Goal: Transaction & Acquisition: Purchase product/service

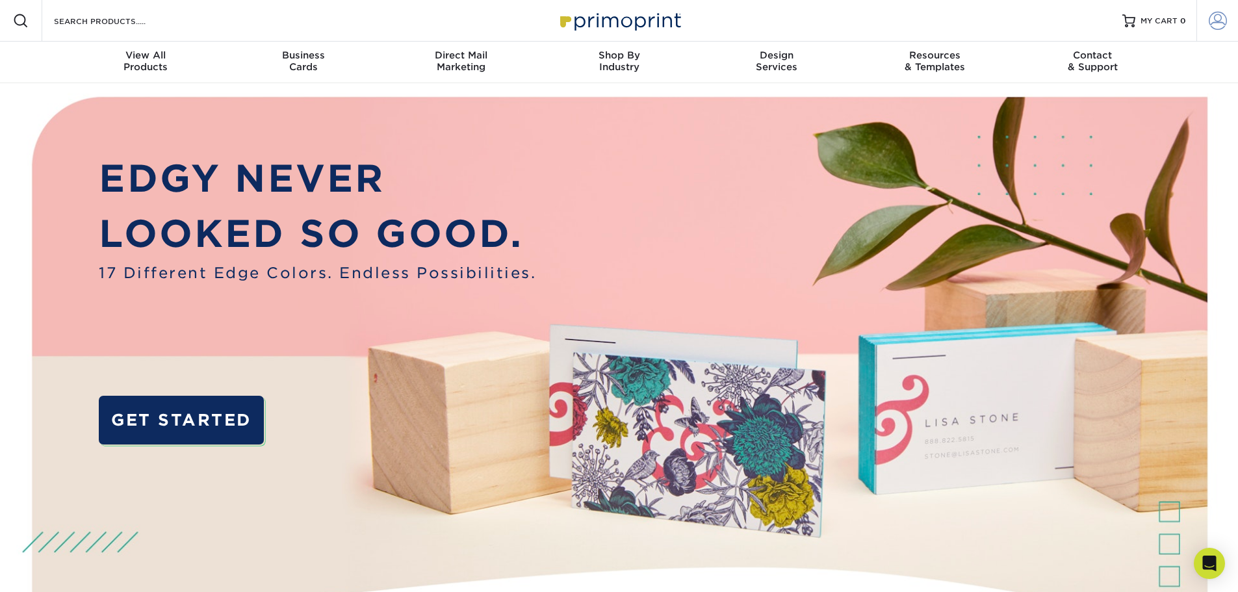
click at [1223, 7] on link "Account" at bounding box center [1217, 21] width 42 height 42
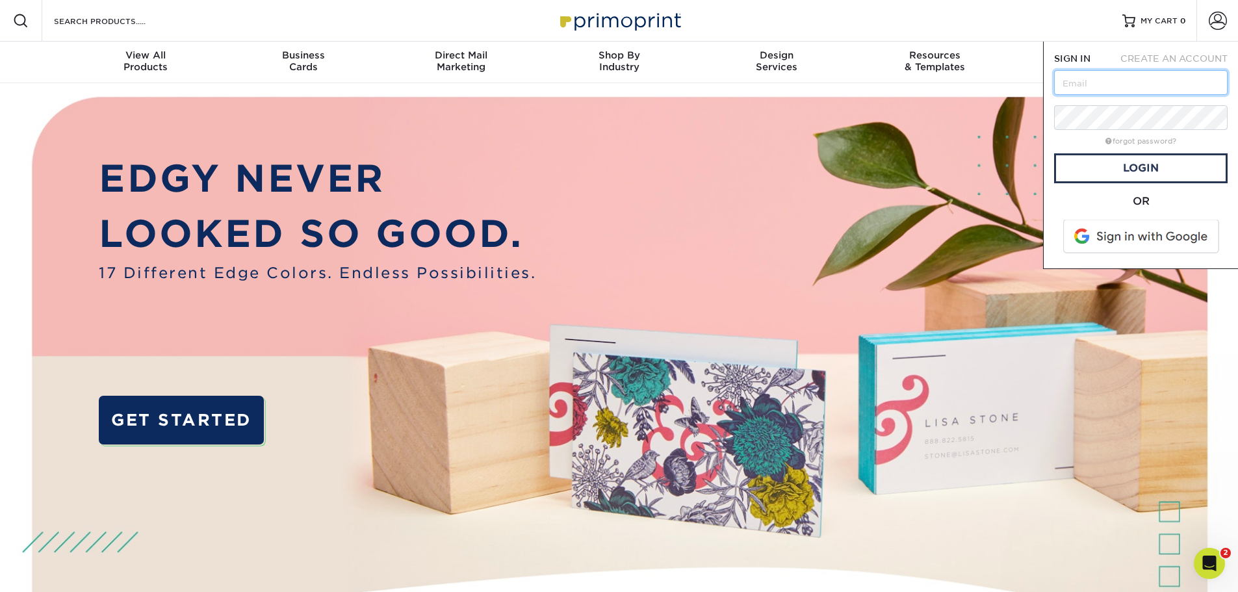
click at [1136, 84] on input "text" at bounding box center [1140, 82] width 173 height 25
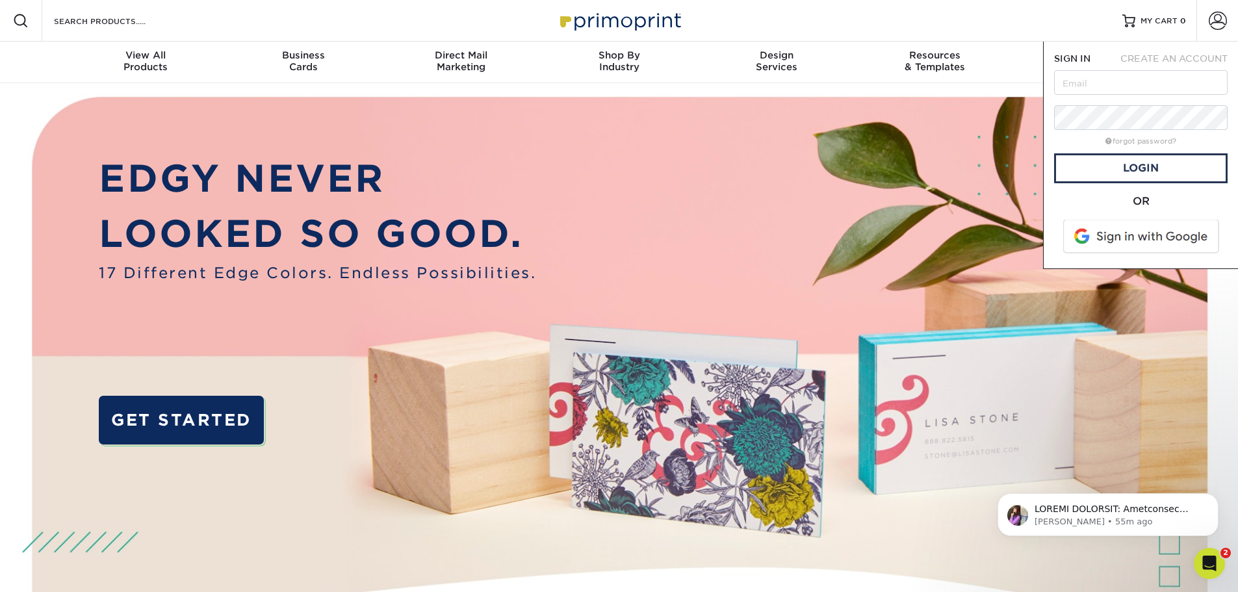
click at [1022, 121] on img at bounding box center [618, 389] width 1225 height 613
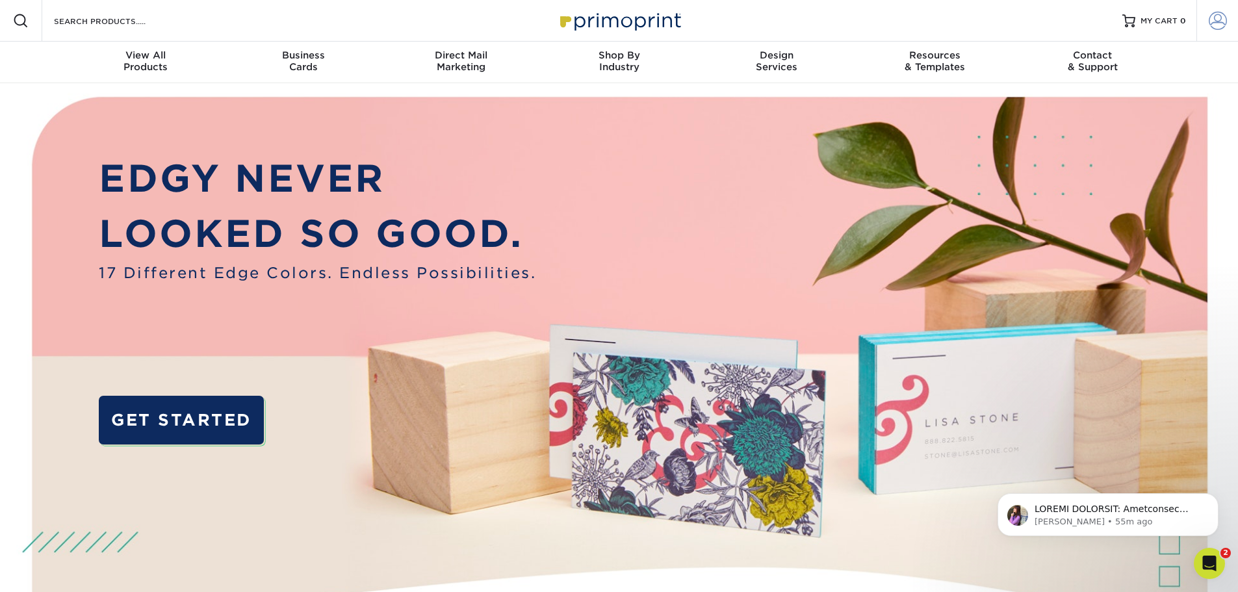
click at [1228, 29] on link "Account" at bounding box center [1217, 21] width 42 height 42
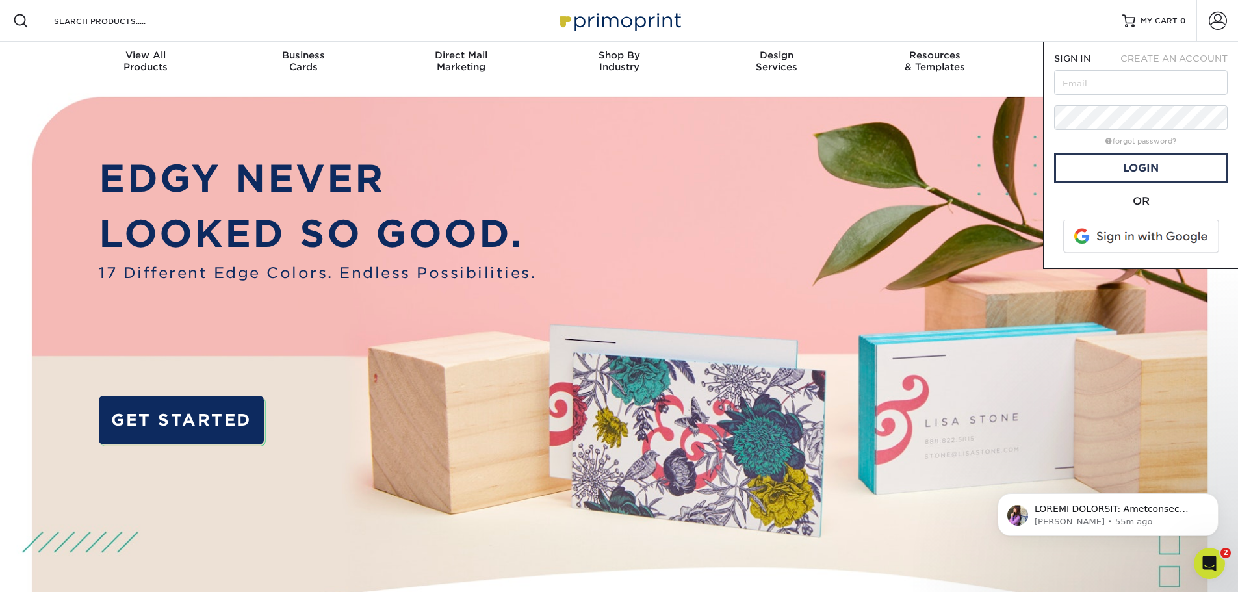
click at [1166, 237] on span at bounding box center [1142, 237] width 166 height 34
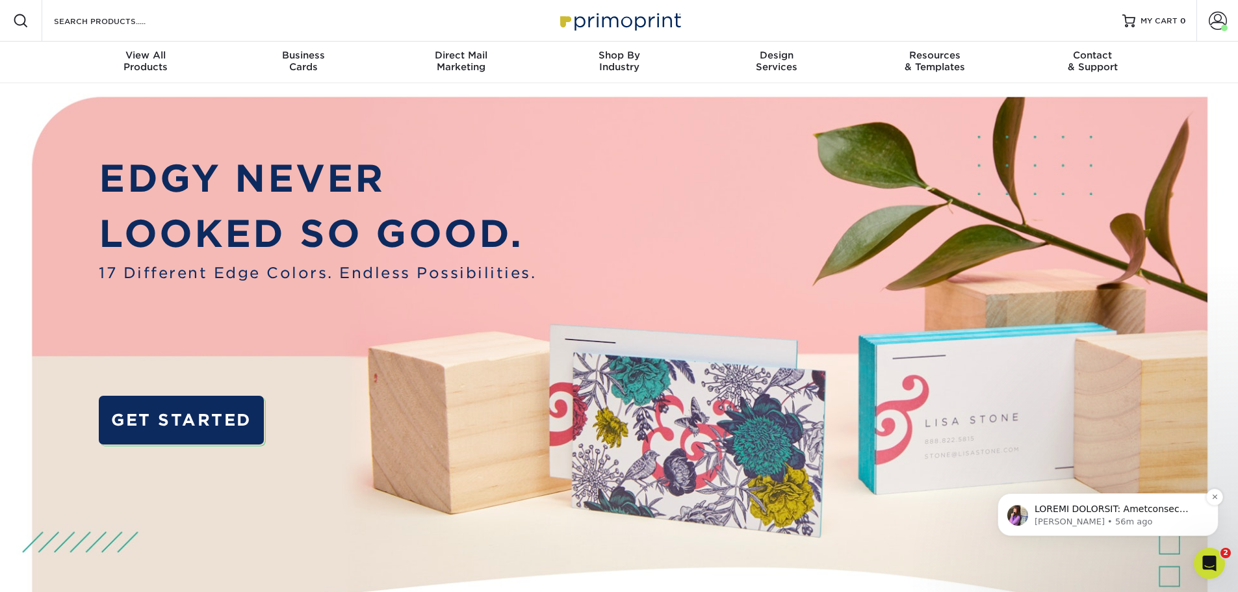
click at [1090, 515] on p "Notification stack" at bounding box center [1118, 509] width 168 height 13
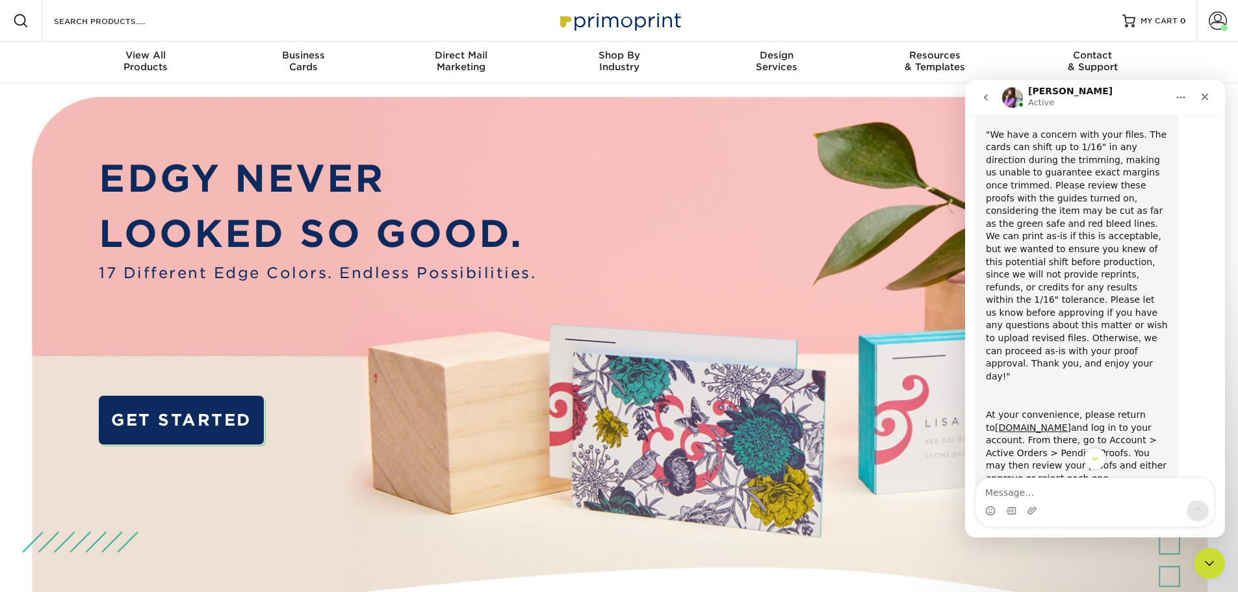
scroll to position [236, 0]
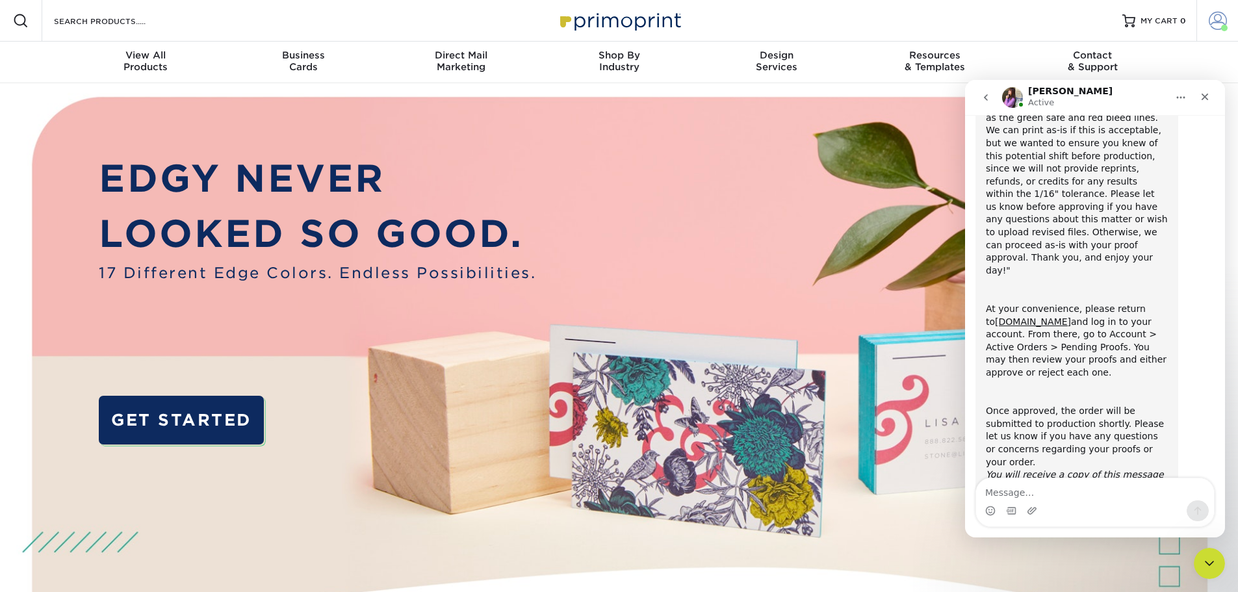
click at [1210, 21] on span at bounding box center [1217, 21] width 18 height 18
click at [1202, 102] on div "Close" at bounding box center [1204, 96] width 23 height 23
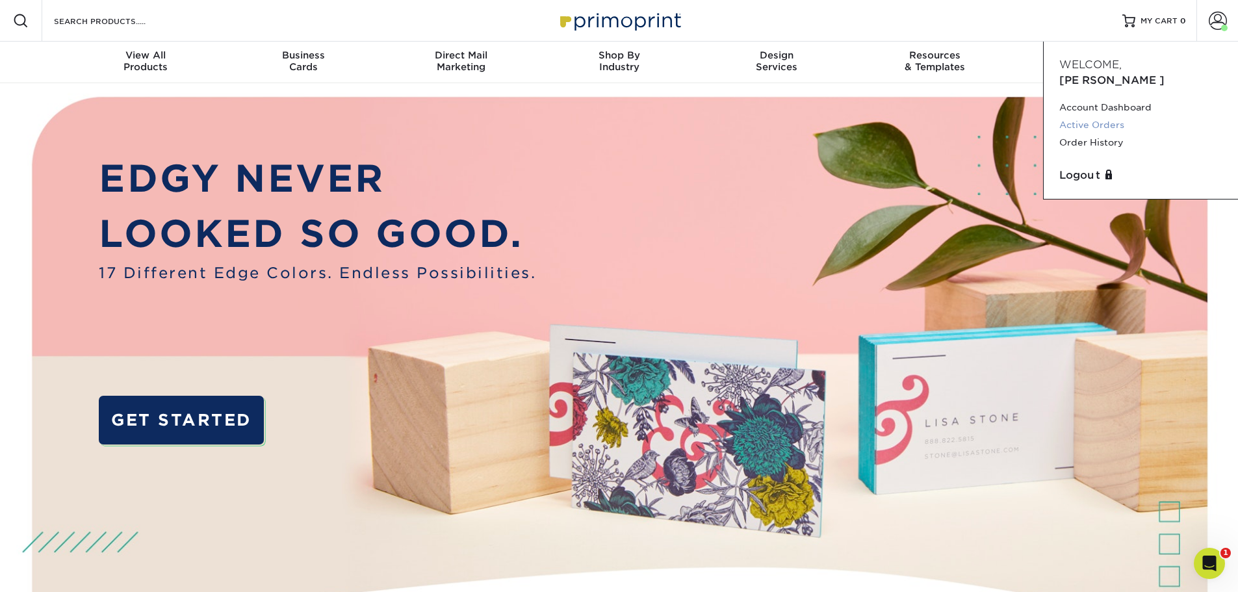
click at [1116, 116] on link "Active Orders" at bounding box center [1140, 125] width 163 height 18
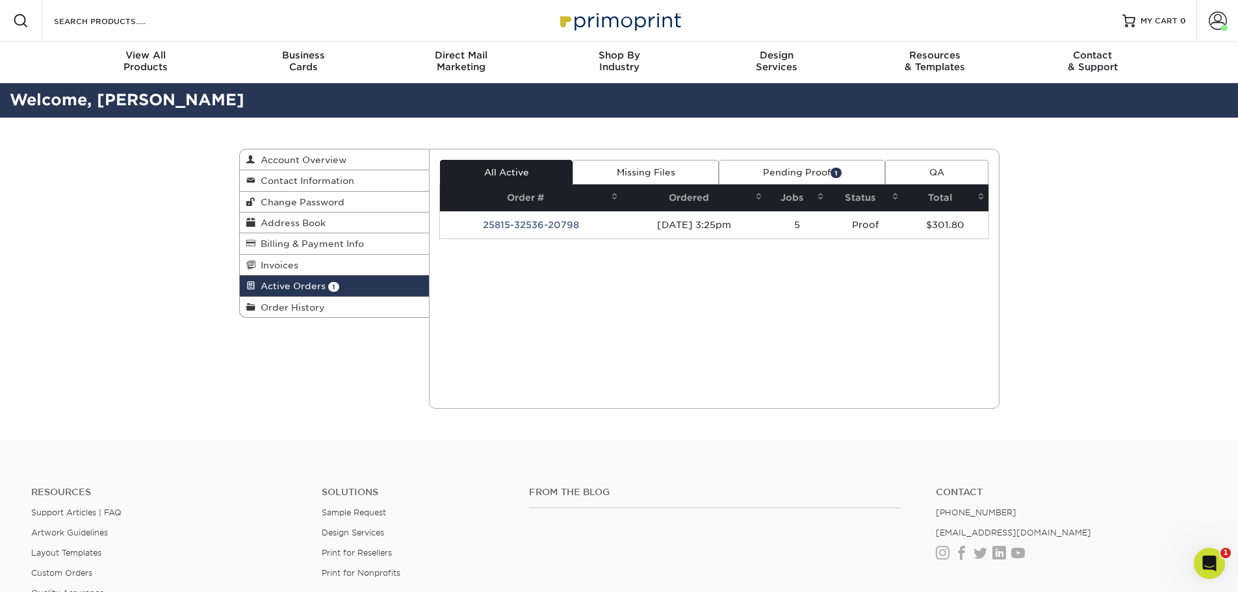
click at [784, 175] on link "Pending Proof 1" at bounding box center [802, 172] width 166 height 25
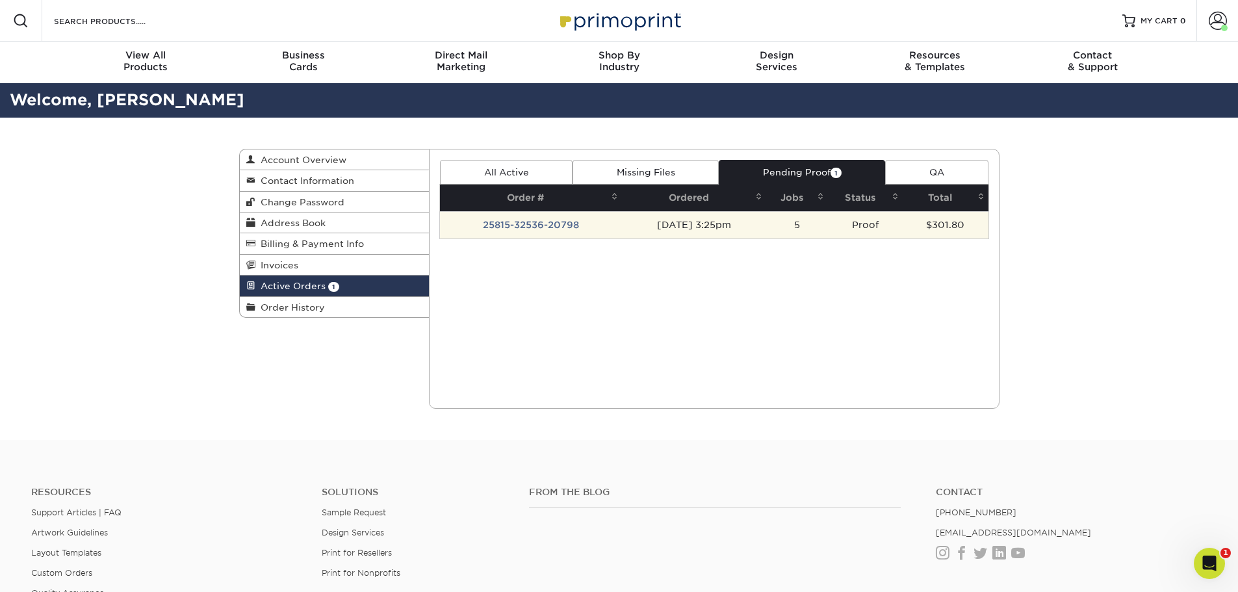
click at [547, 226] on td "25815-32536-20798" at bounding box center [531, 224] width 182 height 27
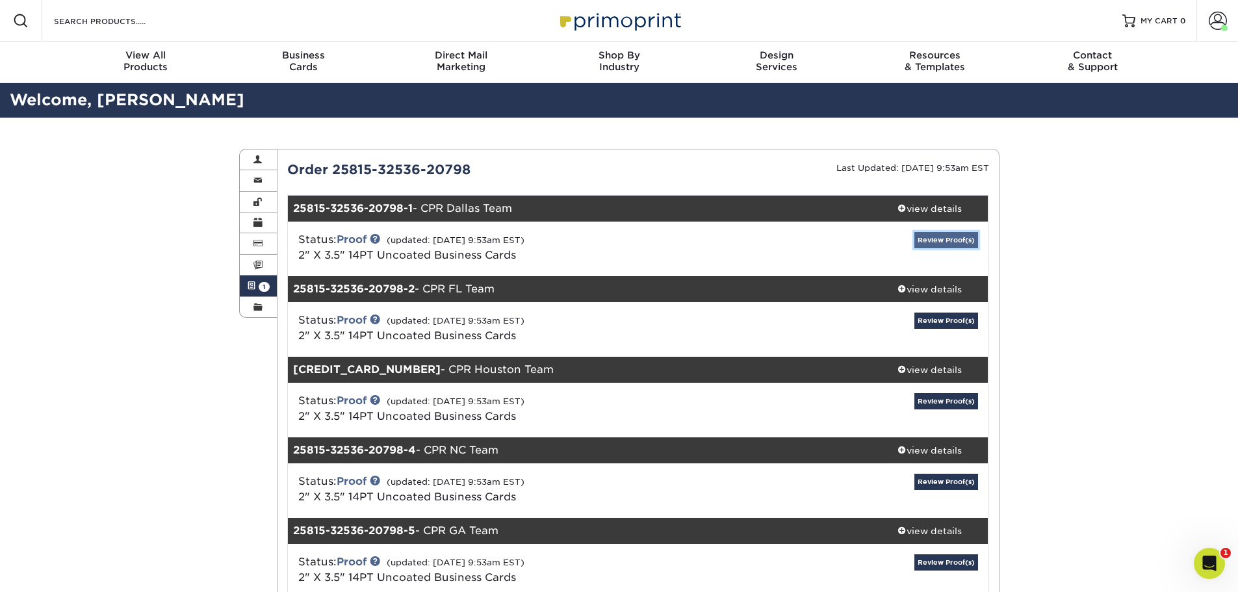
click at [962, 246] on link "Review Proof(s)" at bounding box center [946, 240] width 64 height 16
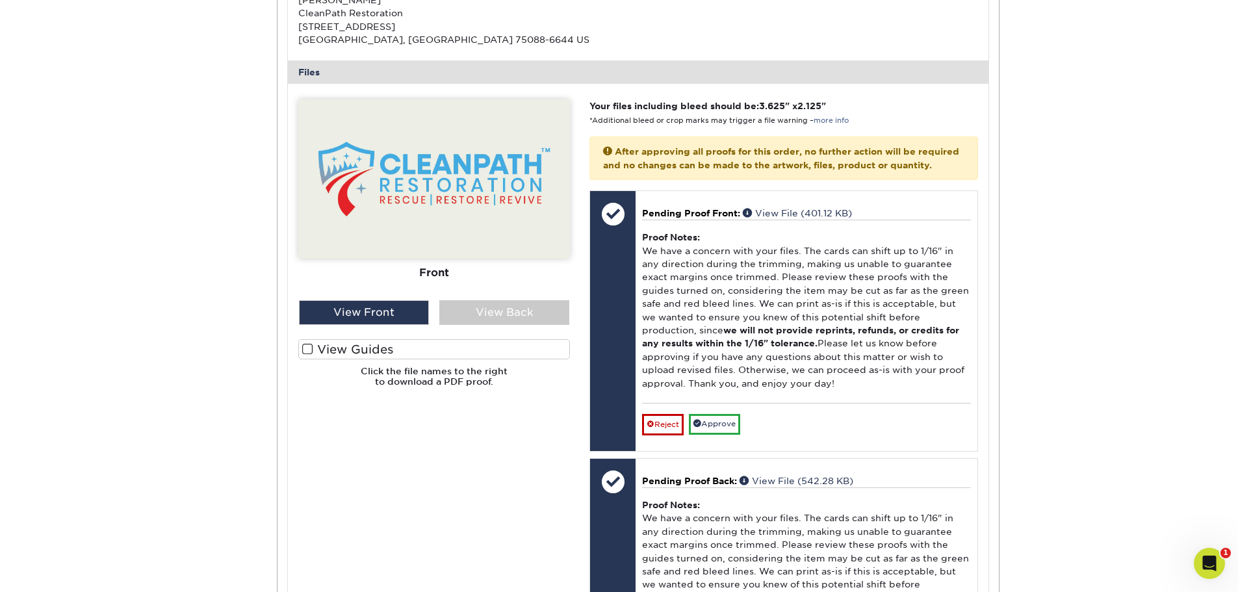
scroll to position [455, 0]
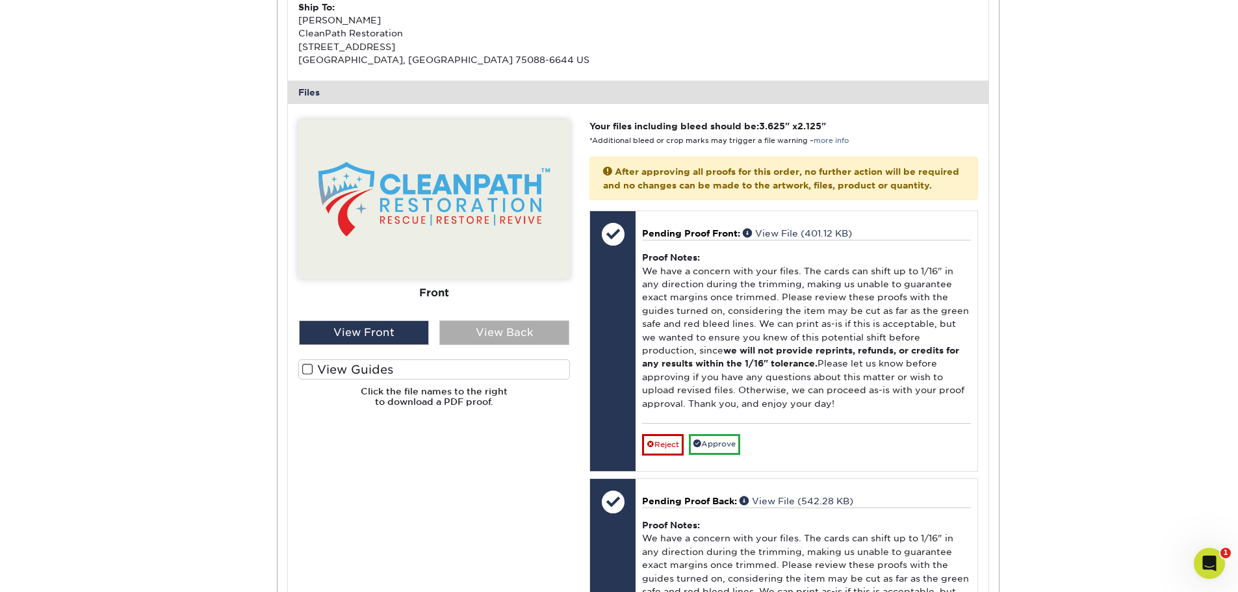
click at [492, 330] on div "View Back" at bounding box center [504, 332] width 130 height 25
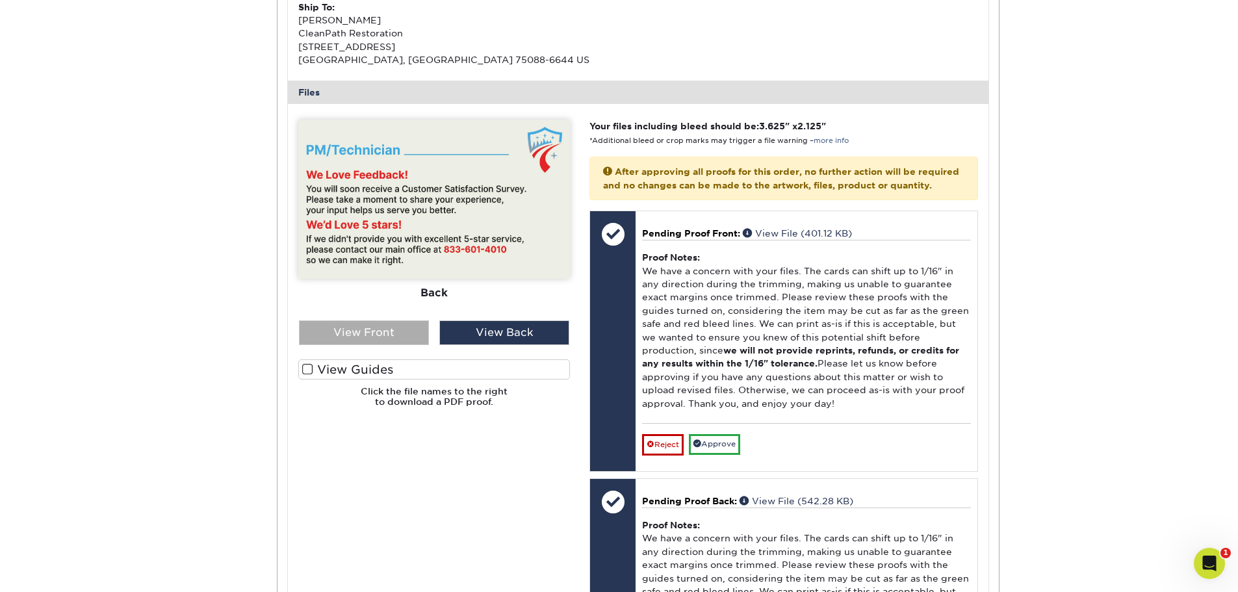
click at [353, 327] on div "View Front" at bounding box center [364, 332] width 130 height 25
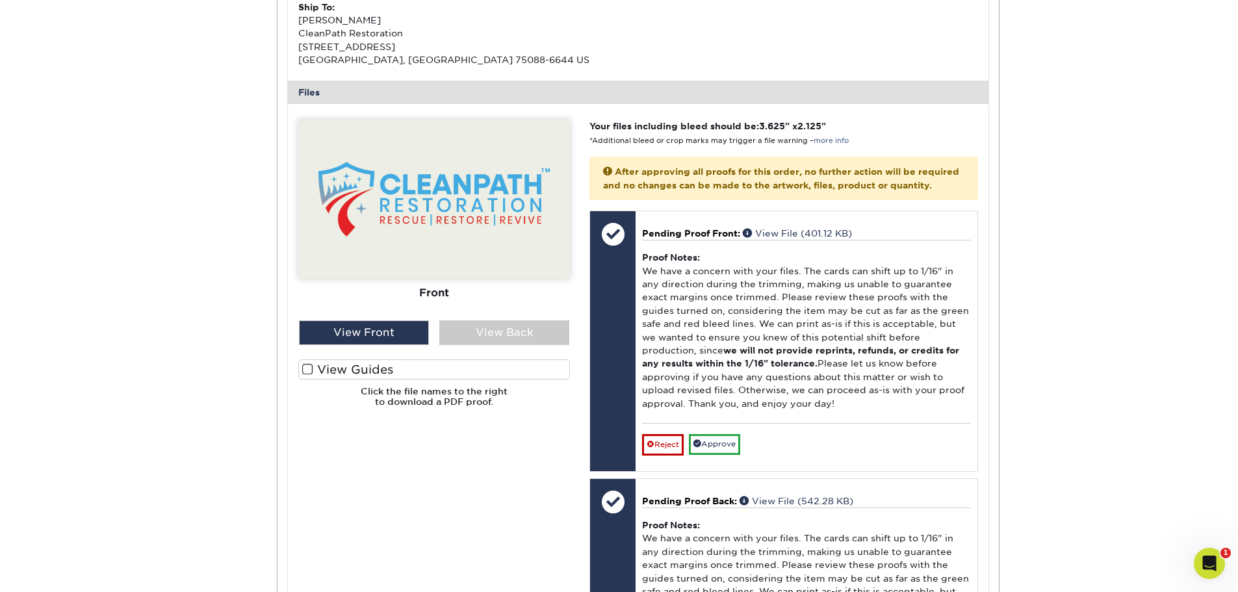
click at [307, 367] on span at bounding box center [307, 369] width 11 height 12
click at [0, 0] on input "View Guides" at bounding box center [0, 0] width 0 height 0
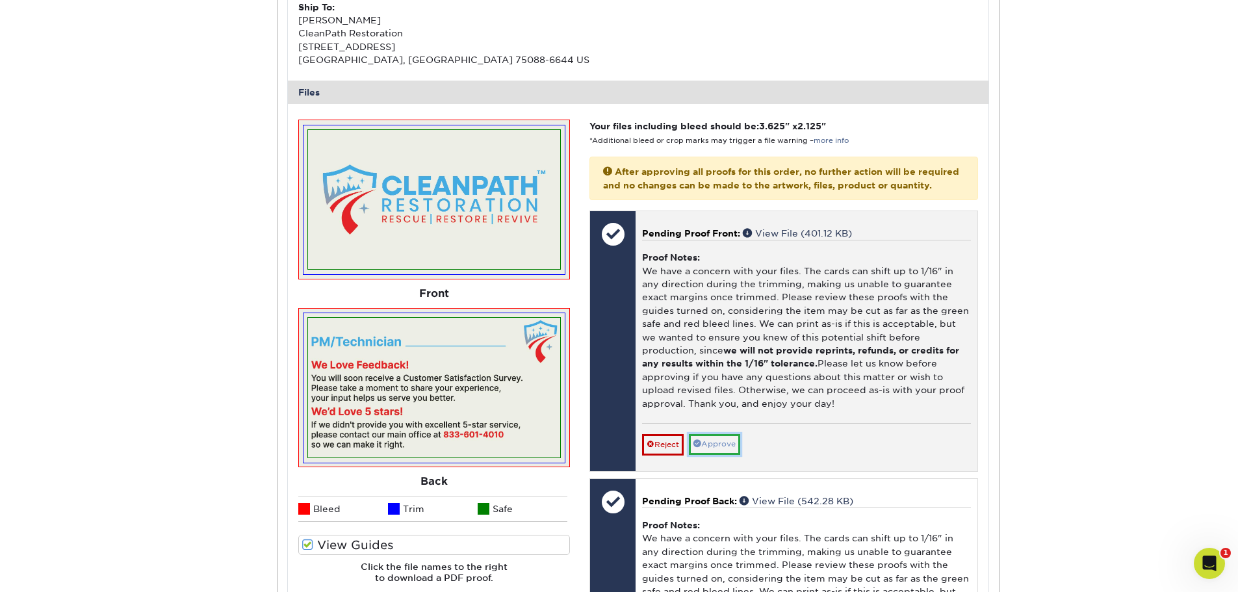
click at [713, 454] on link "Approve" at bounding box center [714, 444] width 51 height 20
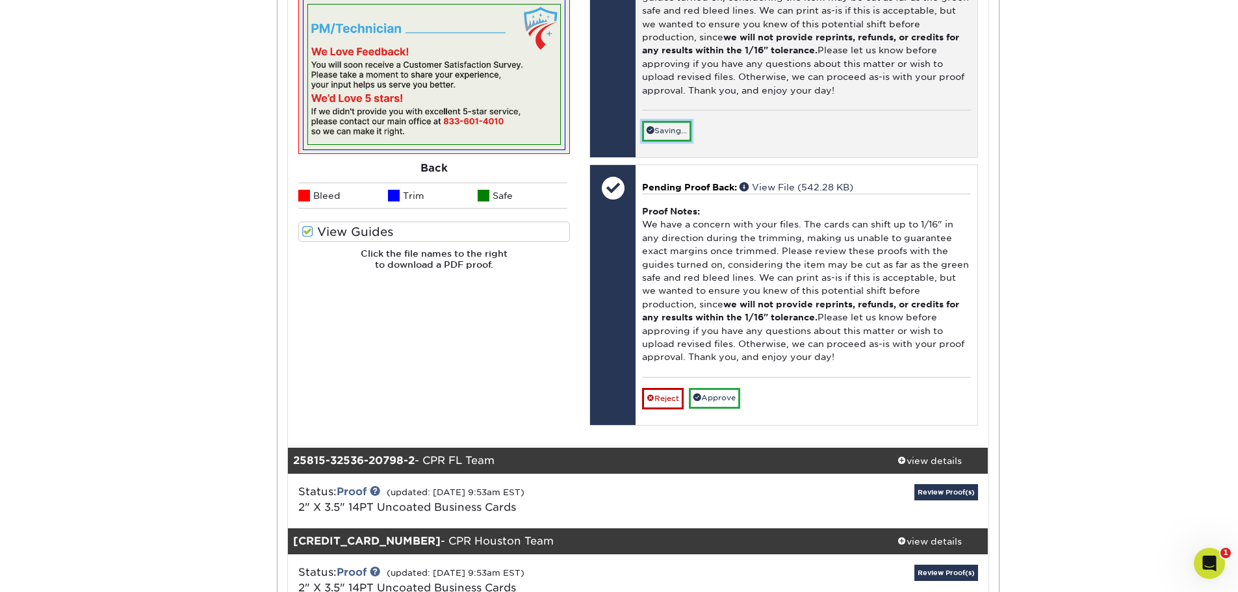
scroll to position [780, 0]
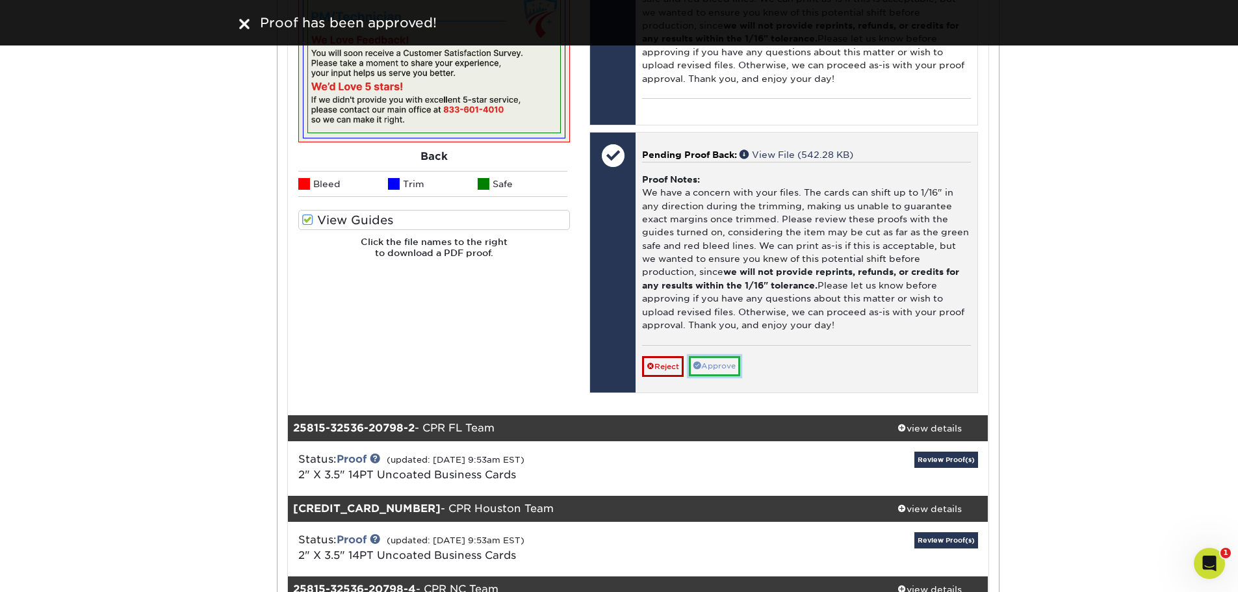
click at [708, 376] on link "Approve" at bounding box center [714, 366] width 51 height 20
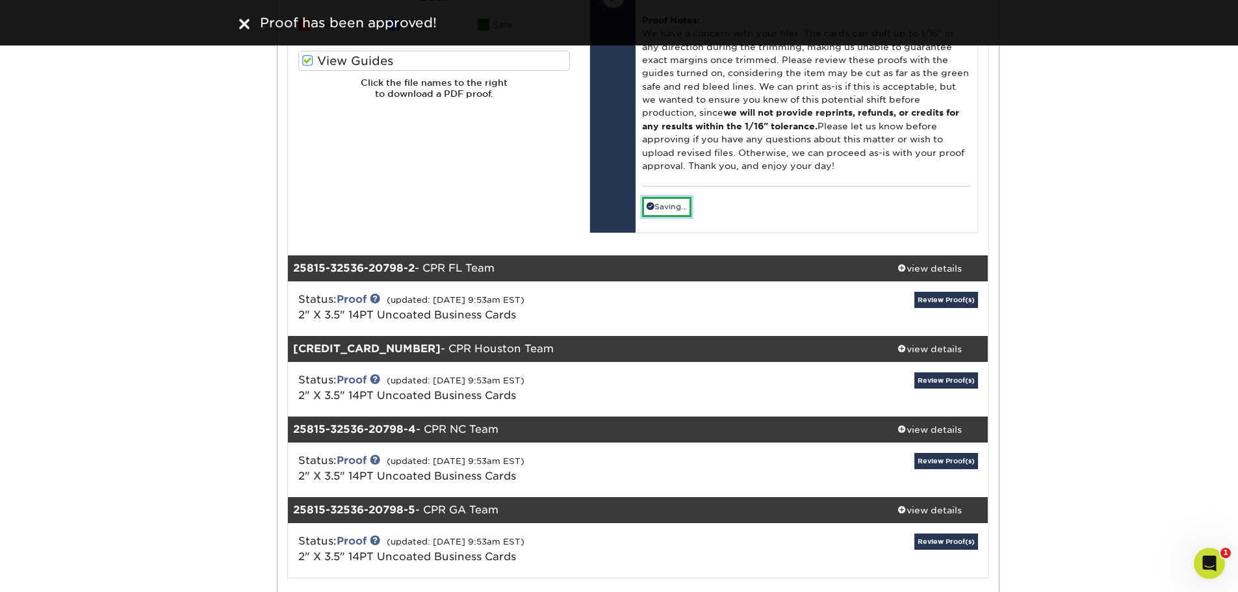
scroll to position [975, 0]
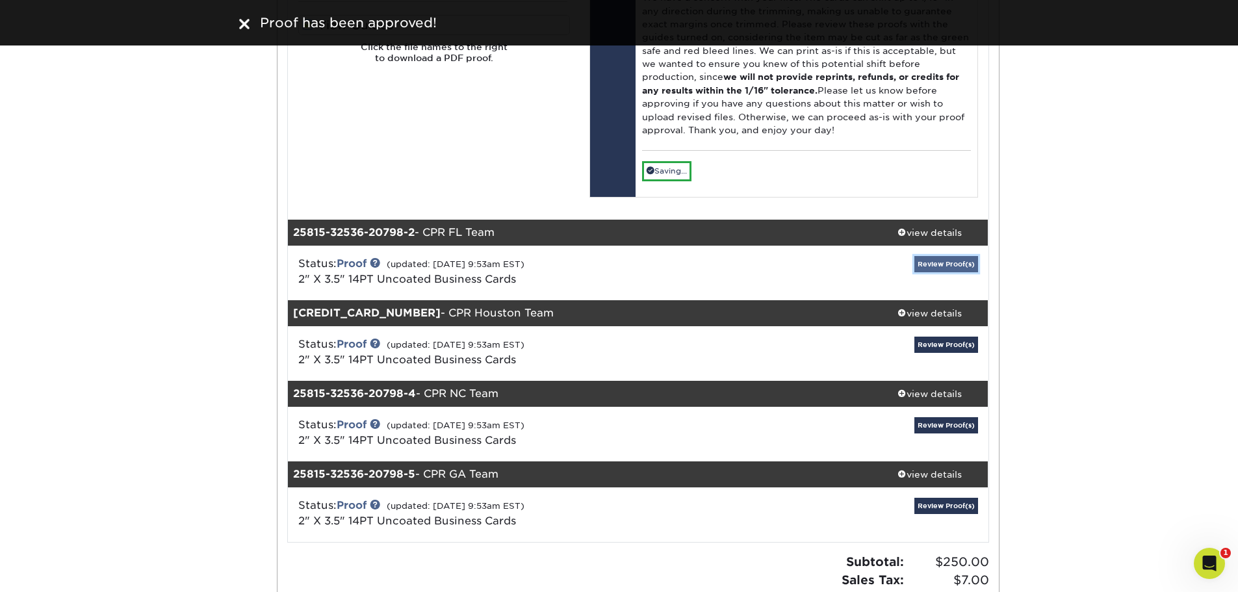
click at [925, 272] on link "Review Proof(s)" at bounding box center [946, 264] width 64 height 16
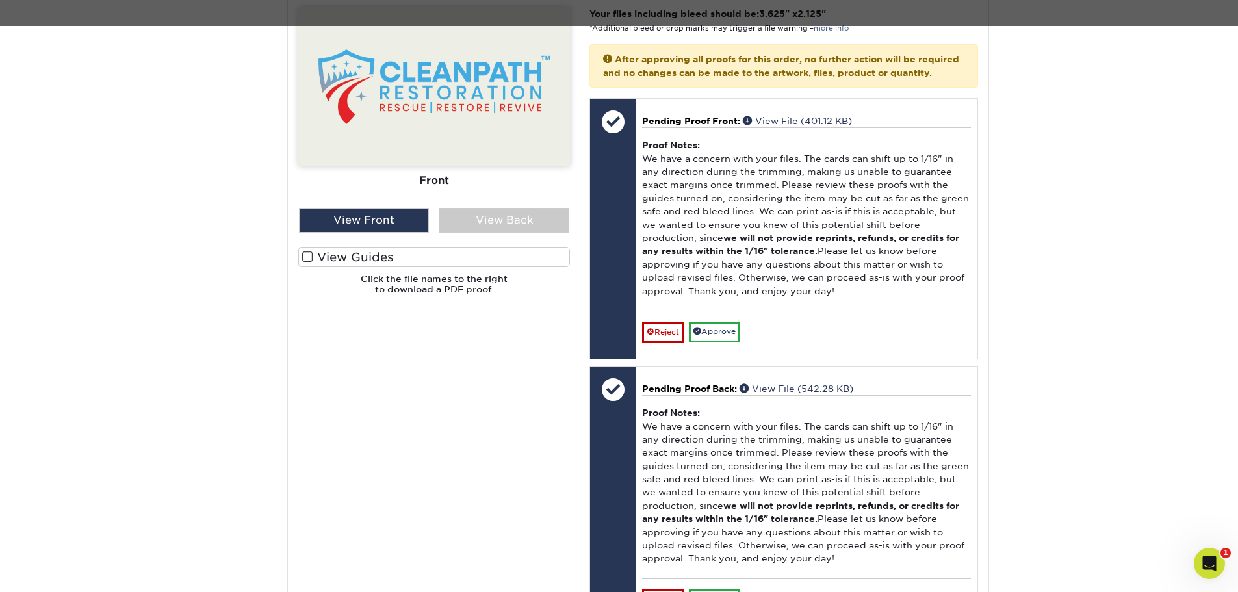
scroll to position [1559, 0]
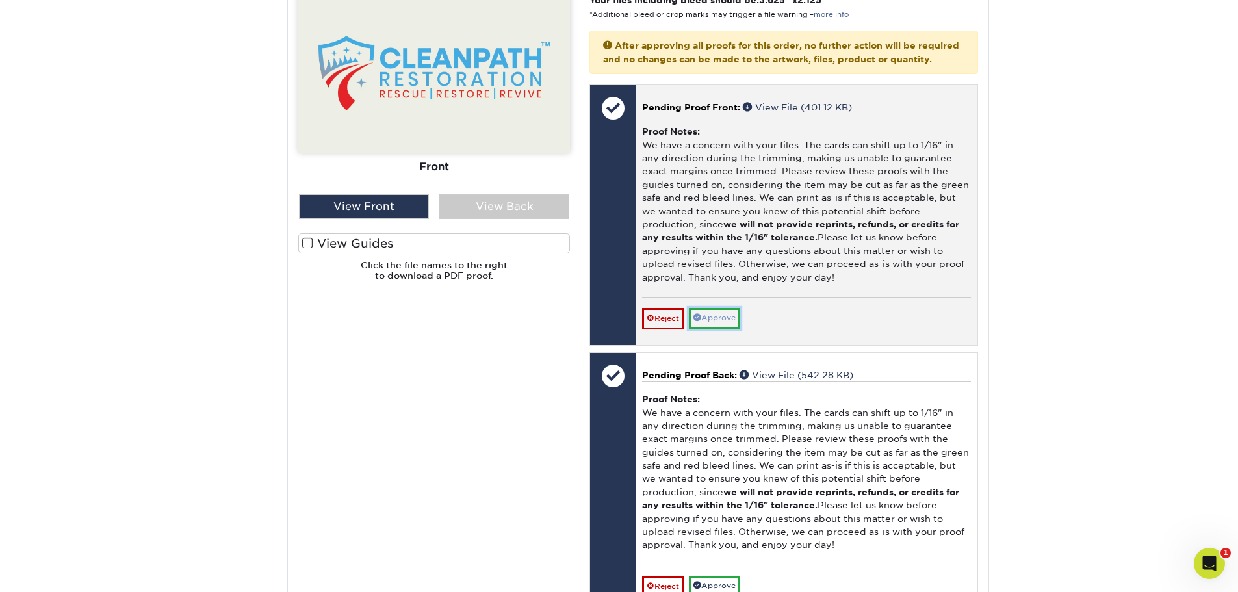
click at [721, 328] on link "Approve" at bounding box center [714, 318] width 51 height 20
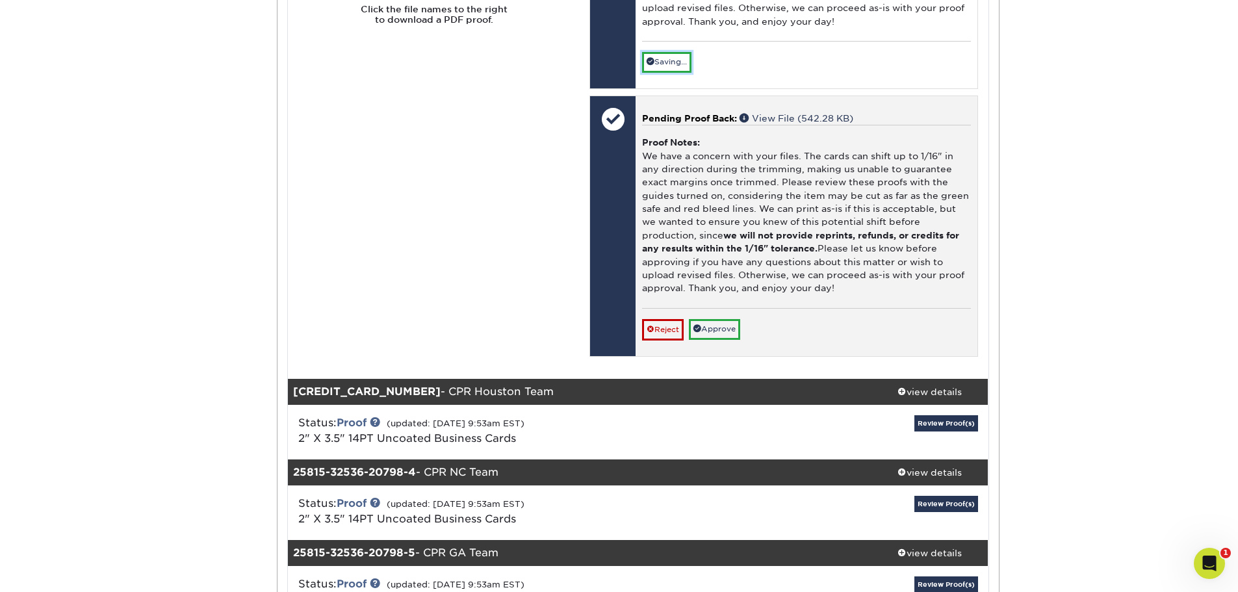
scroll to position [1819, 0]
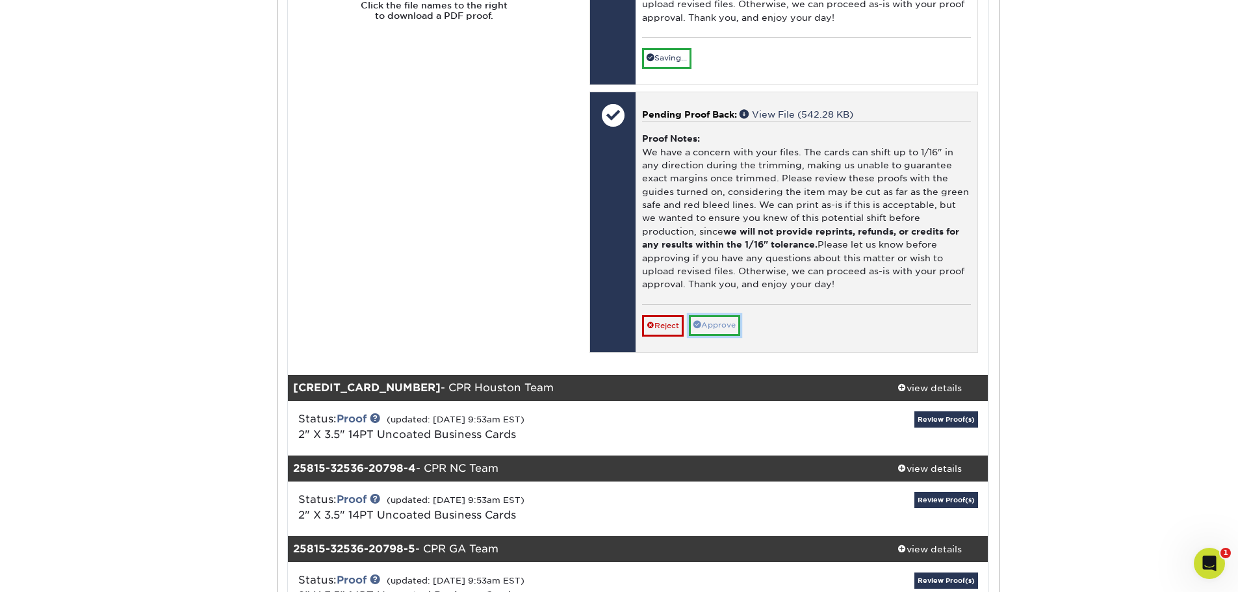
click at [715, 335] on link "Approve" at bounding box center [714, 325] width 51 height 20
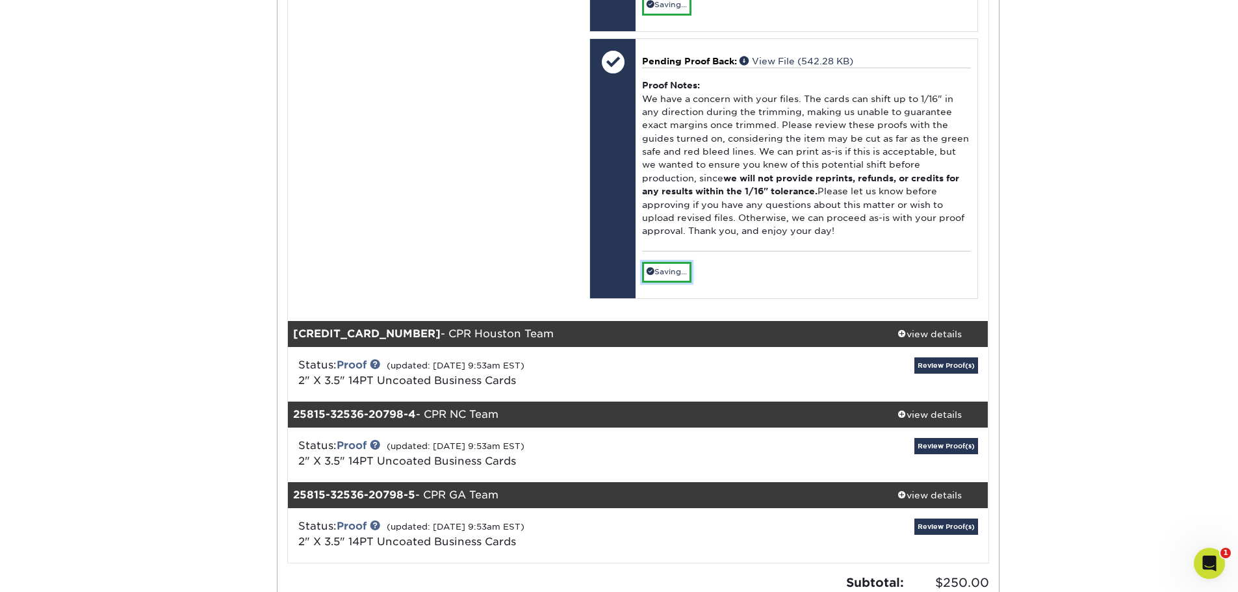
scroll to position [1949, 0]
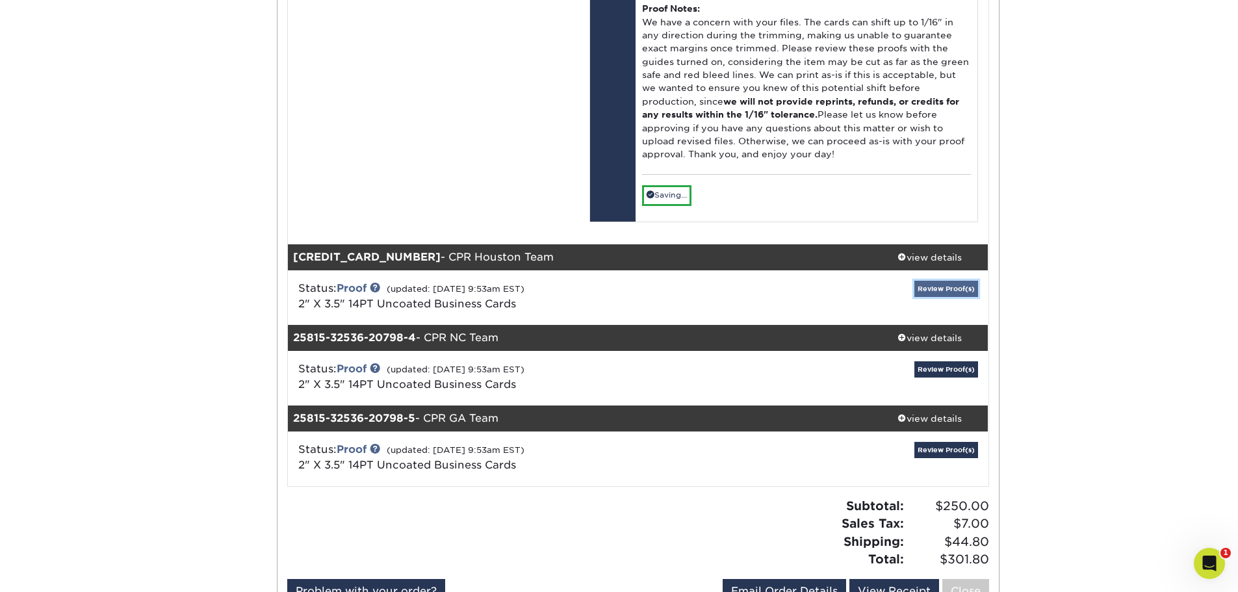
click at [937, 297] on link "Review Proof(s)" at bounding box center [946, 289] width 64 height 16
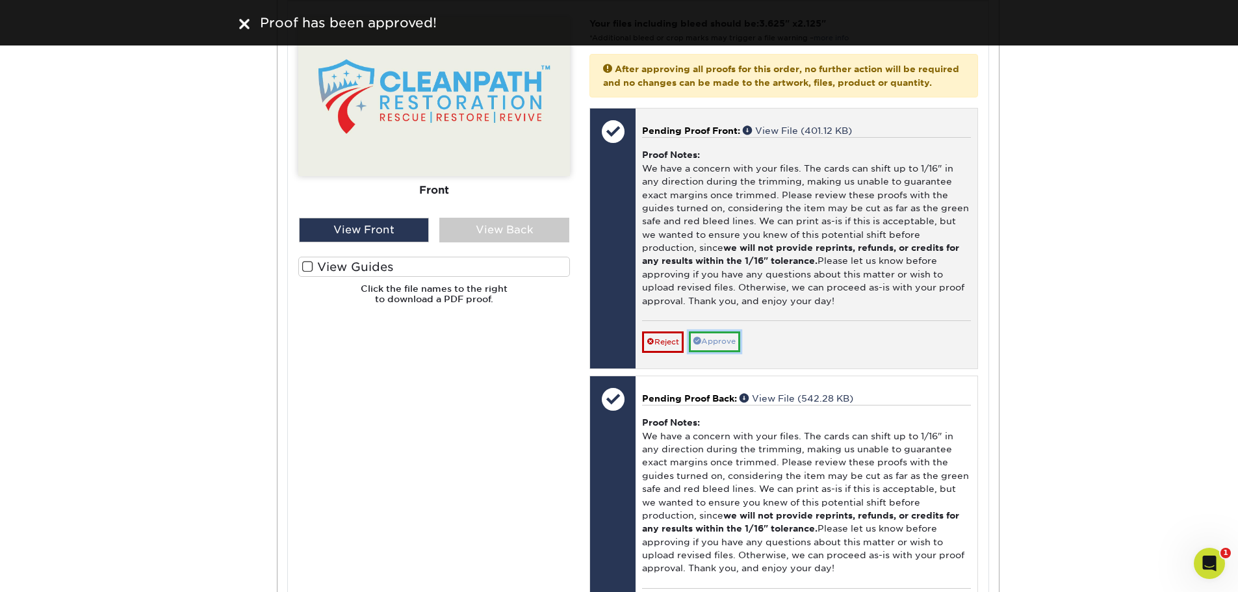
click at [716, 352] on link "Approve" at bounding box center [714, 341] width 51 height 20
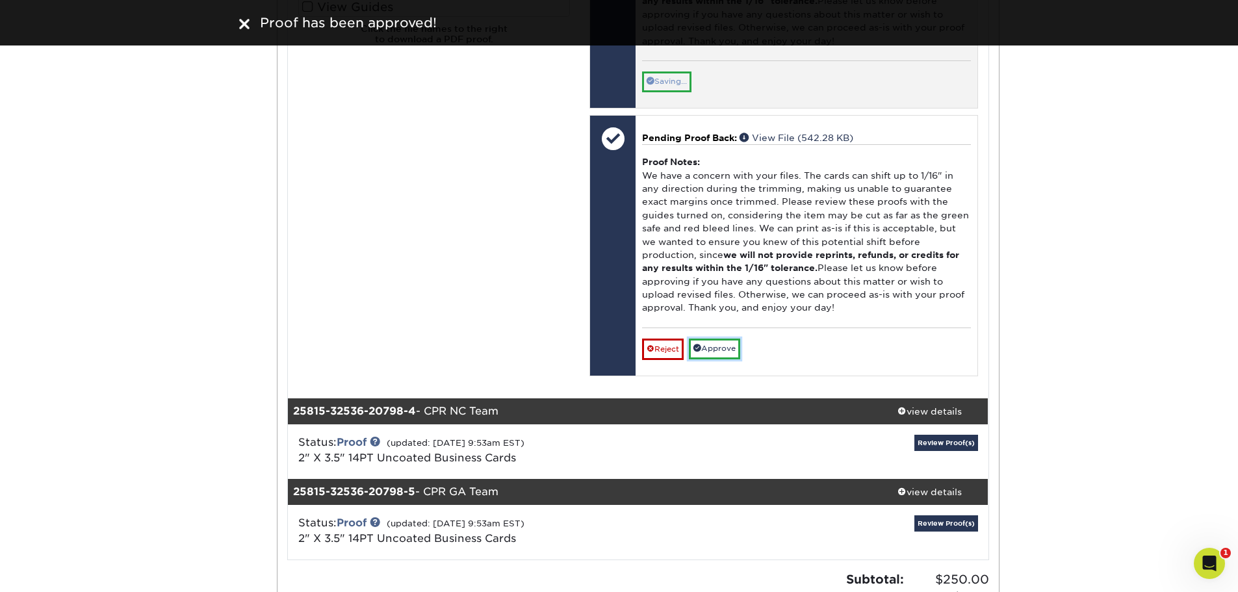
click at [716, 359] on link "Approve" at bounding box center [714, 349] width 51 height 20
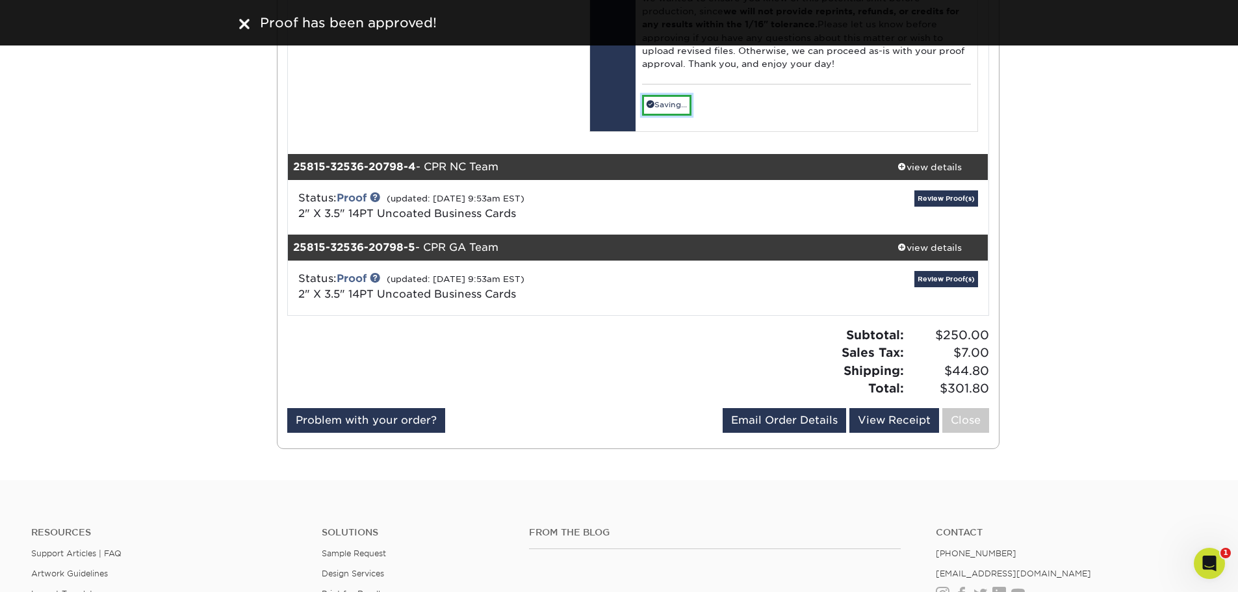
scroll to position [3034, 0]
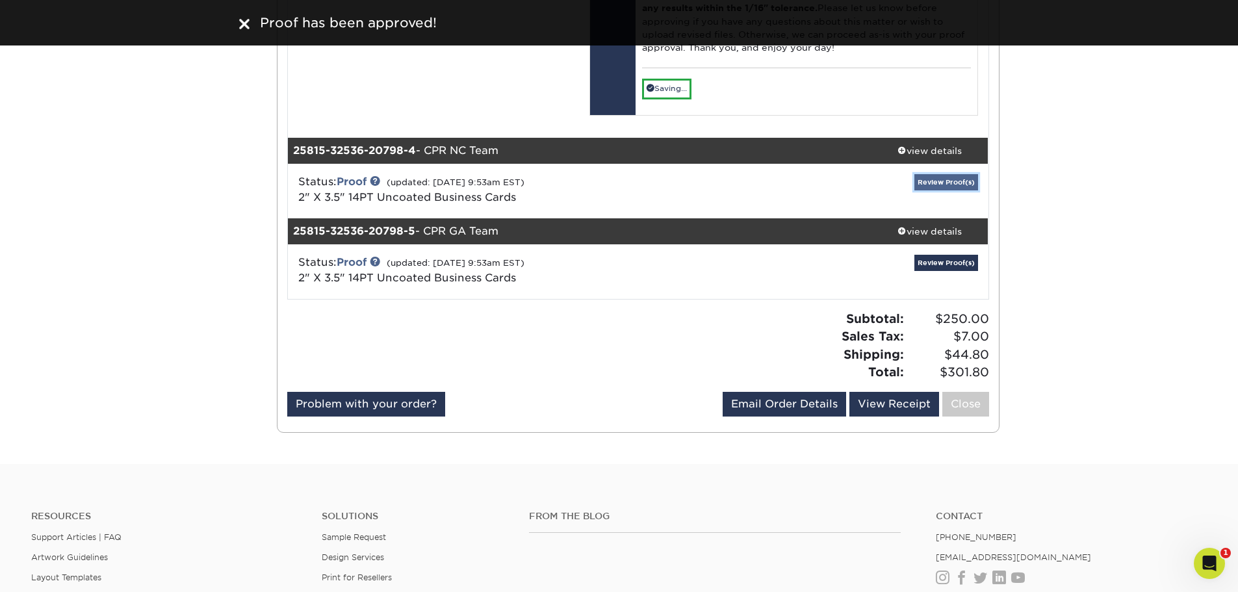
click at [924, 190] on link "Review Proof(s)" at bounding box center [946, 182] width 64 height 16
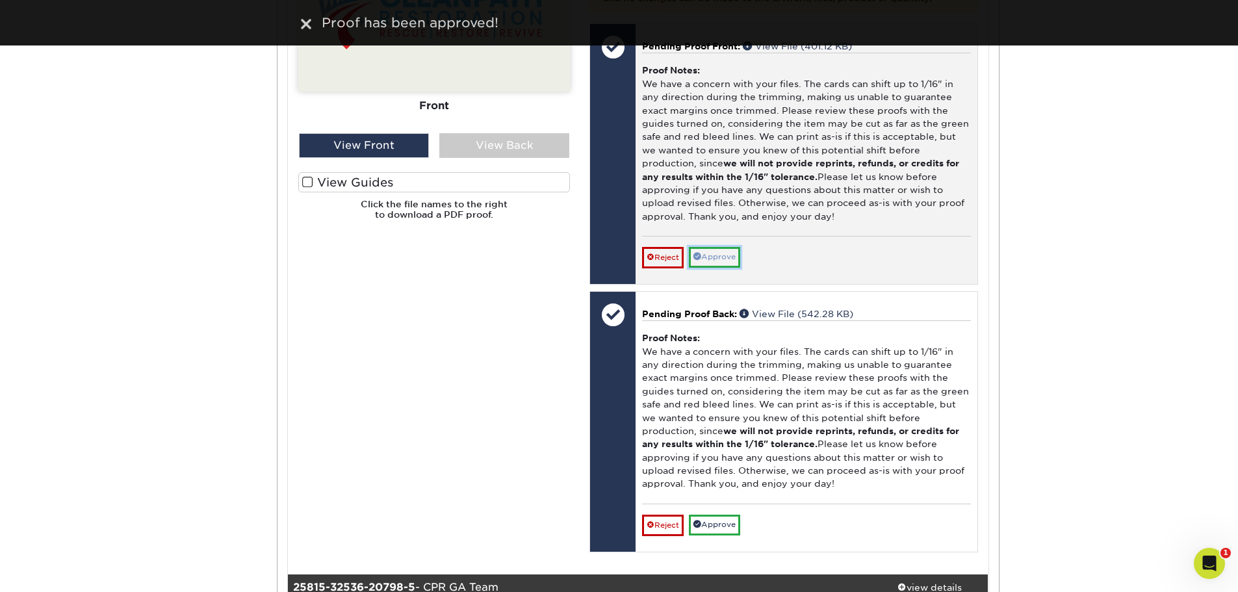
click at [704, 267] on link "Approve" at bounding box center [714, 257] width 51 height 20
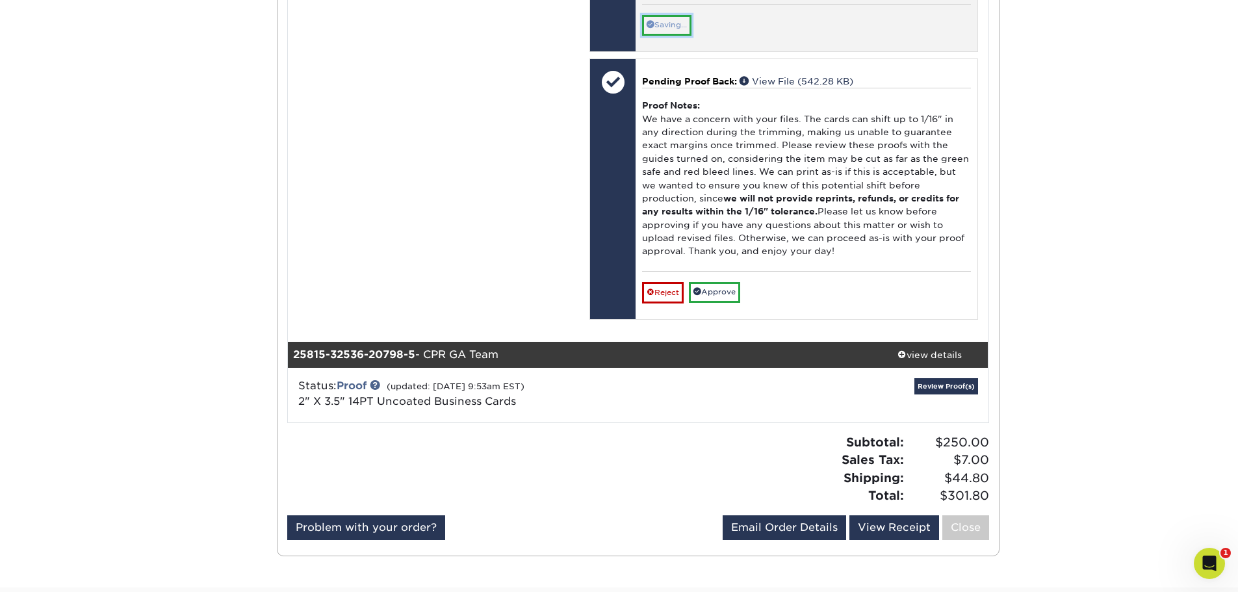
scroll to position [3837, 0]
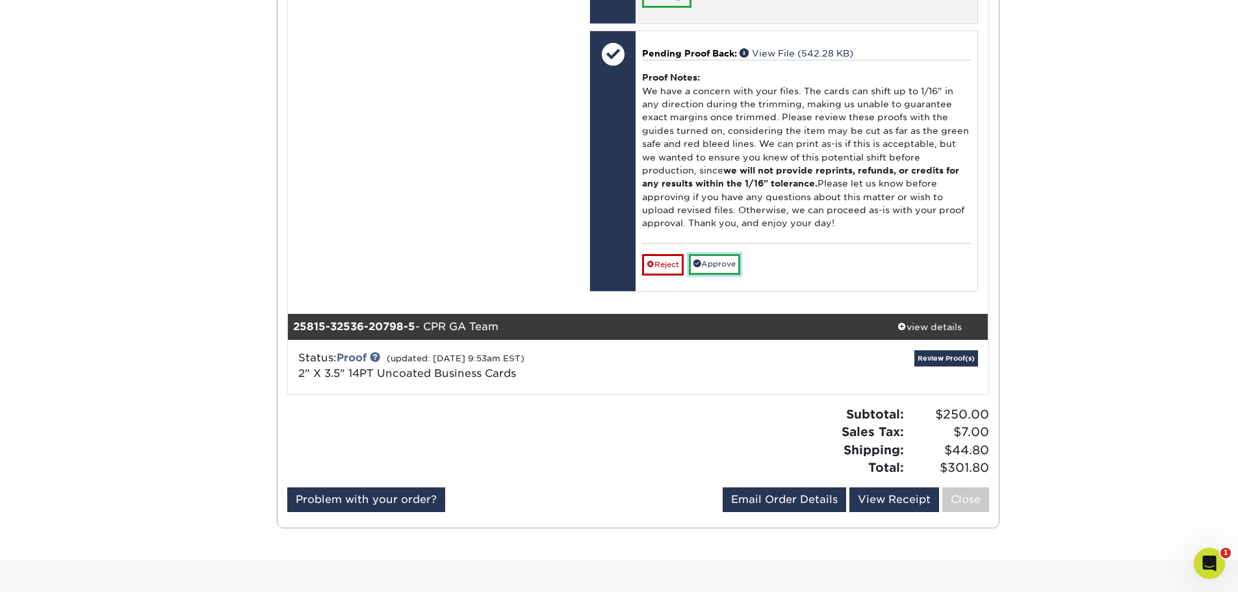
click at [704, 274] on link "Approve" at bounding box center [714, 264] width 51 height 20
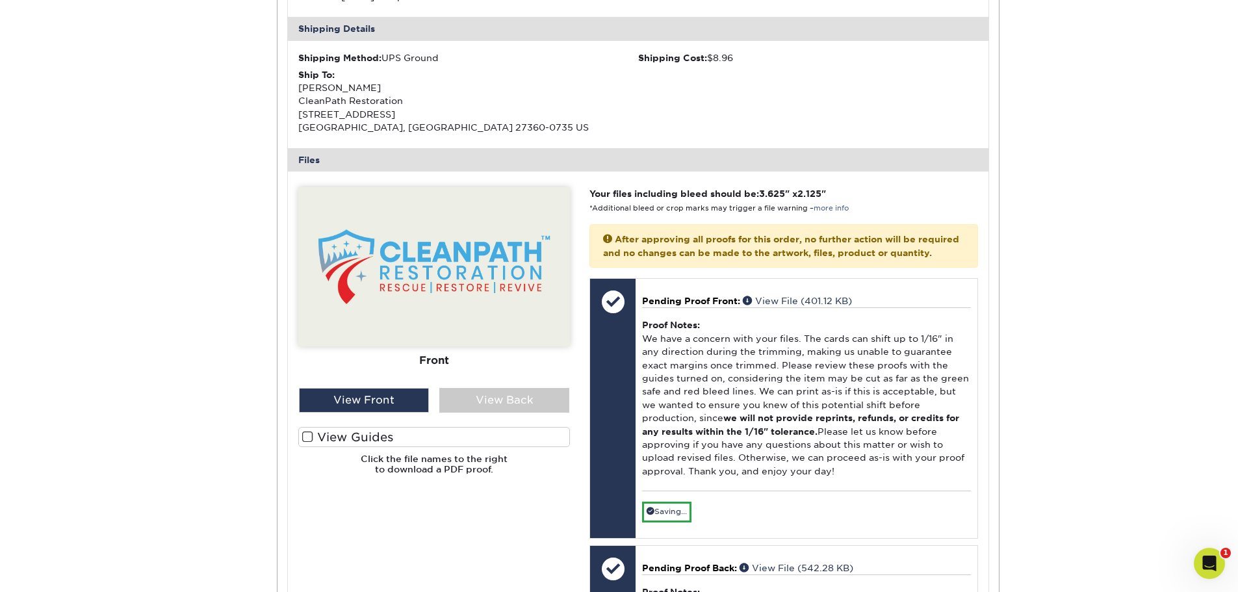
scroll to position [3382, 0]
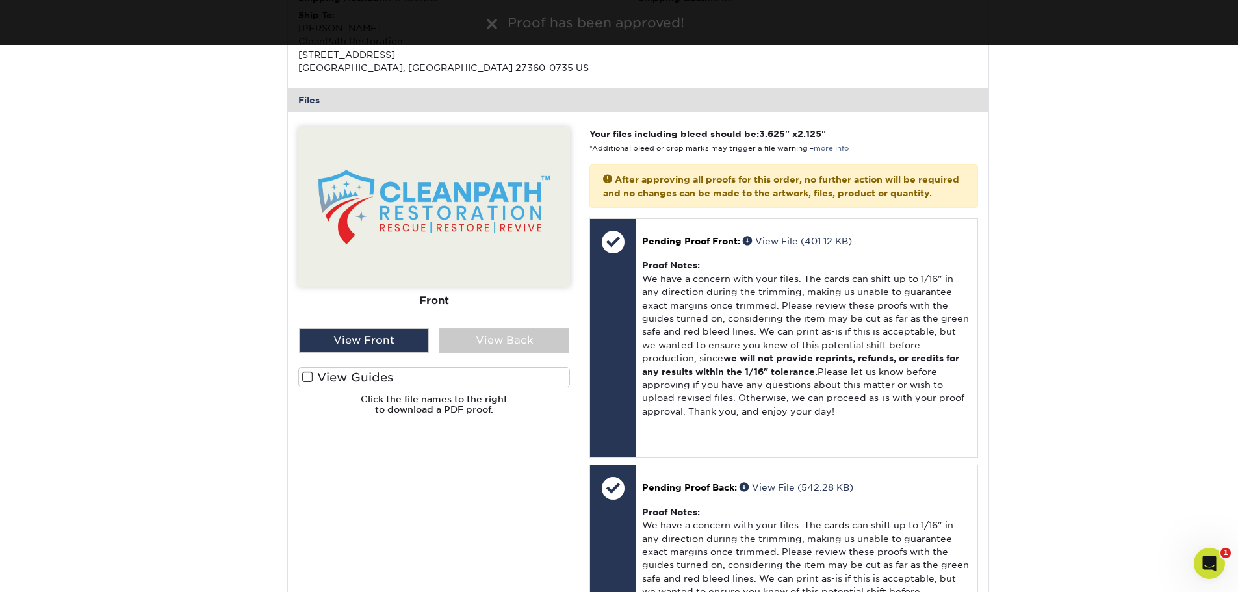
click at [491, 353] on div "View Back" at bounding box center [504, 340] width 130 height 25
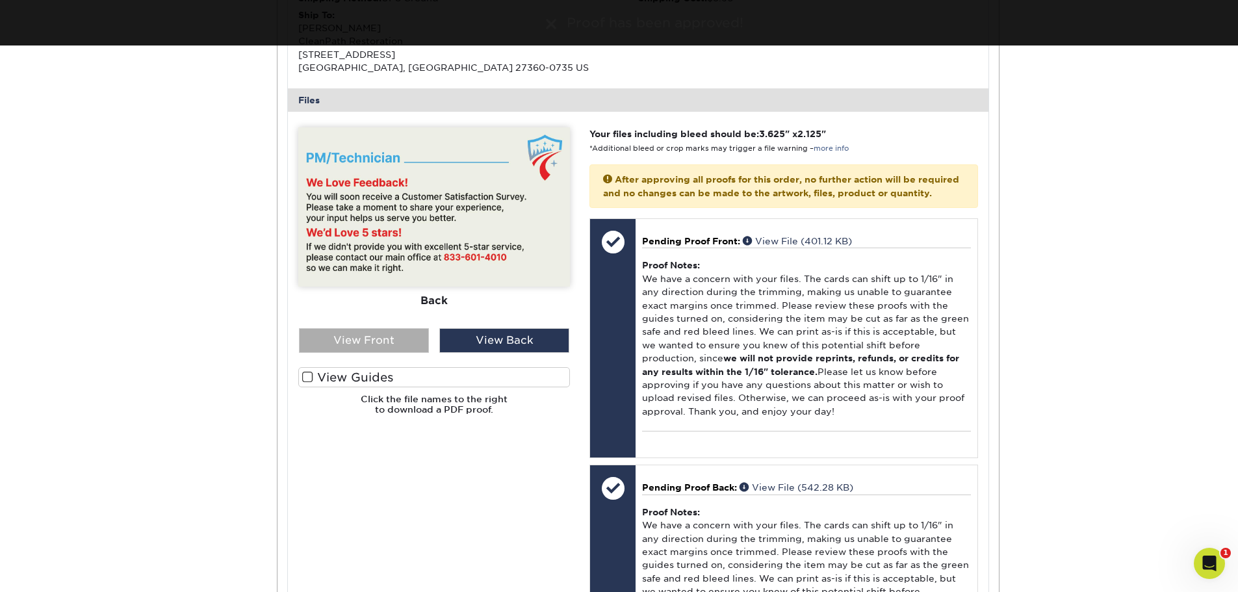
click at [370, 353] on div "View Front" at bounding box center [364, 340] width 130 height 25
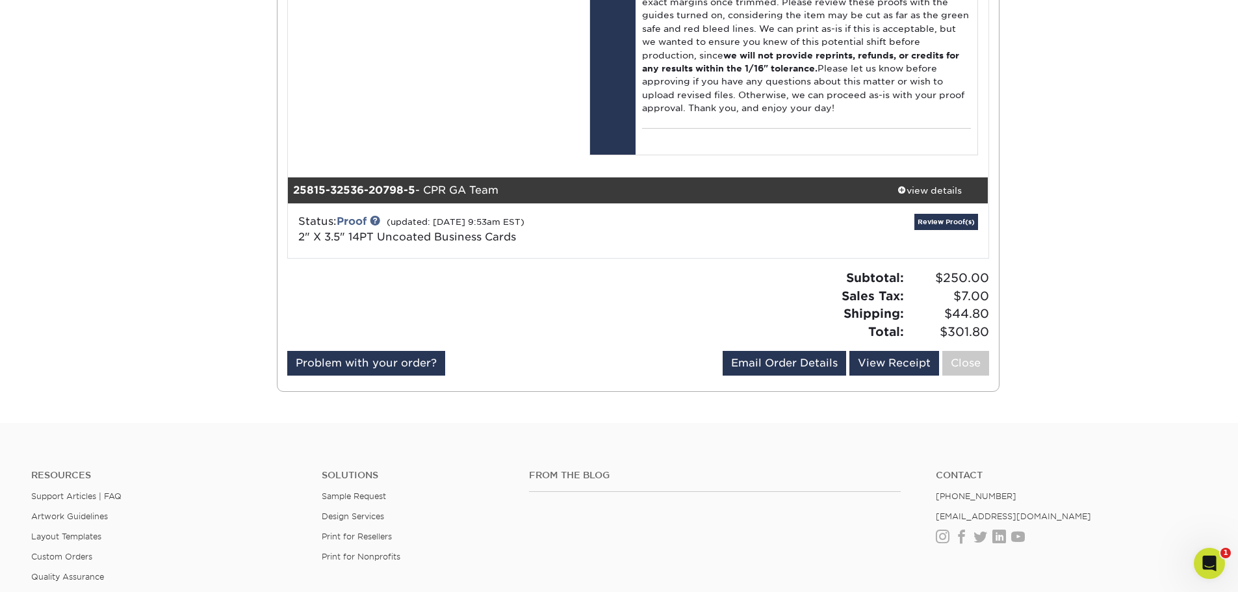
scroll to position [3967, 0]
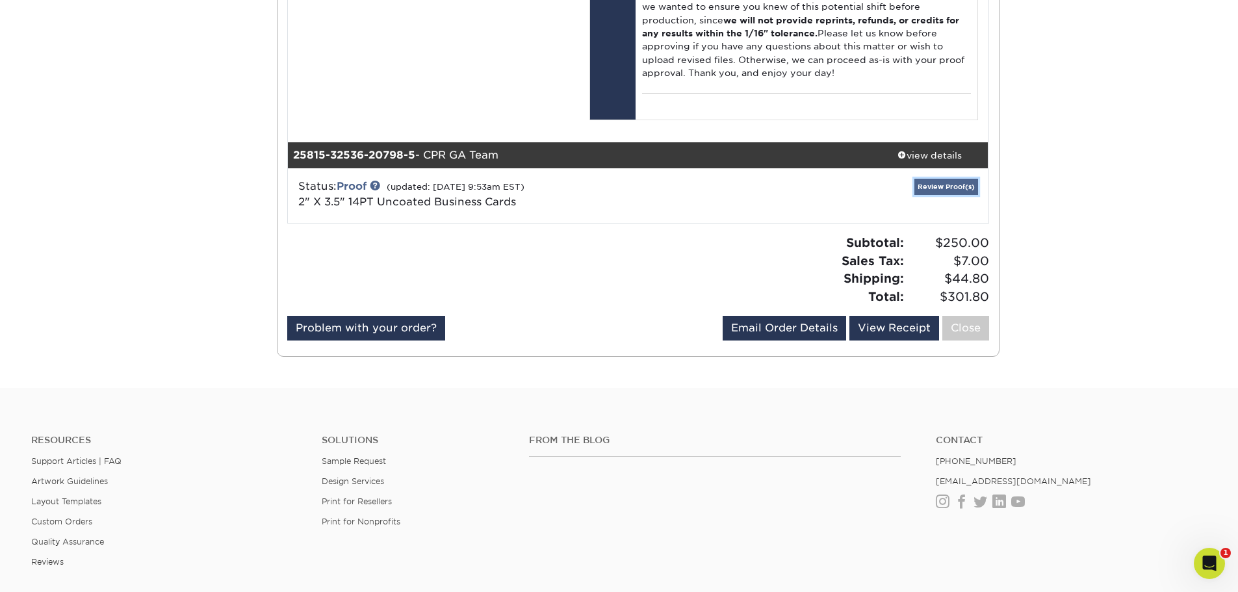
click at [943, 195] on link "Review Proof(s)" at bounding box center [946, 187] width 64 height 16
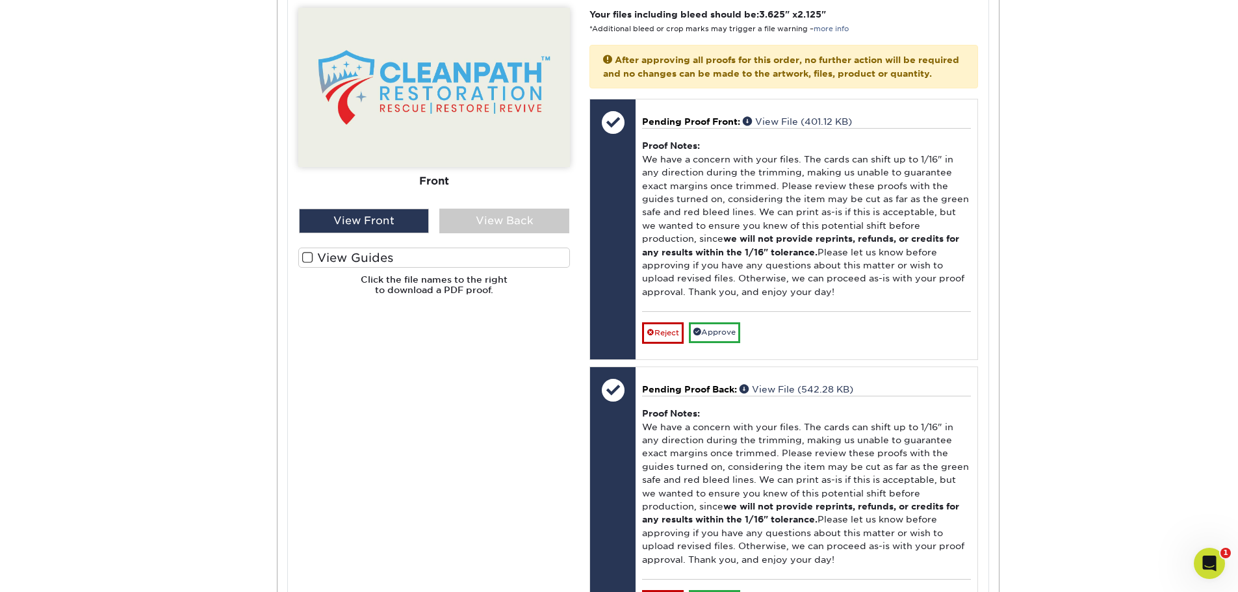
scroll to position [4487, 0]
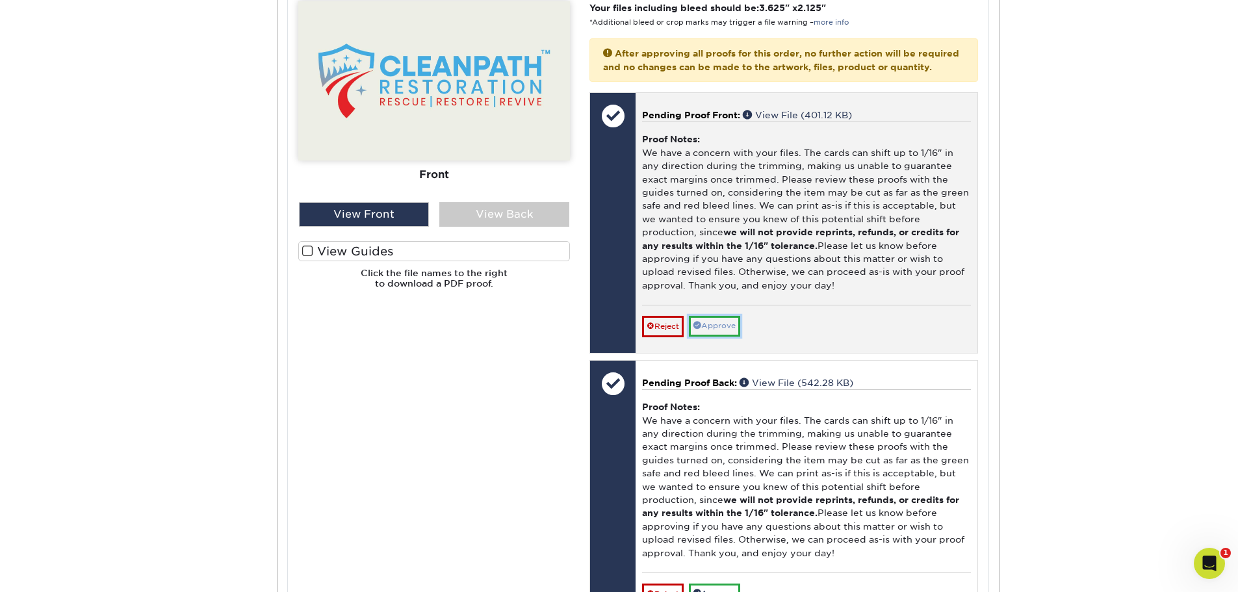
click at [719, 336] on link "Approve" at bounding box center [714, 326] width 51 height 20
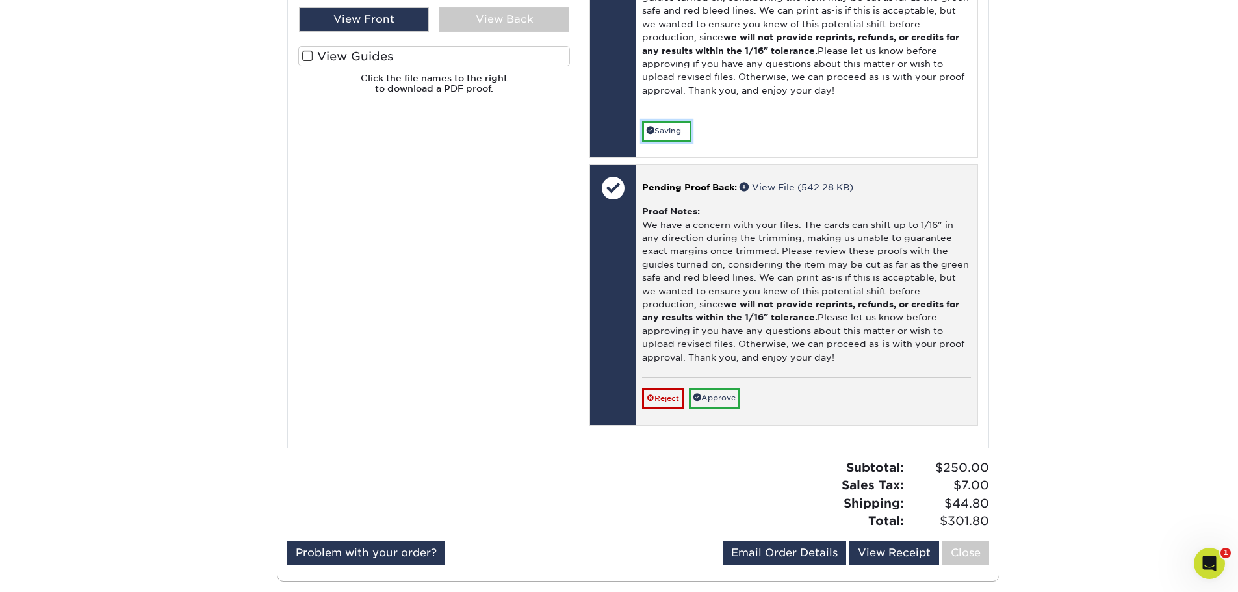
scroll to position [4812, 0]
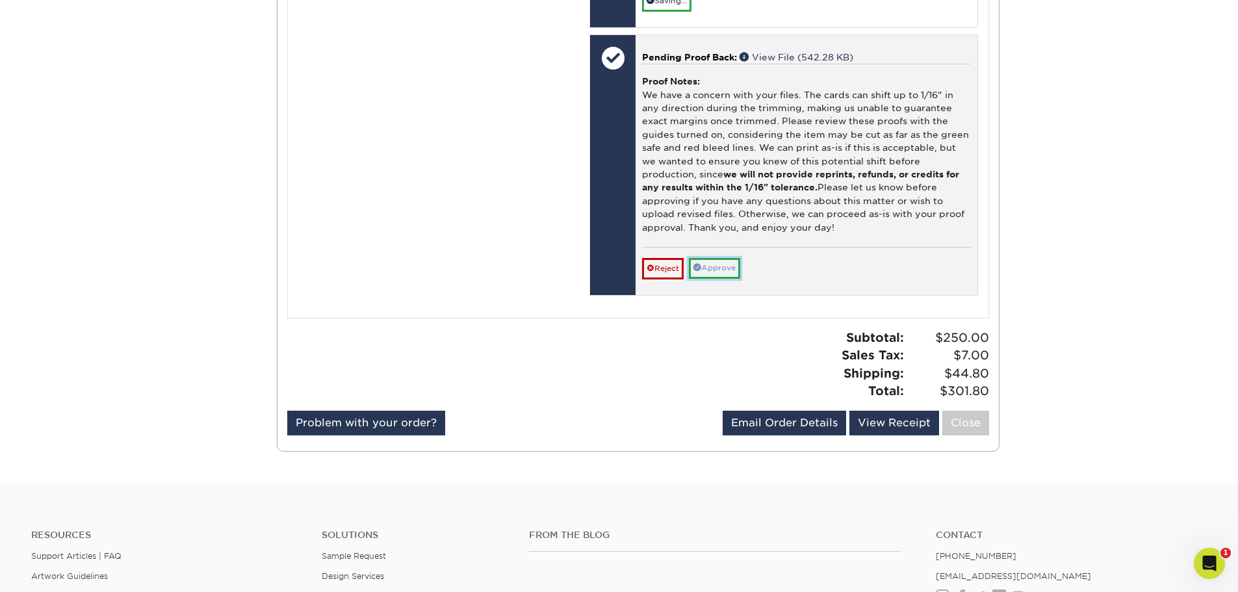
click at [722, 278] on link "Approve" at bounding box center [714, 268] width 51 height 20
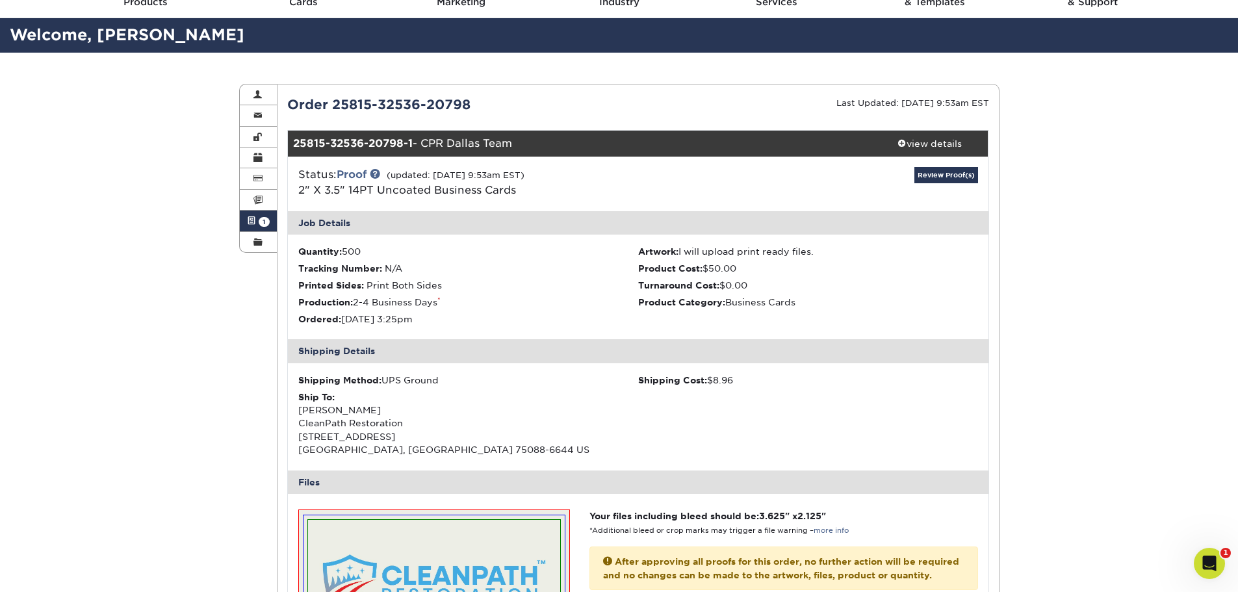
scroll to position [0, 0]
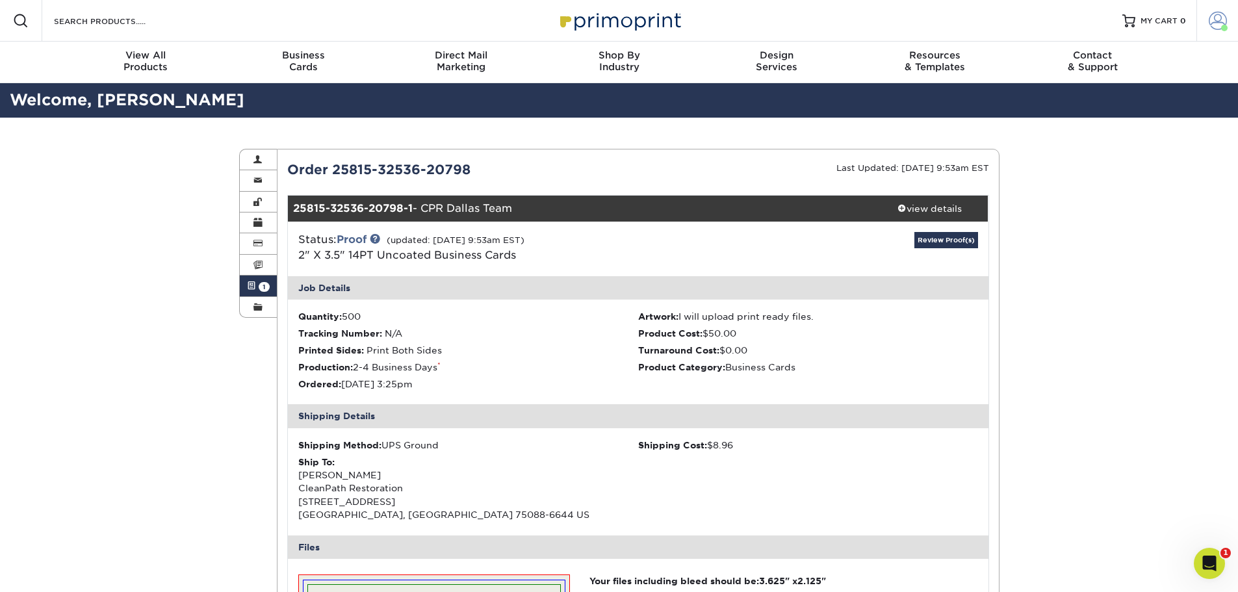
click at [1217, 21] on span at bounding box center [1217, 21] width 18 height 18
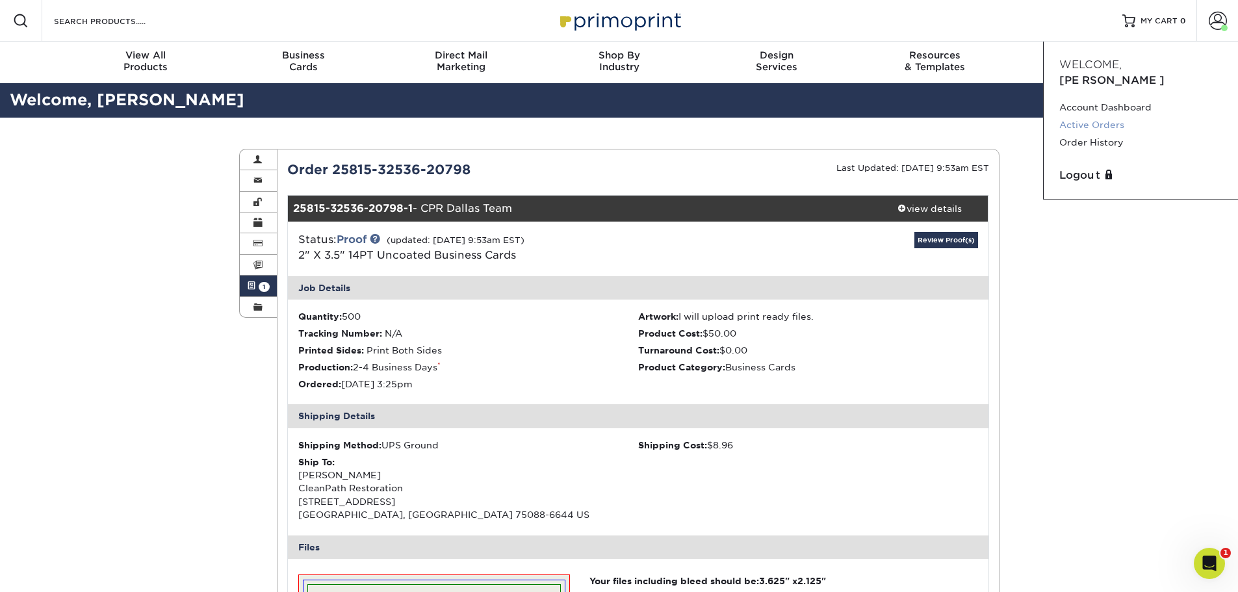
click at [1103, 116] on link "Active Orders" at bounding box center [1140, 125] width 163 height 18
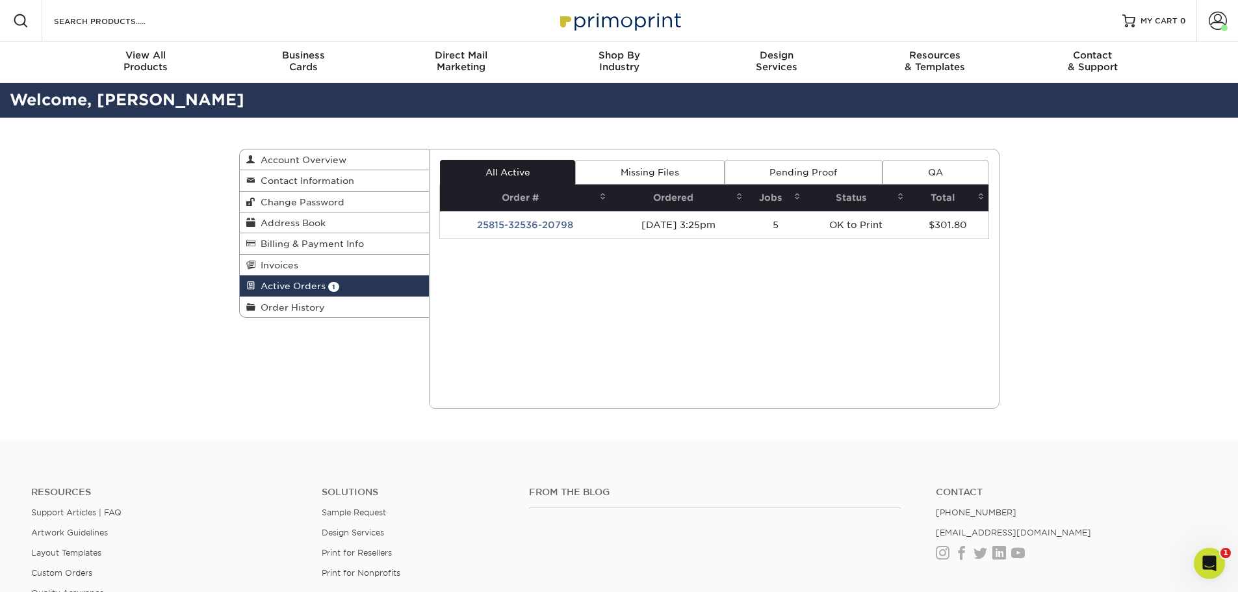
click at [674, 172] on link "Missing Files" at bounding box center [649, 172] width 149 height 25
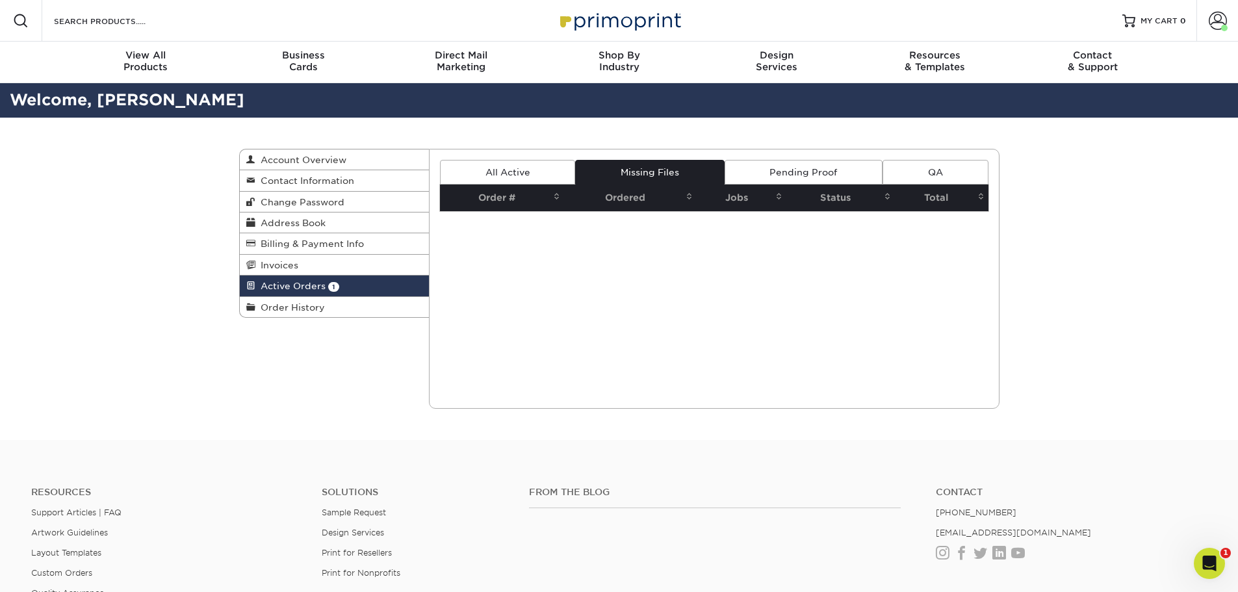
click at [795, 173] on link "Pending Proof" at bounding box center [803, 172] width 158 height 25
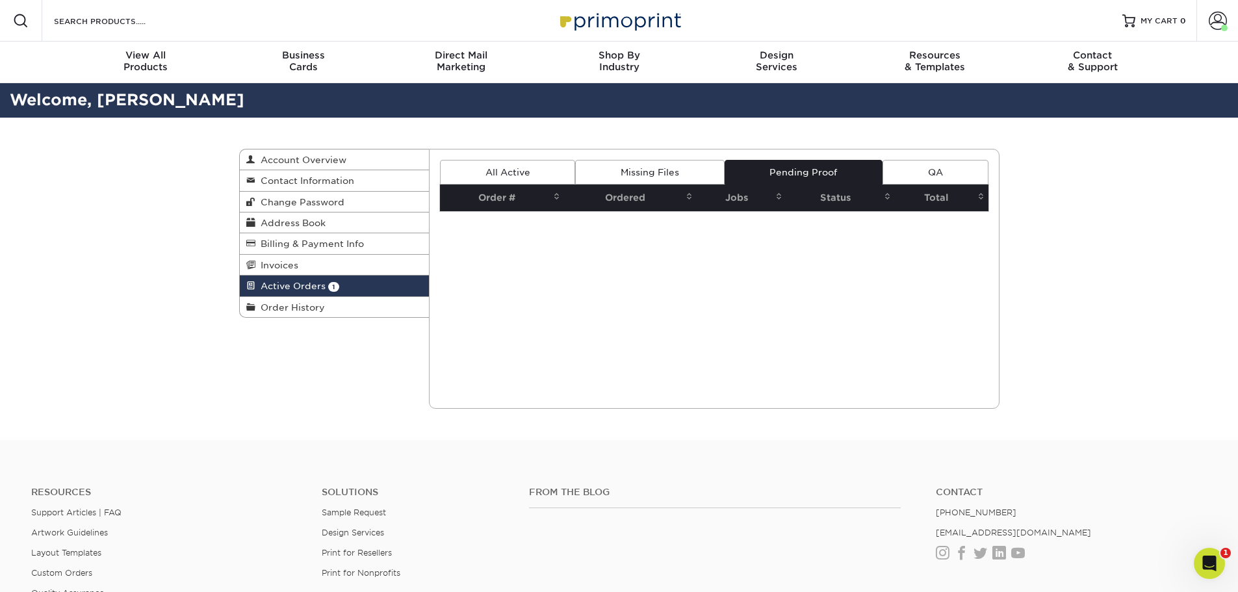
click at [927, 169] on link "QA" at bounding box center [934, 172] width 105 height 25
click at [483, 171] on link "All Active" at bounding box center [507, 172] width 135 height 25
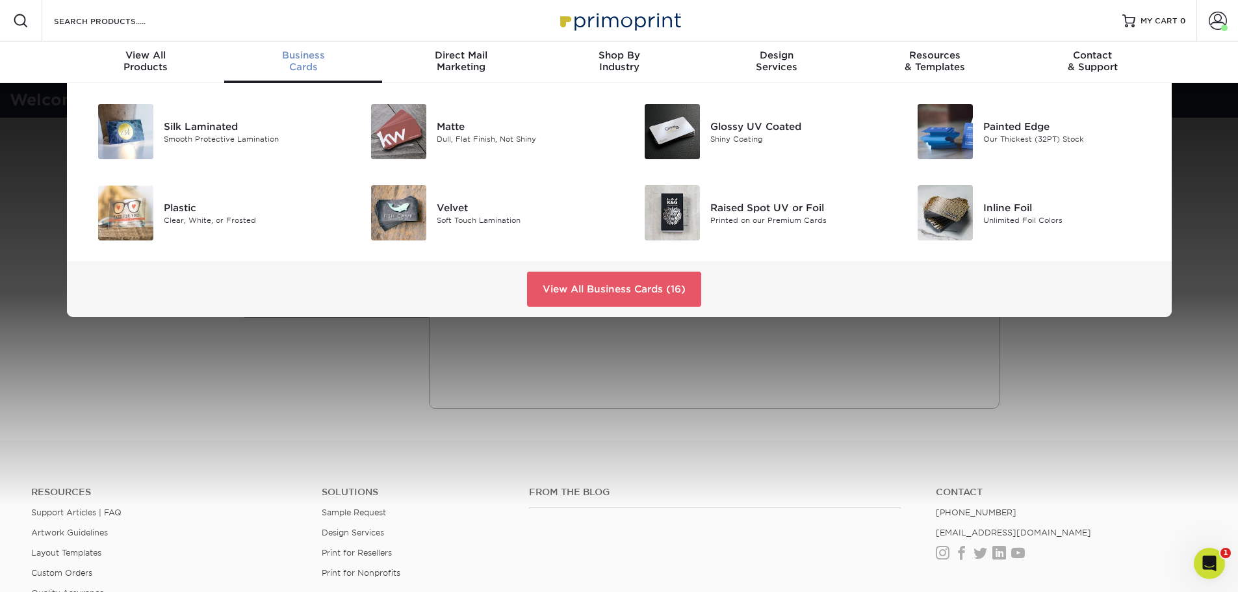
click at [299, 57] on span "Business" at bounding box center [303, 55] width 158 height 12
click at [293, 54] on span "Business" at bounding box center [303, 55] width 158 height 12
click at [624, 294] on link "View All Business Cards (16)" at bounding box center [614, 289] width 174 height 35
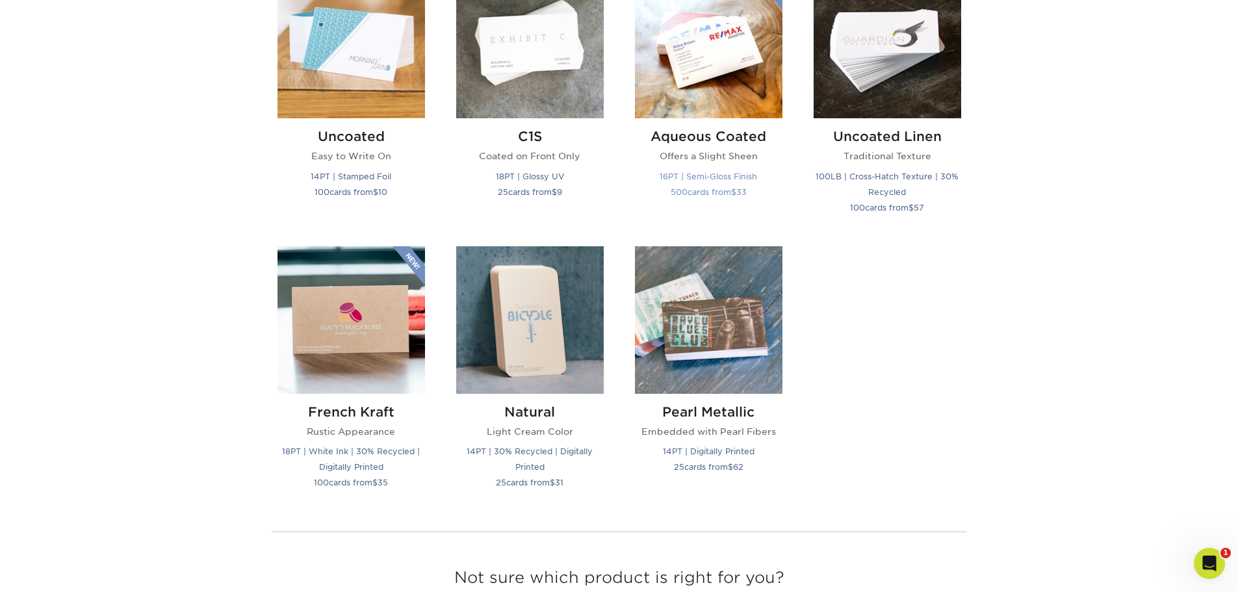
scroll to position [1234, 0]
click at [752, 365] on img at bounding box center [708, 319] width 147 height 147
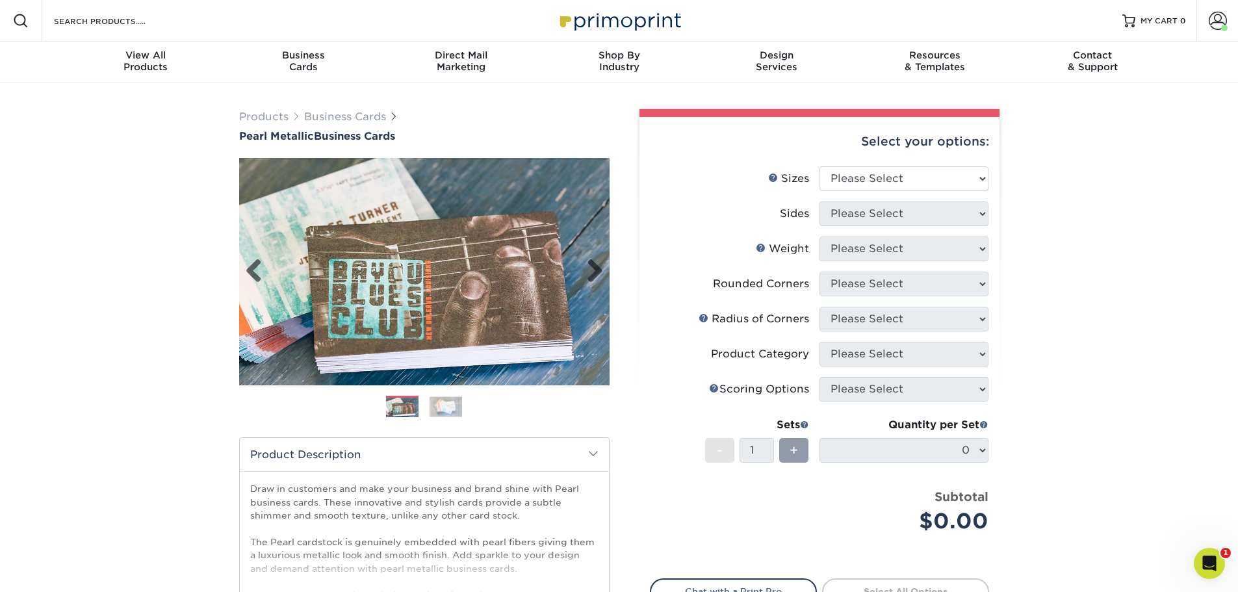
click at [603, 261] on img at bounding box center [424, 271] width 370 height 370
click at [596, 266] on link "Next" at bounding box center [590, 272] width 26 height 26
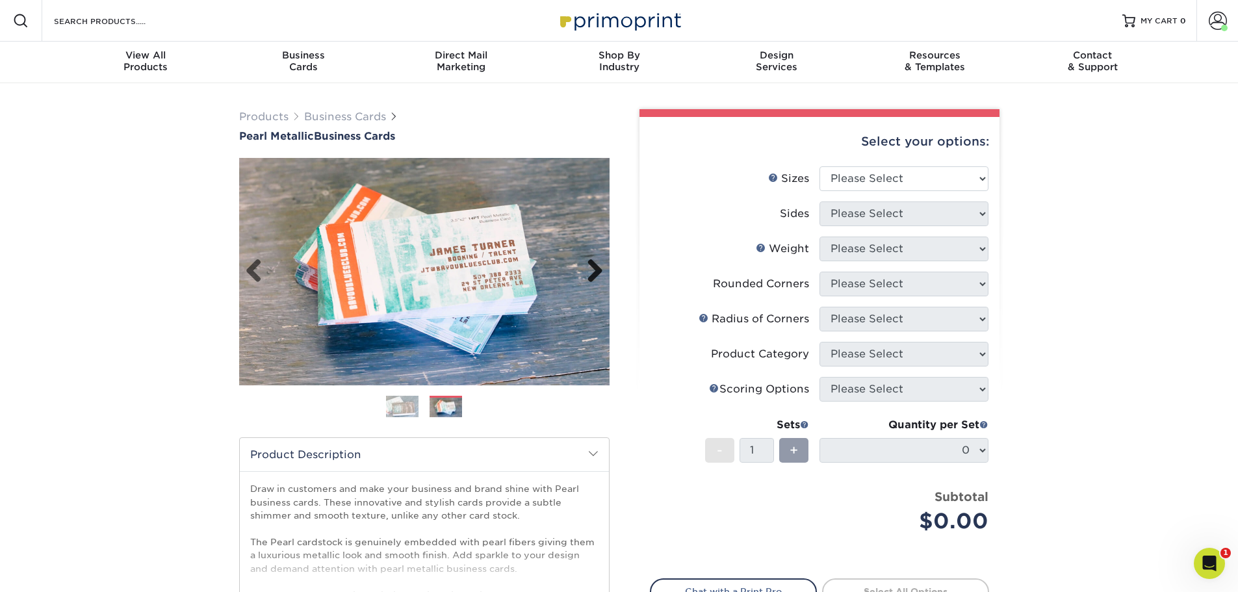
click at [596, 266] on link "Next" at bounding box center [590, 272] width 26 height 26
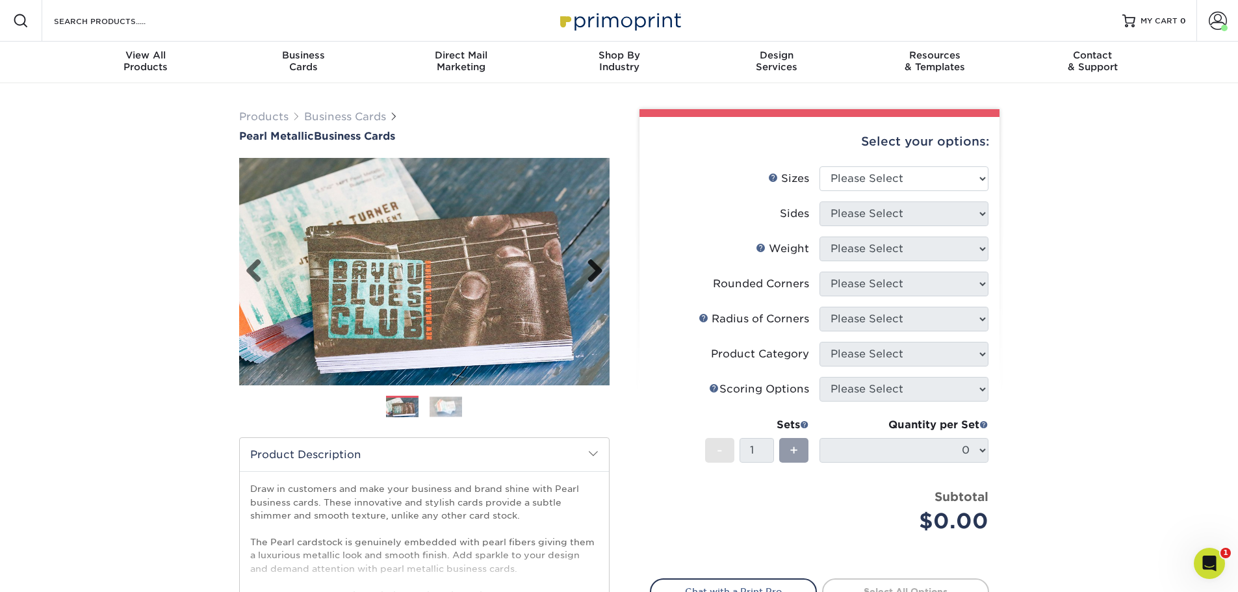
click at [596, 266] on link "Next" at bounding box center [590, 272] width 26 height 26
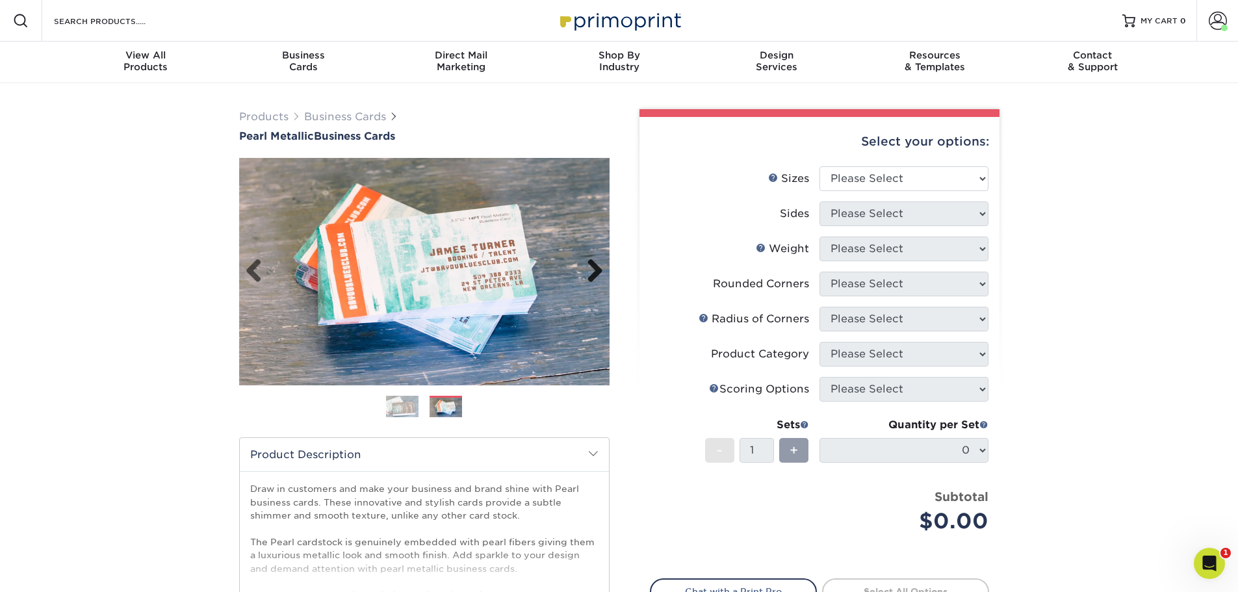
click at [596, 266] on link "Next" at bounding box center [590, 272] width 26 height 26
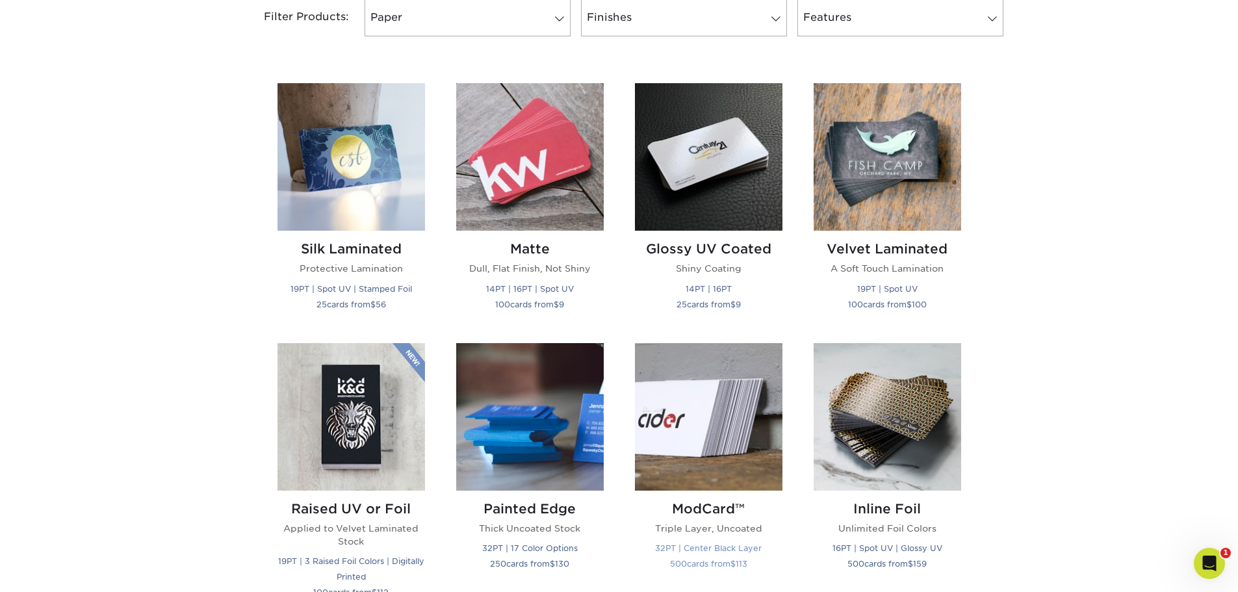
scroll to position [585, 0]
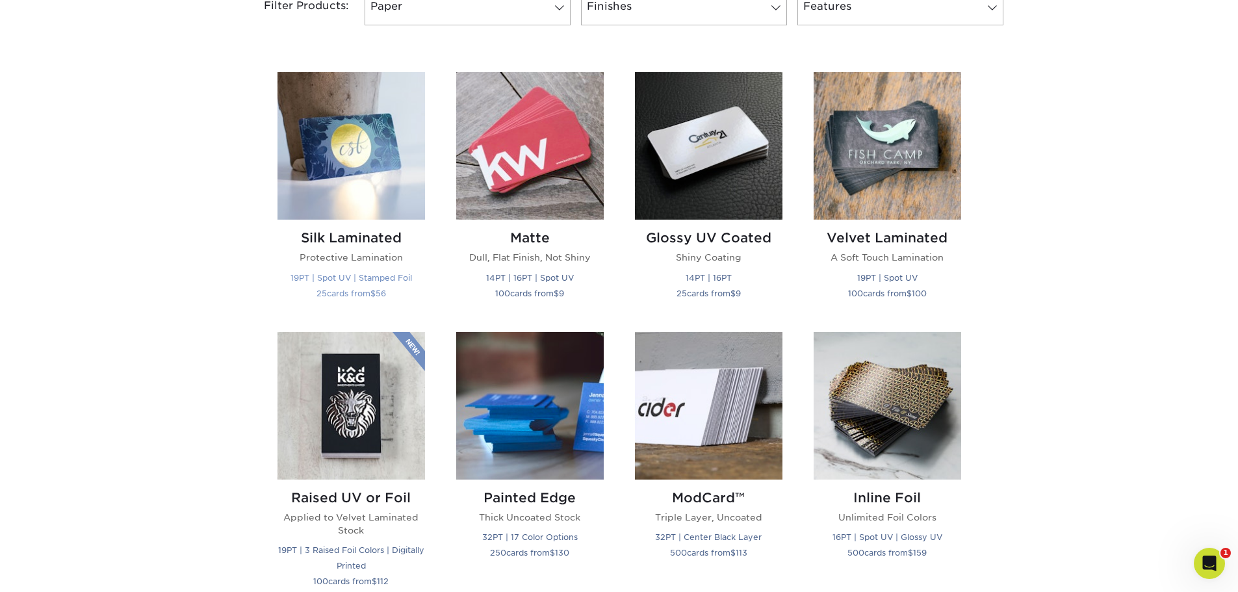
click at [353, 216] on img at bounding box center [350, 145] width 147 height 147
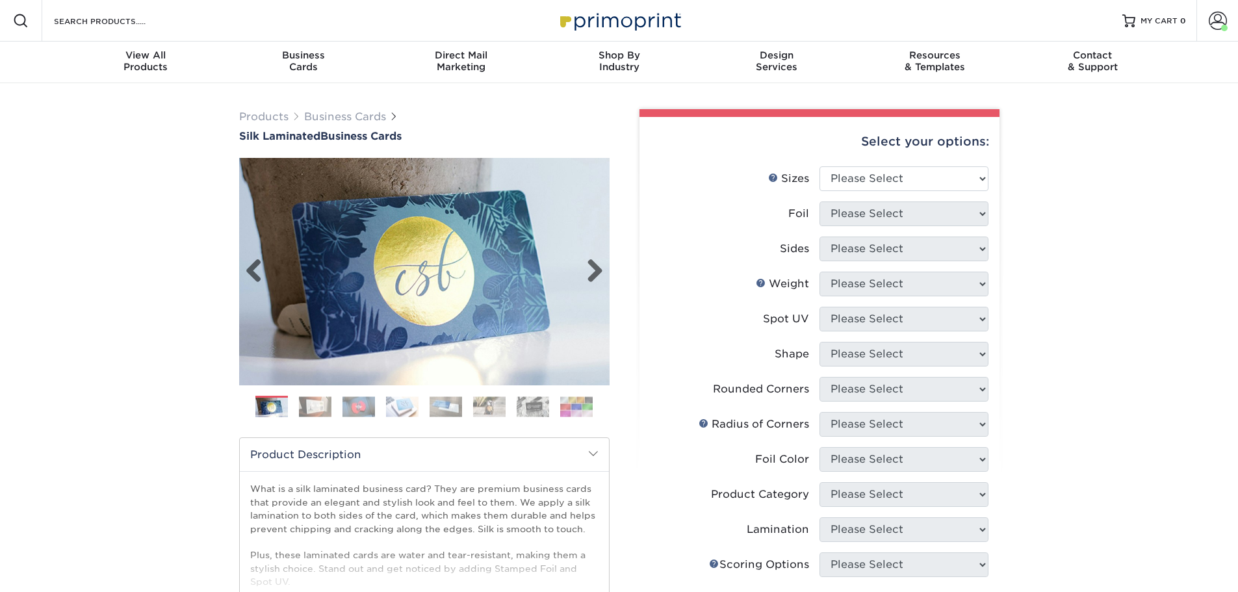
click at [605, 266] on img at bounding box center [424, 271] width 370 height 370
click at [595, 264] on link "Next" at bounding box center [590, 272] width 26 height 26
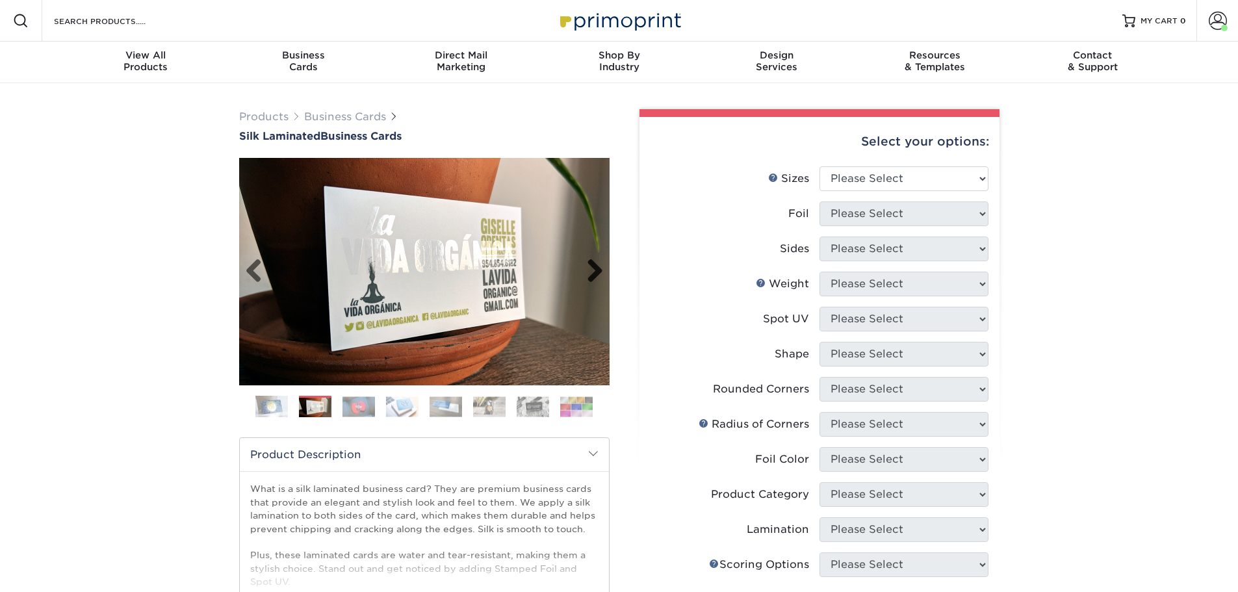
click at [595, 264] on link "Next" at bounding box center [590, 272] width 26 height 26
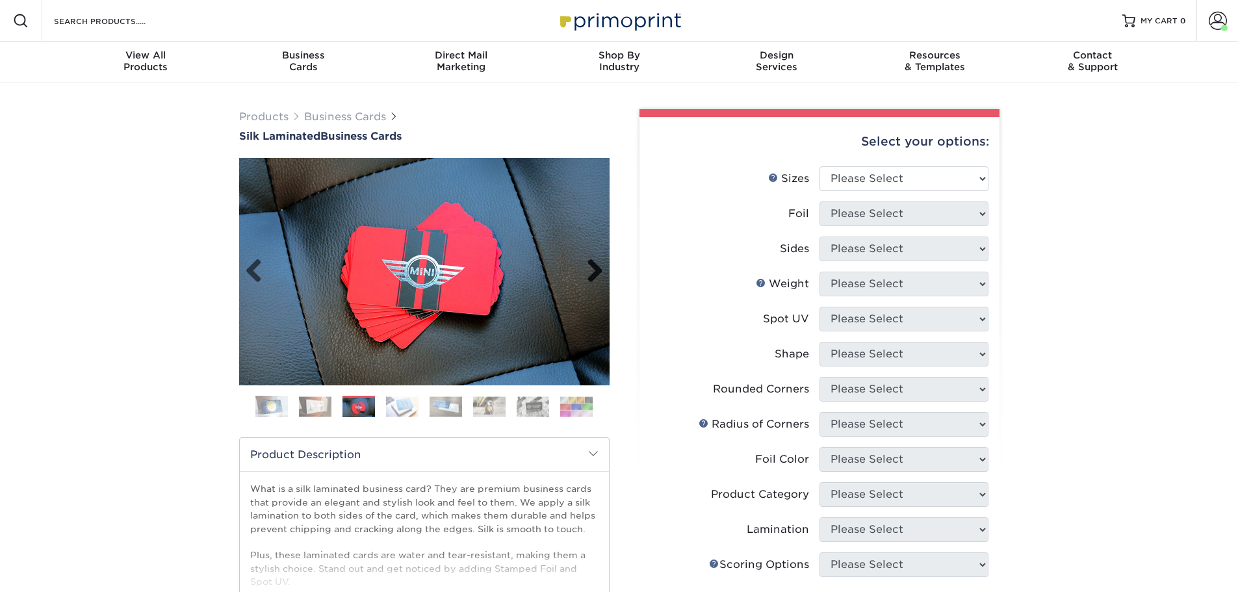
click at [595, 264] on link "Next" at bounding box center [590, 272] width 26 height 26
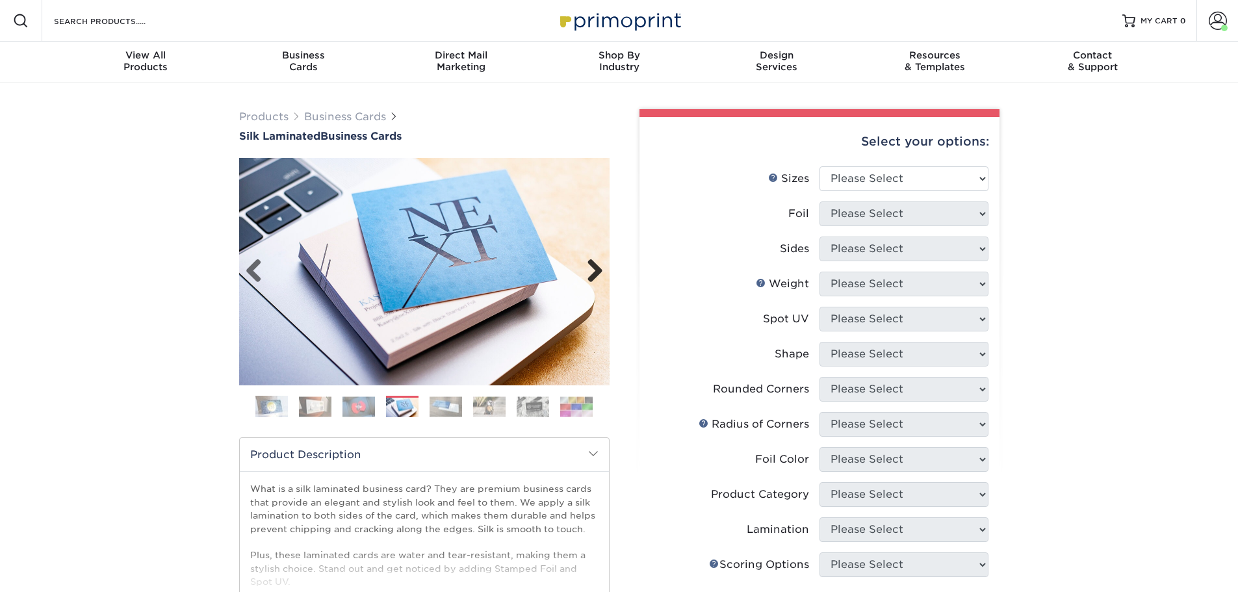
click at [595, 264] on link "Next" at bounding box center [590, 272] width 26 height 26
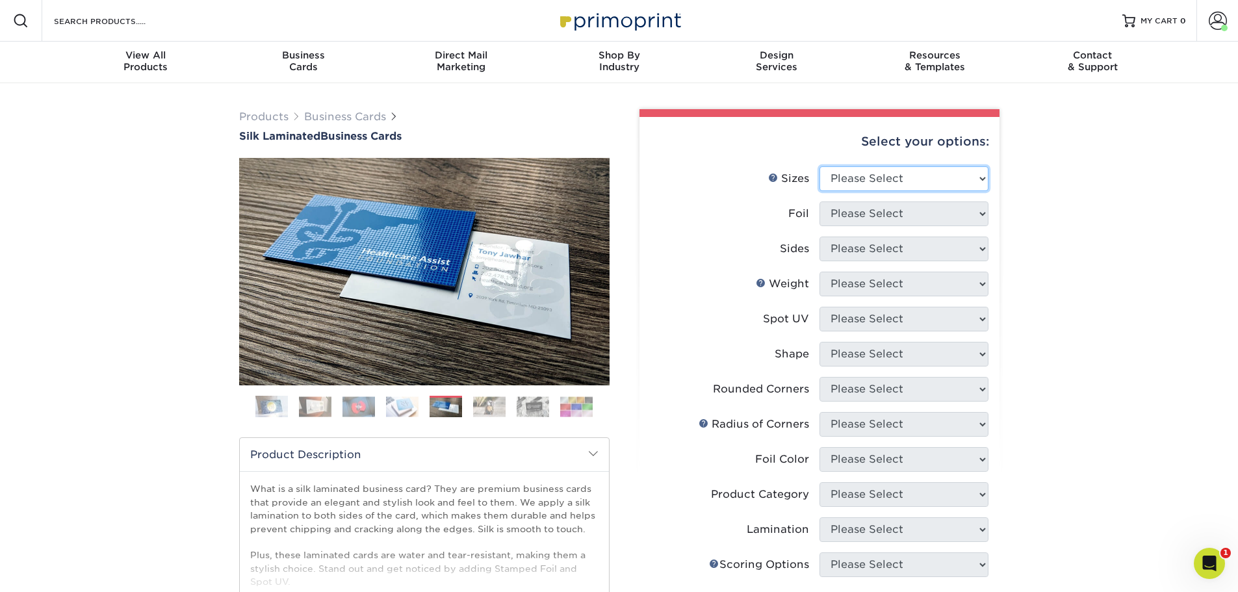
click at [907, 175] on select "Please Select 1.5" x 3.5" - Mini 1.75" x 3.5" - Mini 2" x 2" - Square 2" x 3" -…" at bounding box center [903, 178] width 169 height 25
select select "2.00x3.50"
click at [819, 166] on select "Please Select 1.5" x 3.5" - Mini 1.75" x 3.5" - Mini 2" x 2" - Square 2" x 3" -…" at bounding box center [903, 178] width 169 height 25
click at [846, 214] on select "Please Select Yes No" at bounding box center [903, 213] width 169 height 25
select select "0"
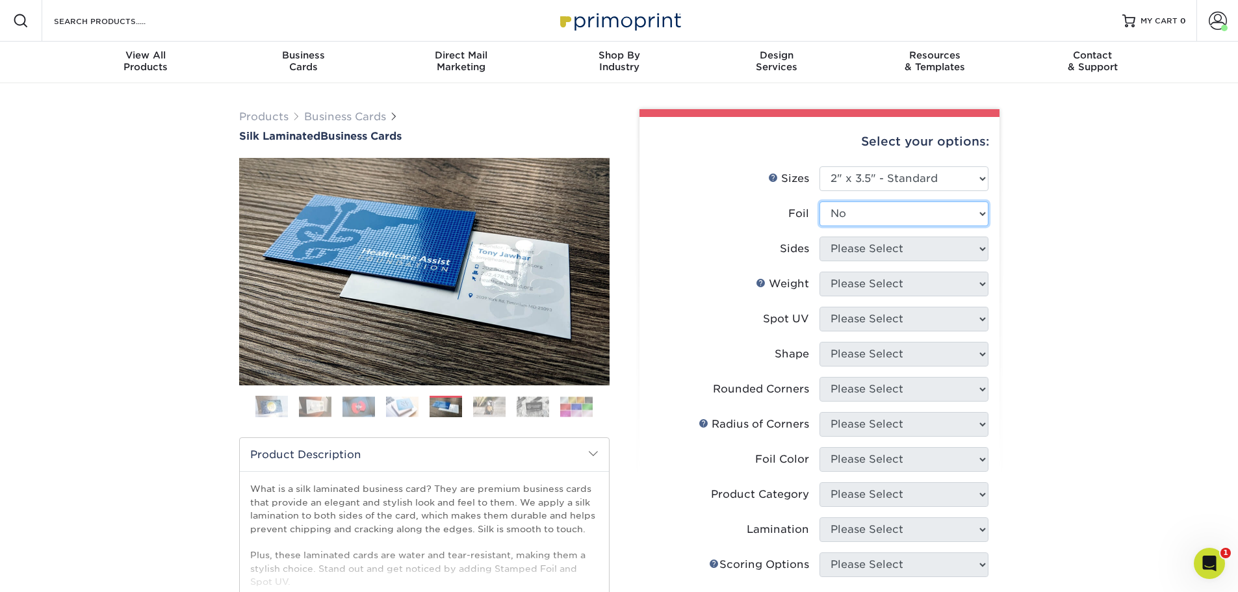
click at [819, 201] on select "Please Select Yes No" at bounding box center [903, 213] width 169 height 25
click at [849, 245] on select "Please Select Print Both Sides Print Front Only" at bounding box center [903, 249] width 169 height 25
select select "13abbda7-1d64-4f25-8bb2-c179b224825d"
click at [819, 237] on select "Please Select Print Both Sides Print Front Only" at bounding box center [903, 249] width 169 height 25
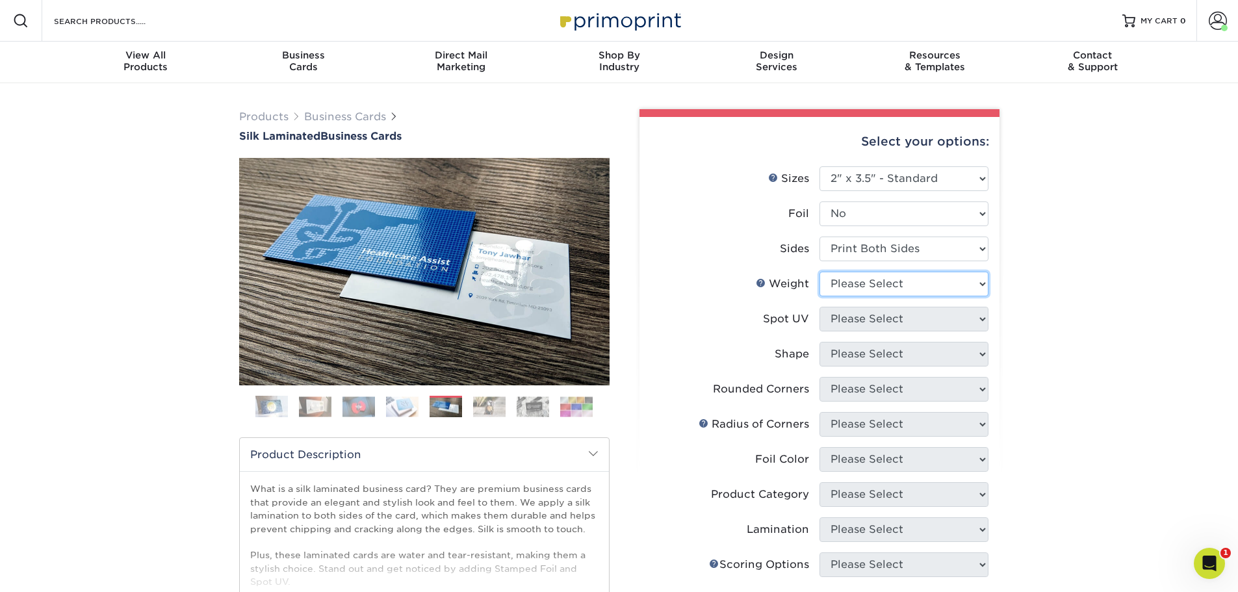
click at [834, 281] on select "Please Select 16PT" at bounding box center [903, 284] width 169 height 25
select select "16PT"
click at [819, 272] on select "Please Select 16PT" at bounding box center [903, 284] width 169 height 25
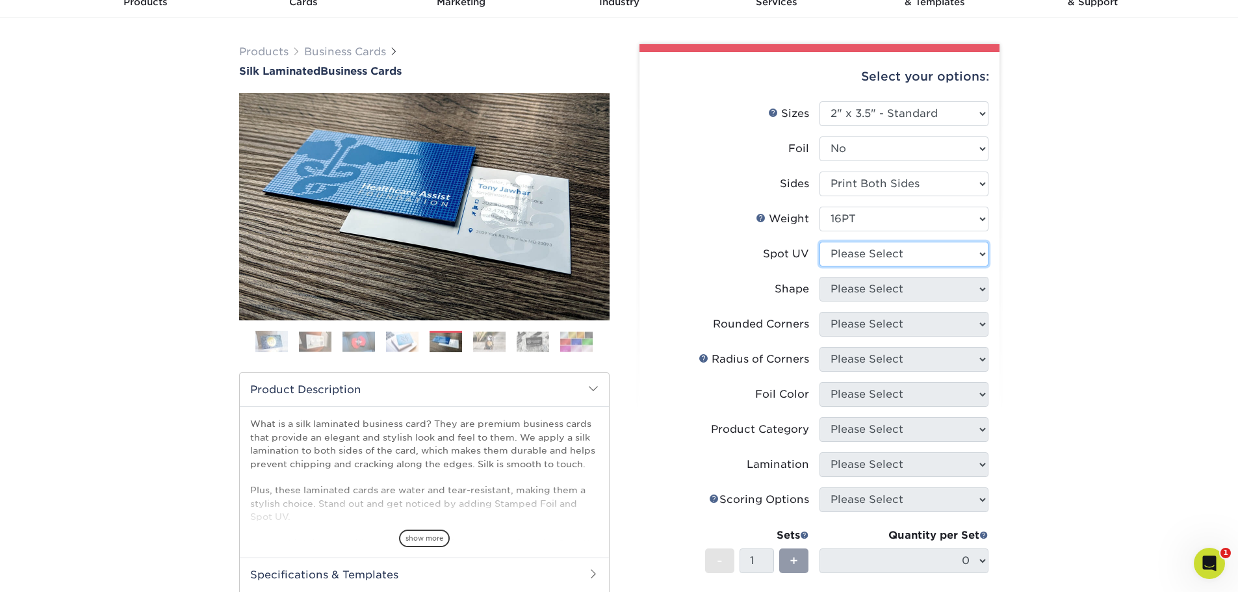
click at [847, 246] on select "Please Select No Spot UV Front and Back (Both Sides) Front Only Back Only" at bounding box center [903, 254] width 169 height 25
click at [746, 297] on label "Shape" at bounding box center [734, 289] width 169 height 25
click at [956, 258] on select "Please Select No Spot UV Front and Back (Both Sides) Front Only Back Only" at bounding box center [903, 254] width 169 height 25
select select "2"
click at [819, 242] on select "Please Select No Spot UV Front and Back (Both Sides) Front Only Back Only" at bounding box center [903, 254] width 169 height 25
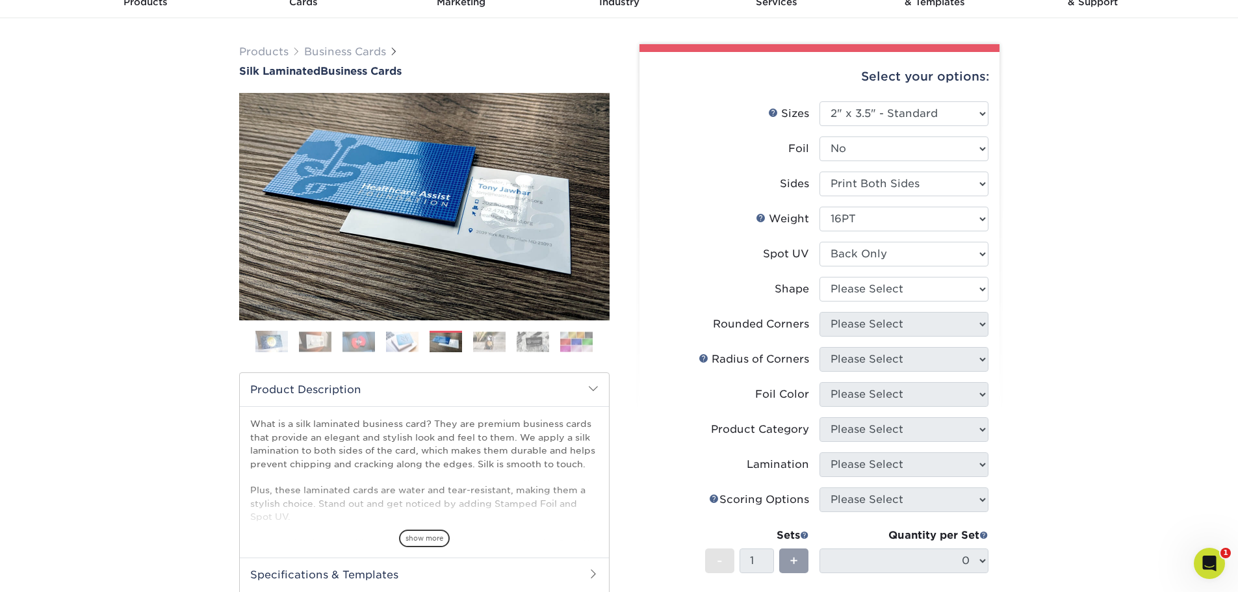
click at [1082, 300] on div "Products Business Cards Silk Laminated Business Cards Previous Next" at bounding box center [619, 429] width 1238 height 822
click at [888, 295] on select "Please Select Standard" at bounding box center [903, 289] width 169 height 25
select select "standard"
click at [819, 277] on select "Please Select Standard" at bounding box center [903, 289] width 169 height 25
click at [884, 324] on select "Please Select Yes - Round 2 Corners Yes - Round 4 Corners No" at bounding box center [903, 324] width 169 height 25
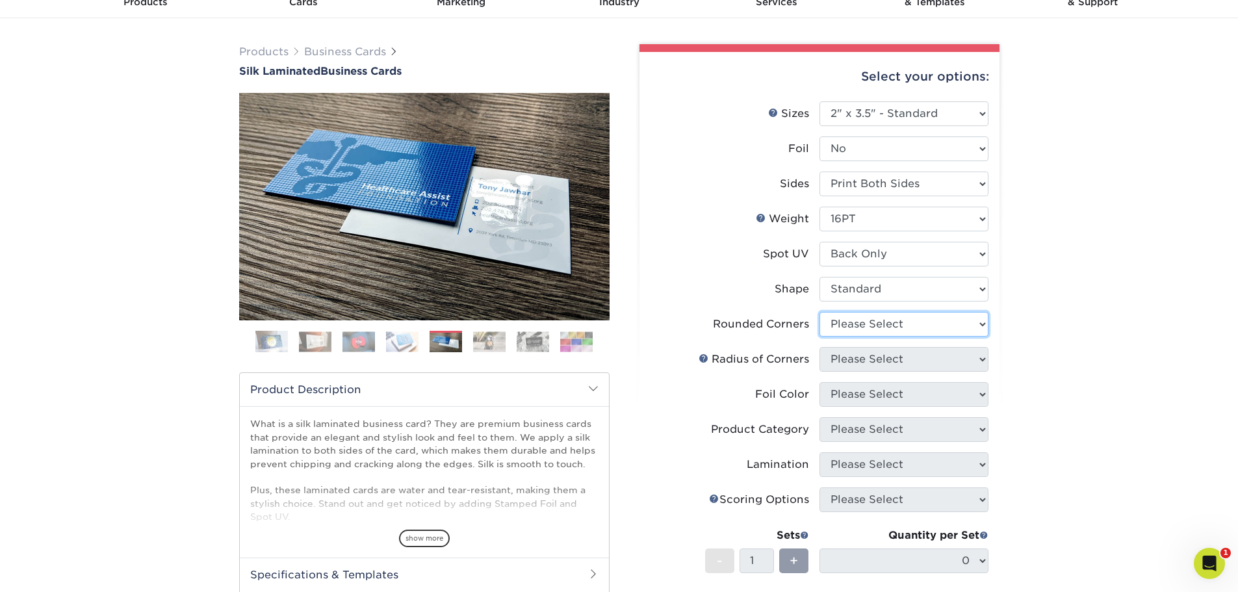
select select "7672df9e-0e0a-464d-8e1f-920c575e4da3"
click at [819, 312] on select "Please Select Yes - Round 2 Corners Yes - Round 4 Corners No" at bounding box center [903, 324] width 169 height 25
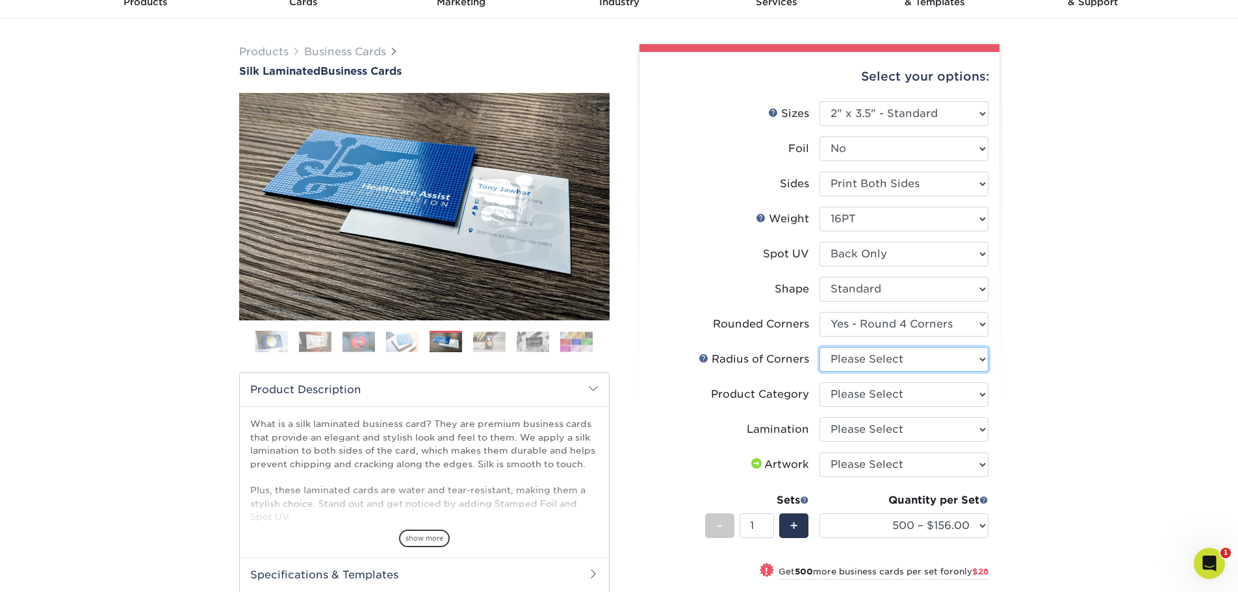
click at [980, 363] on select "Please Select Rounded 1/8" Rounded 1/4"" at bounding box center [903, 359] width 169 height 25
select select "589680c7-ee9a-431b-9d12-d7aeb1386a97"
click at [819, 347] on select "Please Select Rounded 1/8" Rounded 1/4"" at bounding box center [903, 359] width 169 height 25
click at [1058, 387] on div "Products Business Cards Silk Laminated Business Cards Previous Next" at bounding box center [619, 427] width 1238 height 818
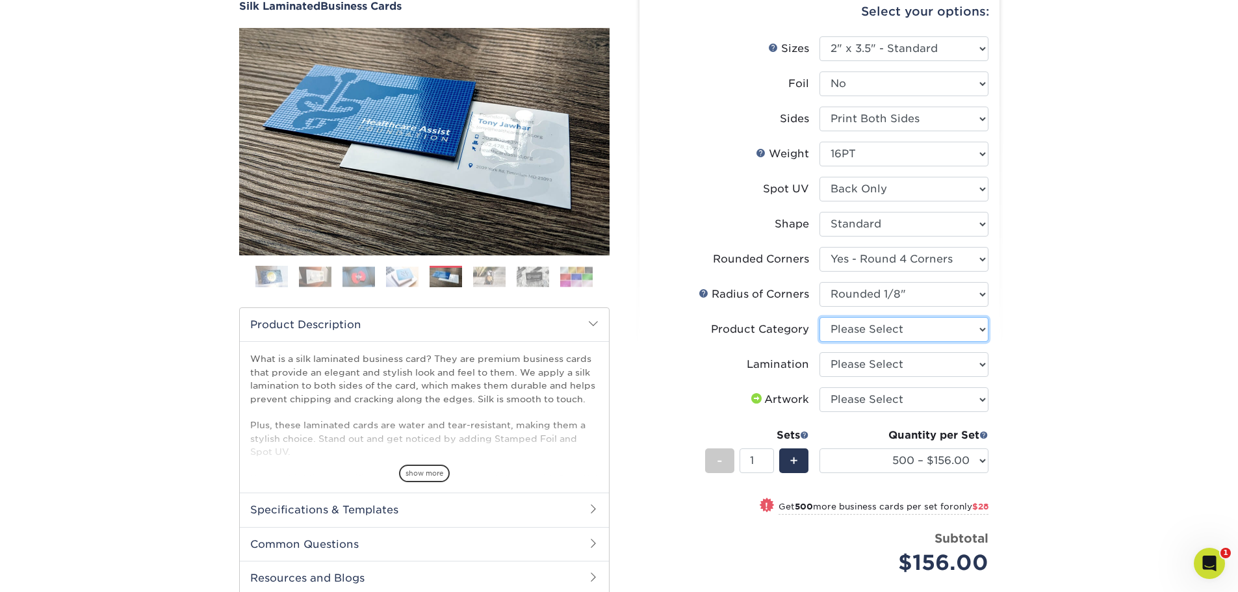
click at [986, 333] on select "Please Select Business Cards" at bounding box center [903, 329] width 169 height 25
select select "3b5148f1-0588-4f88-a218-97bcfdce65c1"
click at [819, 317] on select "Please Select Business Cards" at bounding box center [903, 329] width 169 height 25
click at [945, 367] on select "Please Select Silk" at bounding box center [903, 364] width 169 height 25
select select "ccacb42f-45f7-42d3-bbd3-7c8421cf37f0"
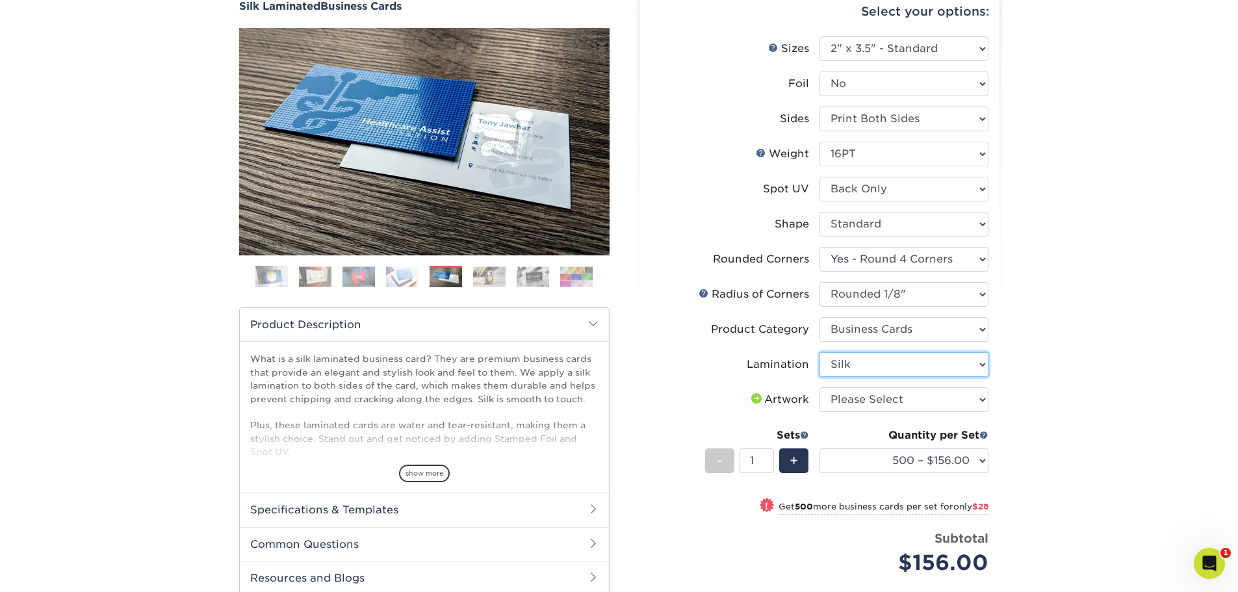
click at [819, 352] on select "Please Select Silk" at bounding box center [903, 364] width 169 height 25
click at [1069, 387] on div "Products Business Cards Silk Laminated Business Cards Previous Next" at bounding box center [619, 362] width 1238 height 818
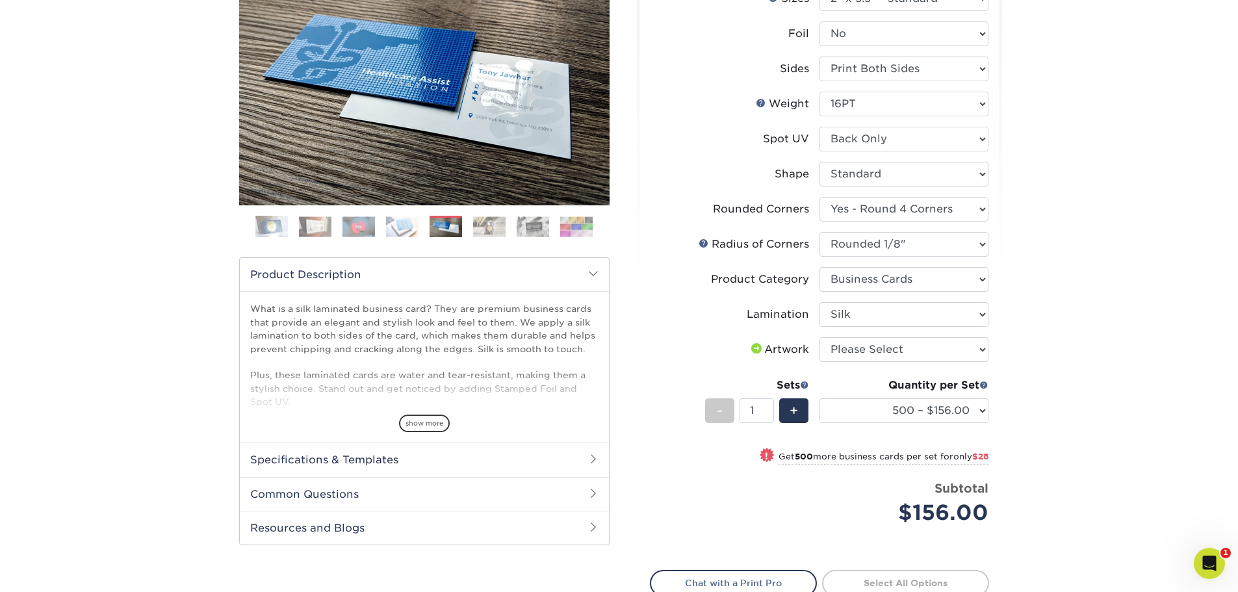
scroll to position [195, 0]
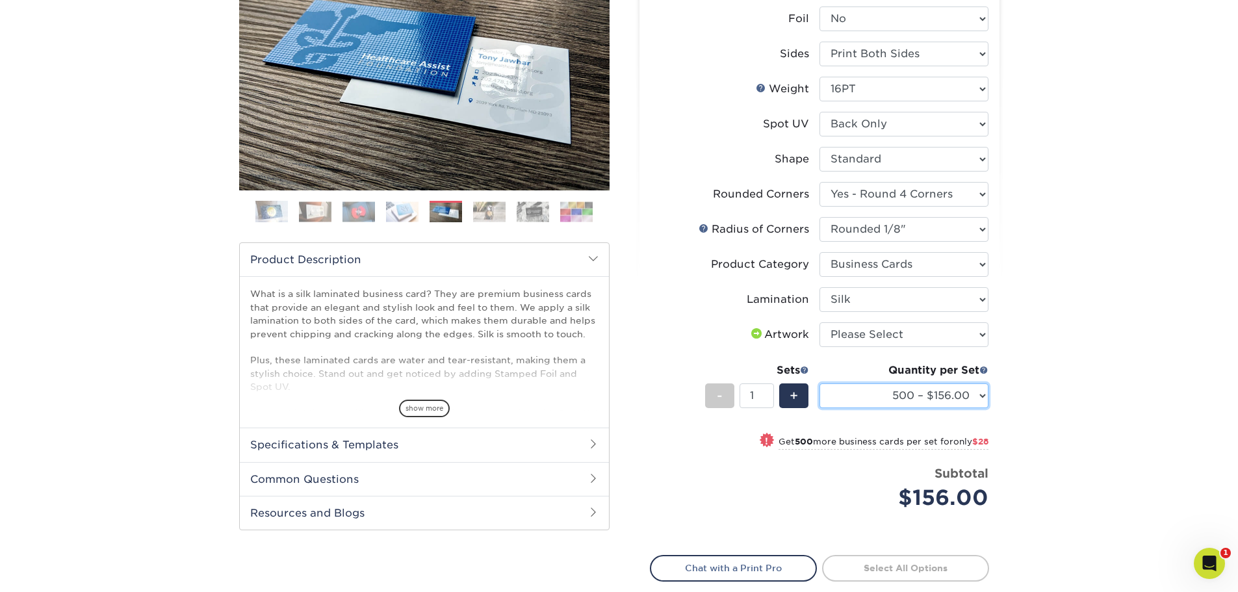
click at [969, 397] on select "500 – $156.00 1000 – $184.00 2500 – $447.00 5000 – $766.00 10000 – $1375.00" at bounding box center [903, 395] width 169 height 25
click at [1033, 374] on div "Products Business Cards Silk Laminated Business Cards Previous Next" at bounding box center [619, 297] width 1238 height 818
click at [977, 335] on select "Please Select I will upload files I need a design - $100" at bounding box center [903, 334] width 169 height 25
select select "upload"
click at [819, 322] on select "Please Select I will upload files I need a design - $100" at bounding box center [903, 334] width 169 height 25
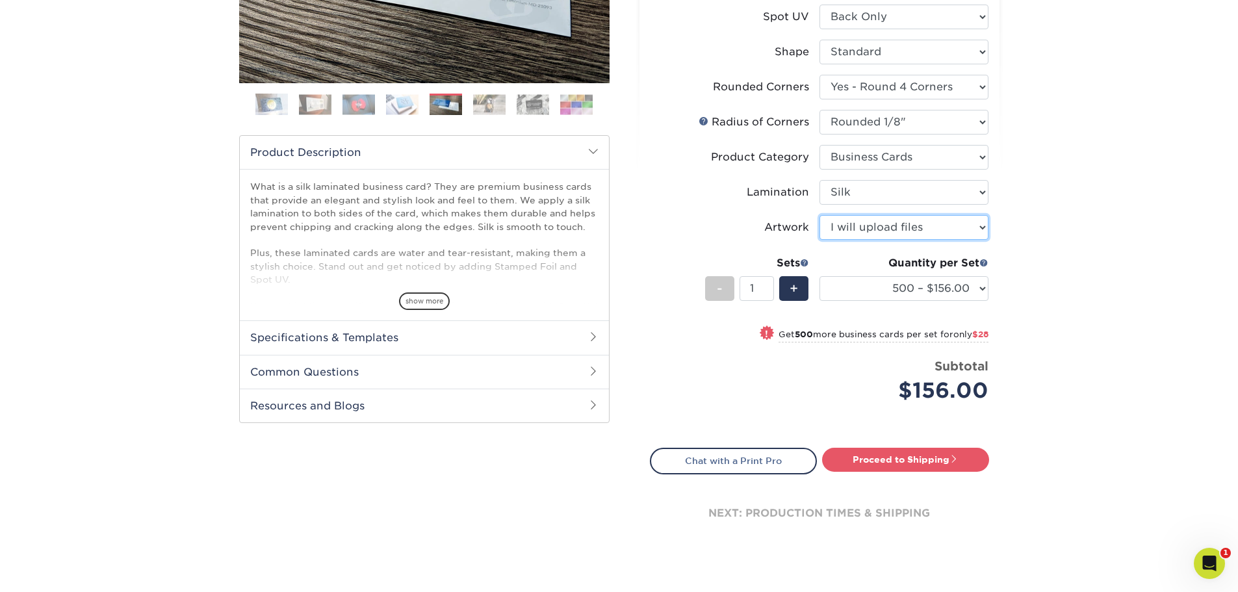
scroll to position [325, 0]
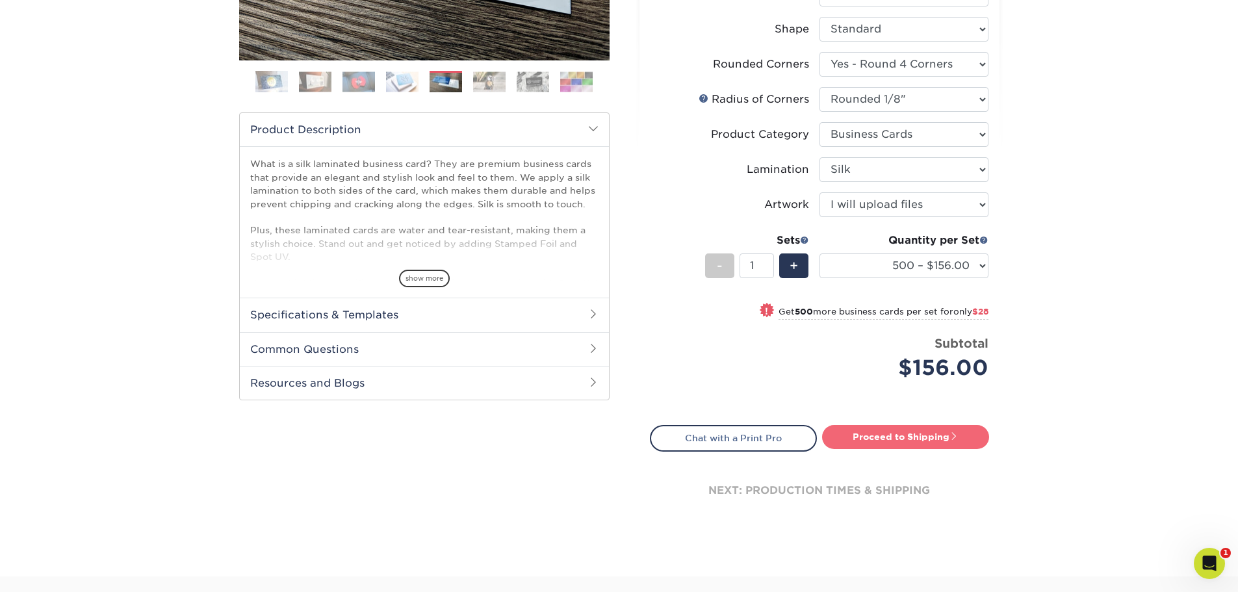
click at [940, 439] on link "Proceed to Shipping" at bounding box center [905, 436] width 167 height 23
type input "Set 1"
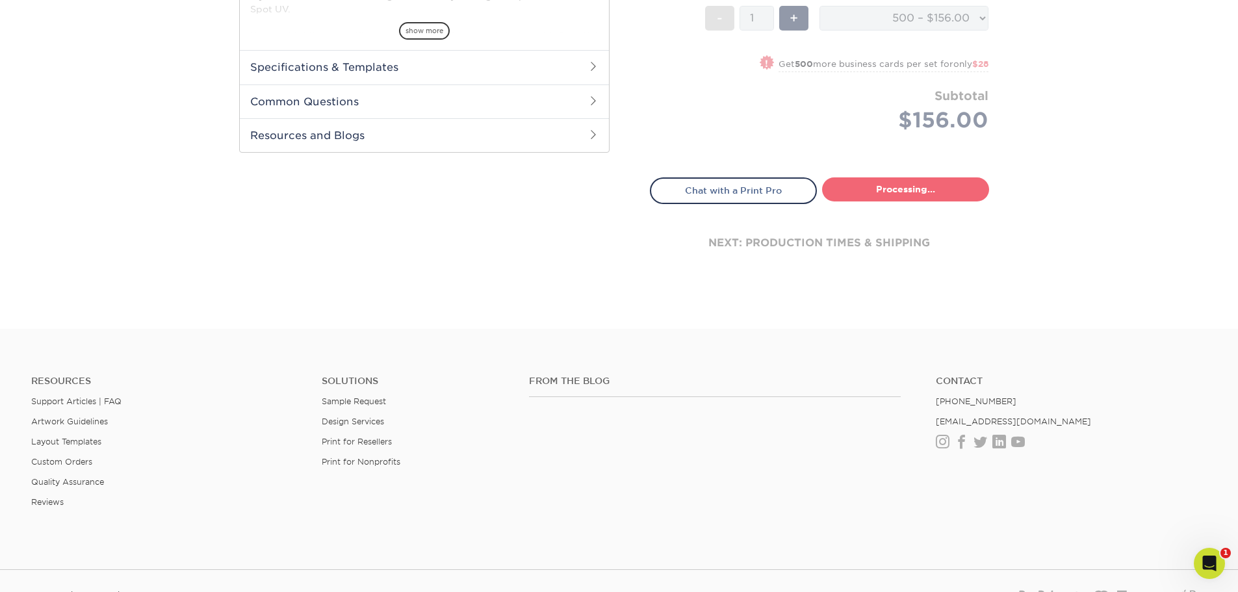
select select "82d884b2-e4ab-451a-86dc-83a1df945844"
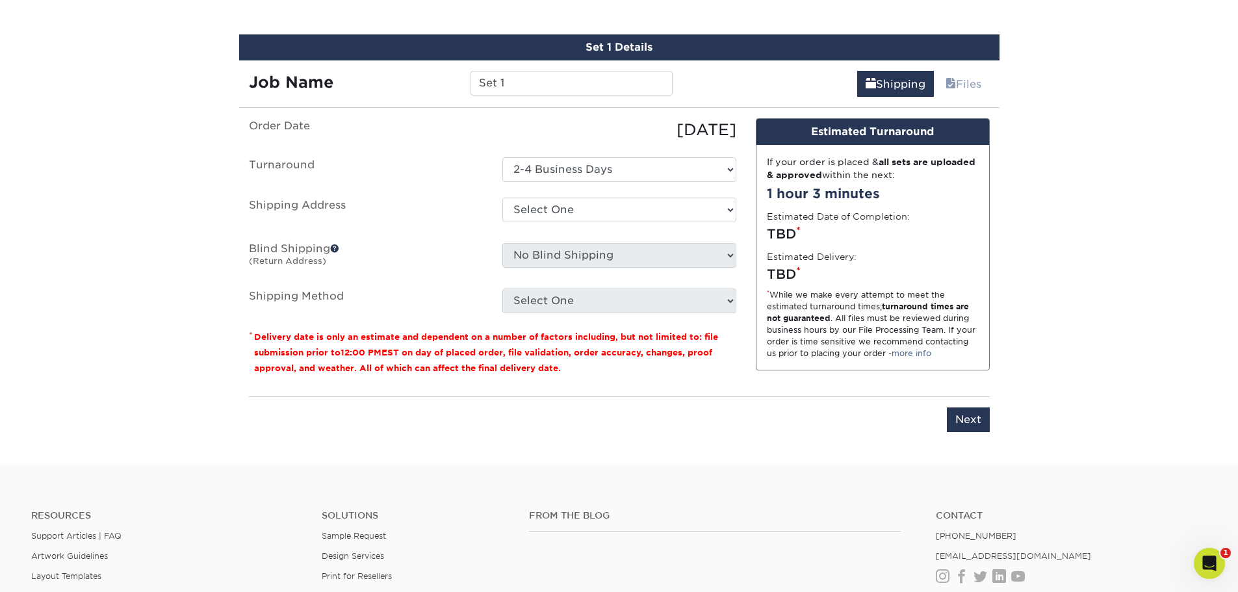
scroll to position [786, 0]
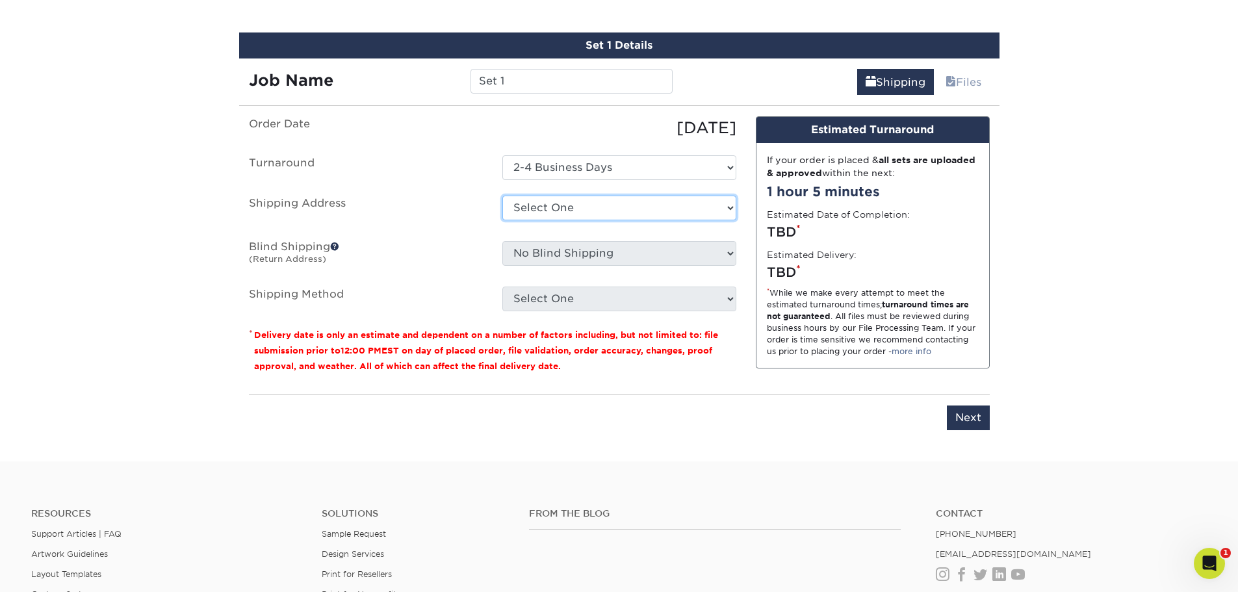
click at [656, 207] on select "Select One Dallas Team GA Team Houston Team NC Team Tampa Team + Add New Address" at bounding box center [619, 208] width 234 height 25
select select "285123"
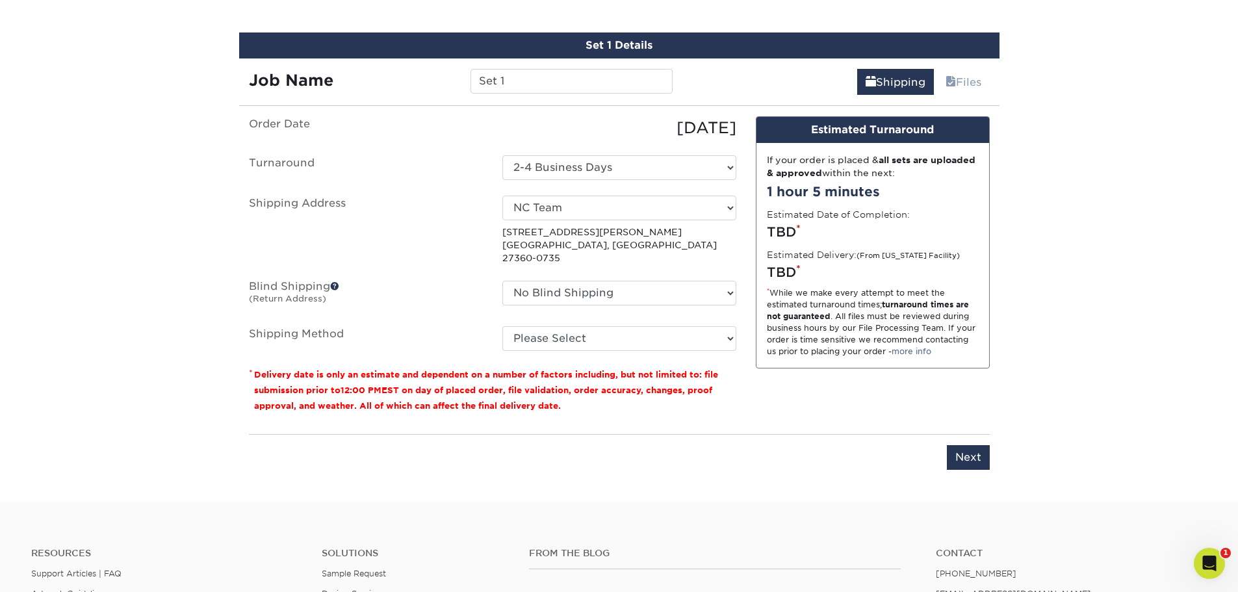
click at [585, 344] on fieldset "Order Date 08/18/2025 Turnaround Select One 2-4 Business Days Shipping Address …" at bounding box center [492, 241] width 487 height 250
click at [587, 329] on select "Please Select Ground Shipping (+$8.96) 3 Day Shipping Service (+$20.04) 2 Day A…" at bounding box center [619, 338] width 234 height 25
select select "03"
click at [502, 326] on select "Please Select Ground Shipping (+$8.96) 3 Day Shipping Service (+$20.04) 2 Day A…" at bounding box center [619, 338] width 234 height 25
click at [798, 387] on div "Design Estimated Turnaround If your order is placed & all sets are uploaded & a…" at bounding box center [872, 269] width 253 height 307
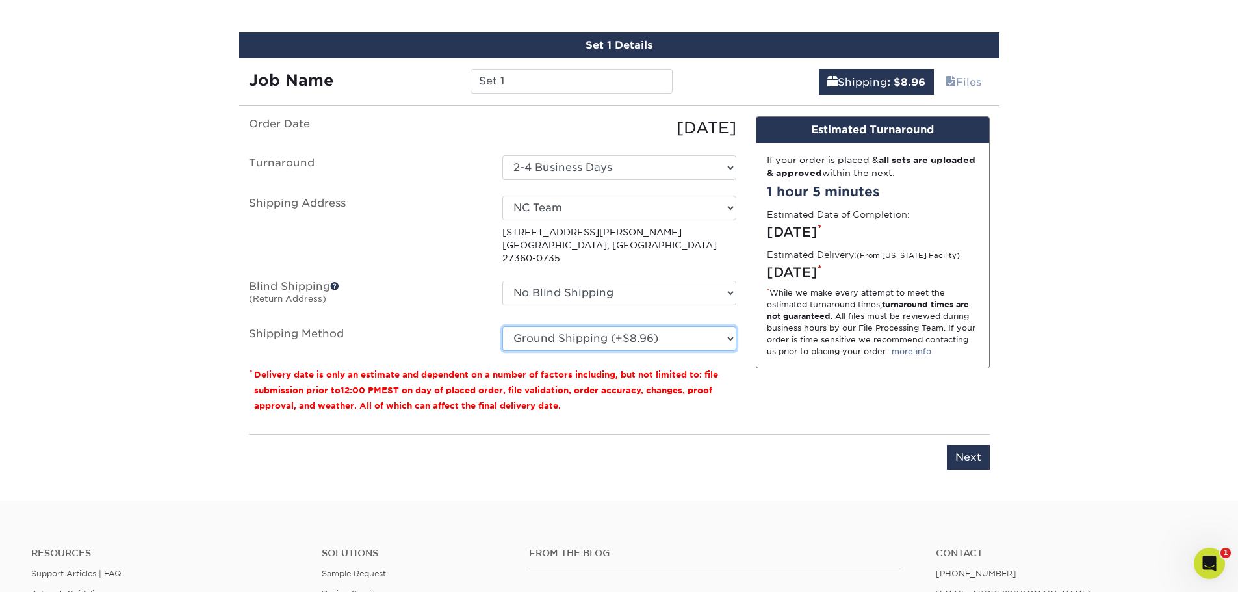
click at [727, 326] on select "Please Select Ground Shipping (+$8.96) 3 Day Shipping Service (+$20.04) 2 Day A…" at bounding box center [619, 338] width 234 height 25
click at [964, 453] on input "Next" at bounding box center [968, 457] width 43 height 25
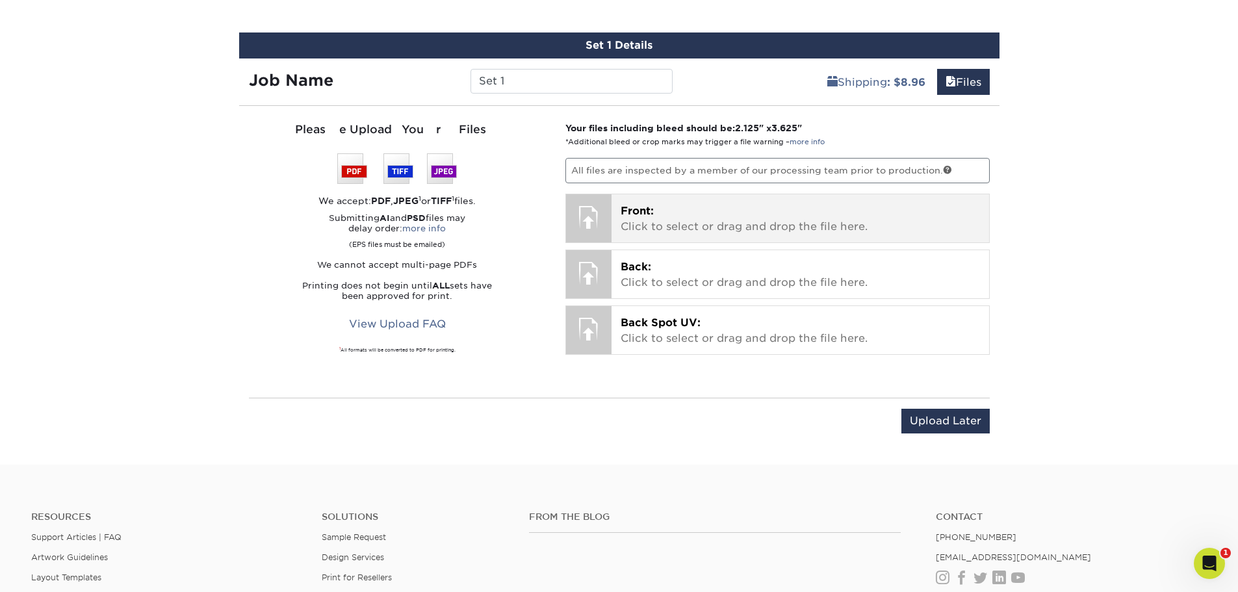
click at [703, 214] on p "Front: Click to select or drag and drop the file here." at bounding box center [799, 218] width 359 height 31
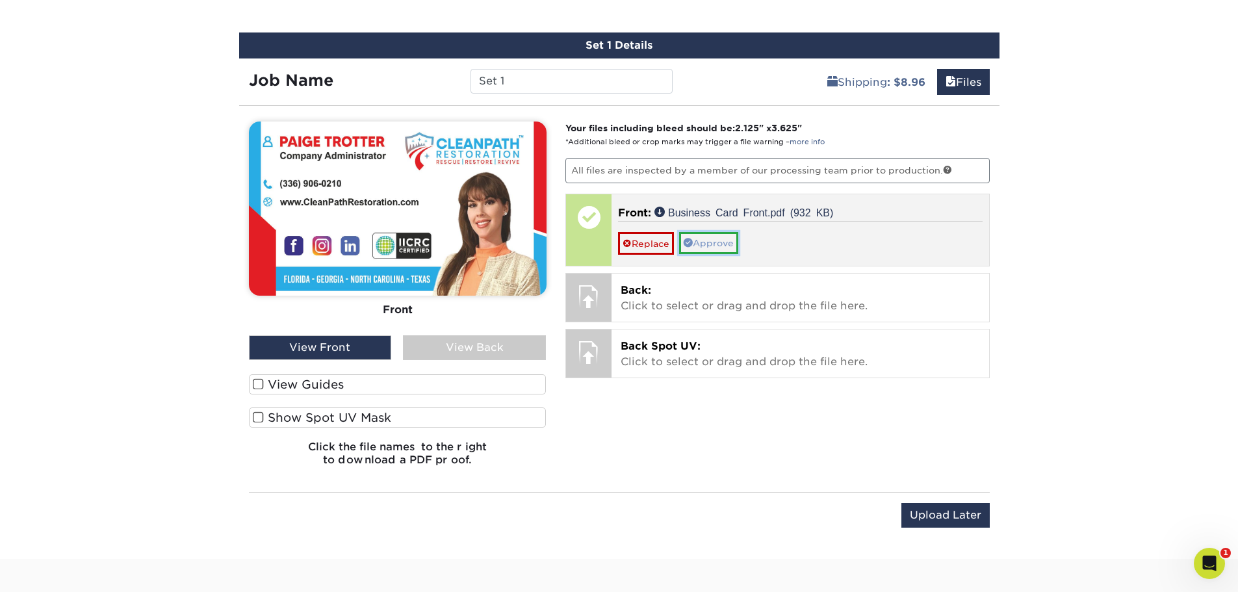
click at [708, 240] on link "Approve" at bounding box center [708, 243] width 59 height 22
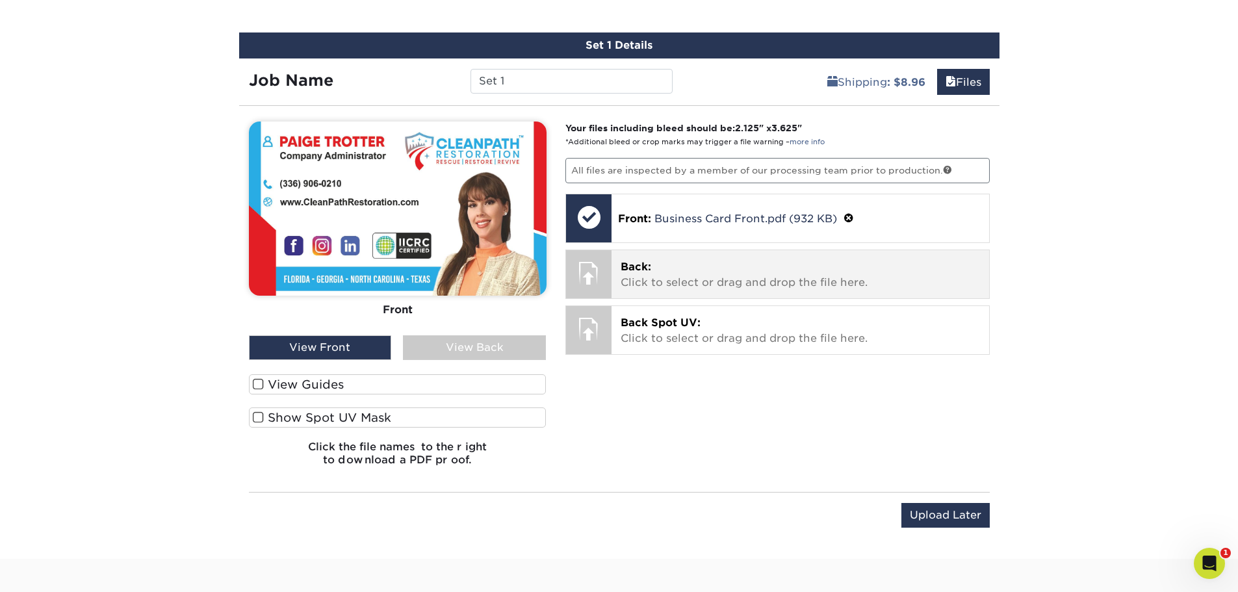
click at [689, 266] on p "Back: Click to select or drag and drop the file here." at bounding box center [799, 274] width 359 height 31
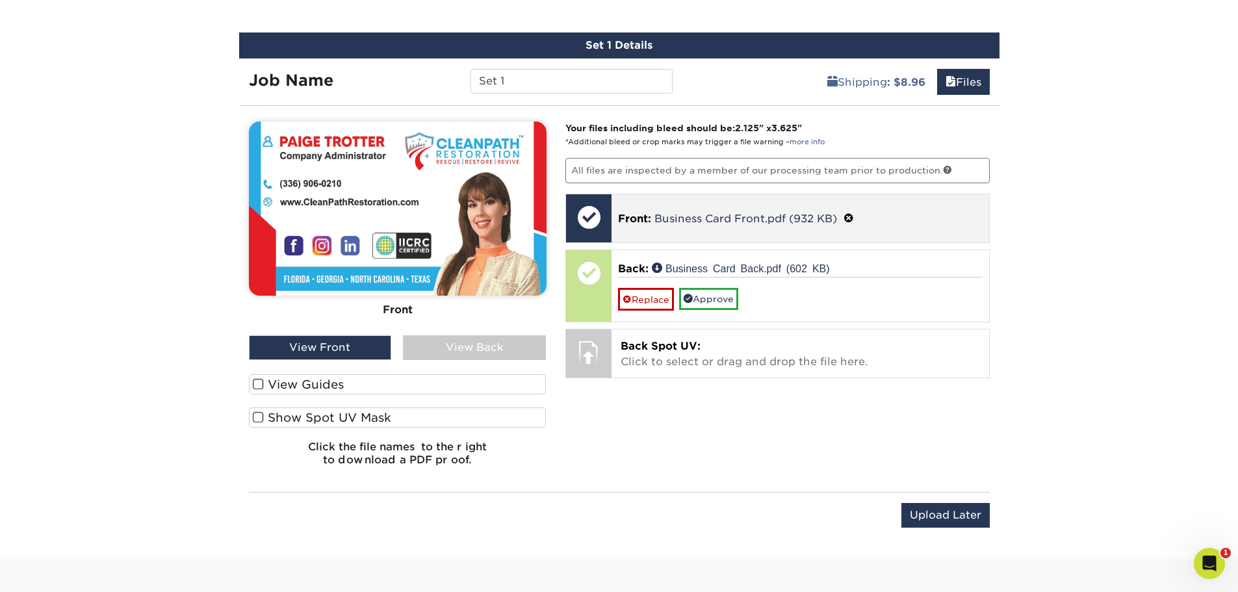
click at [652, 228] on div "Front: Business Card Front.pdf (932 KB)" at bounding box center [799, 218] width 377 height 48
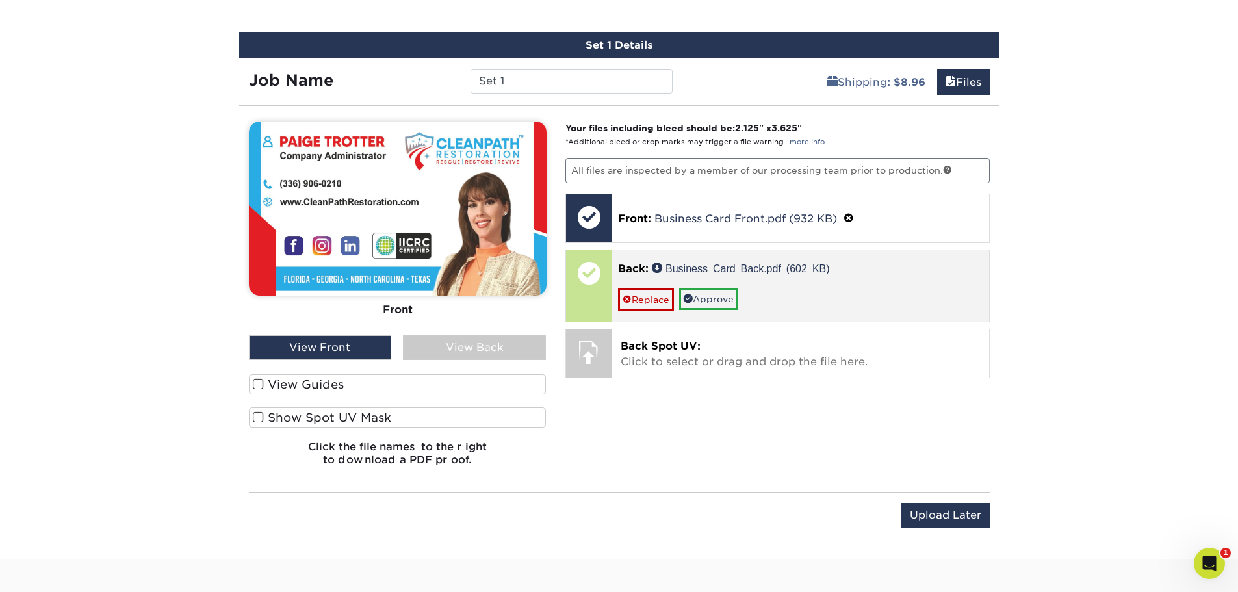
click at [591, 299] on div at bounding box center [588, 285] width 45 height 71
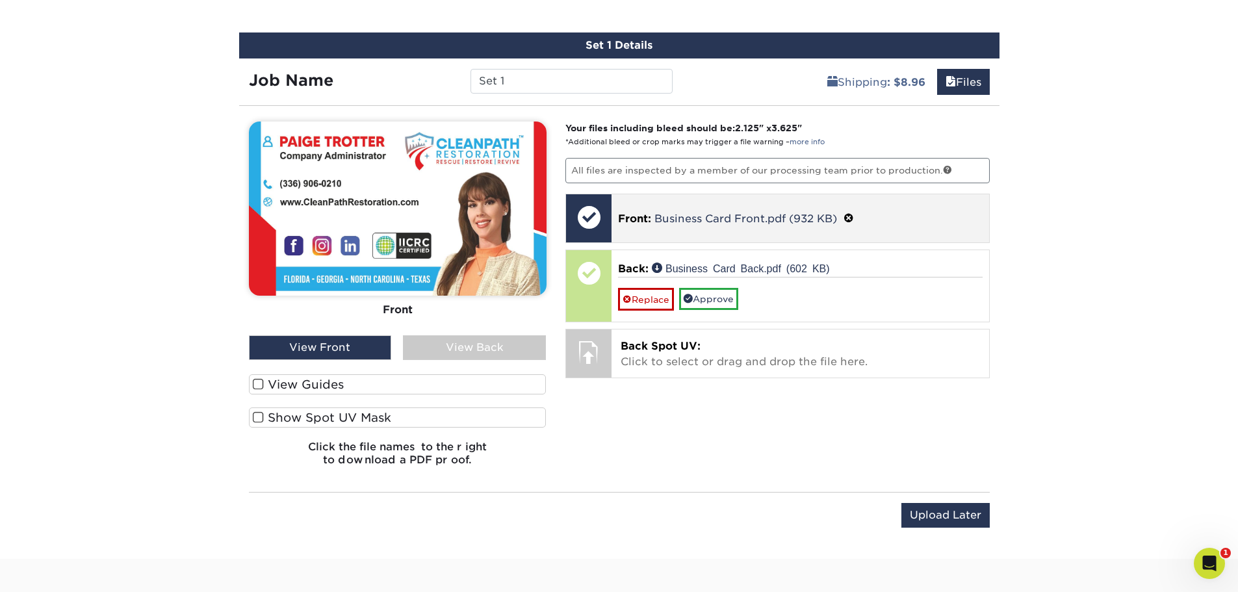
click at [654, 214] on p "Front: Business Card Front.pdf (932 KB)" at bounding box center [800, 218] width 364 height 17
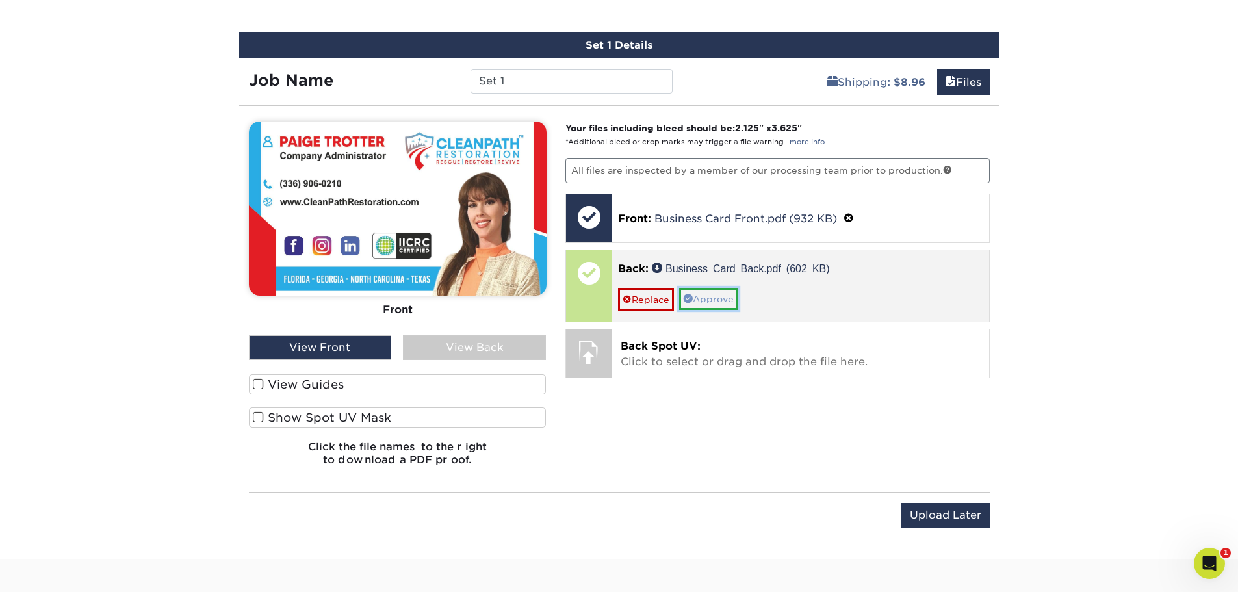
click at [697, 303] on link "Approve" at bounding box center [708, 299] width 59 height 22
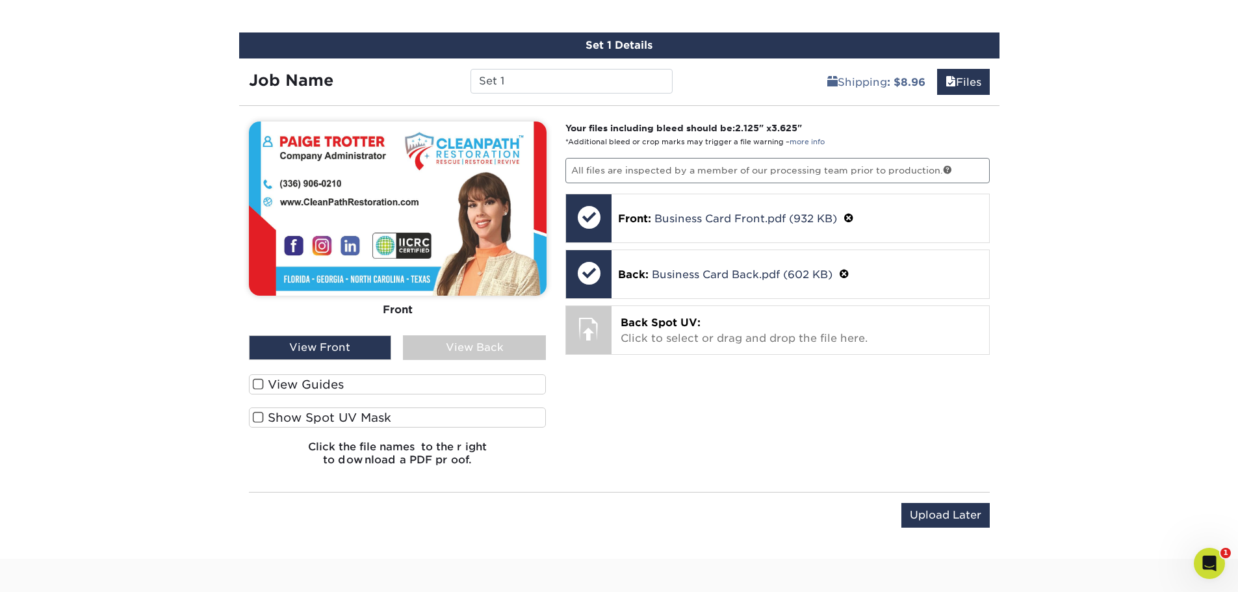
click at [526, 343] on div "View Back" at bounding box center [474, 347] width 143 height 25
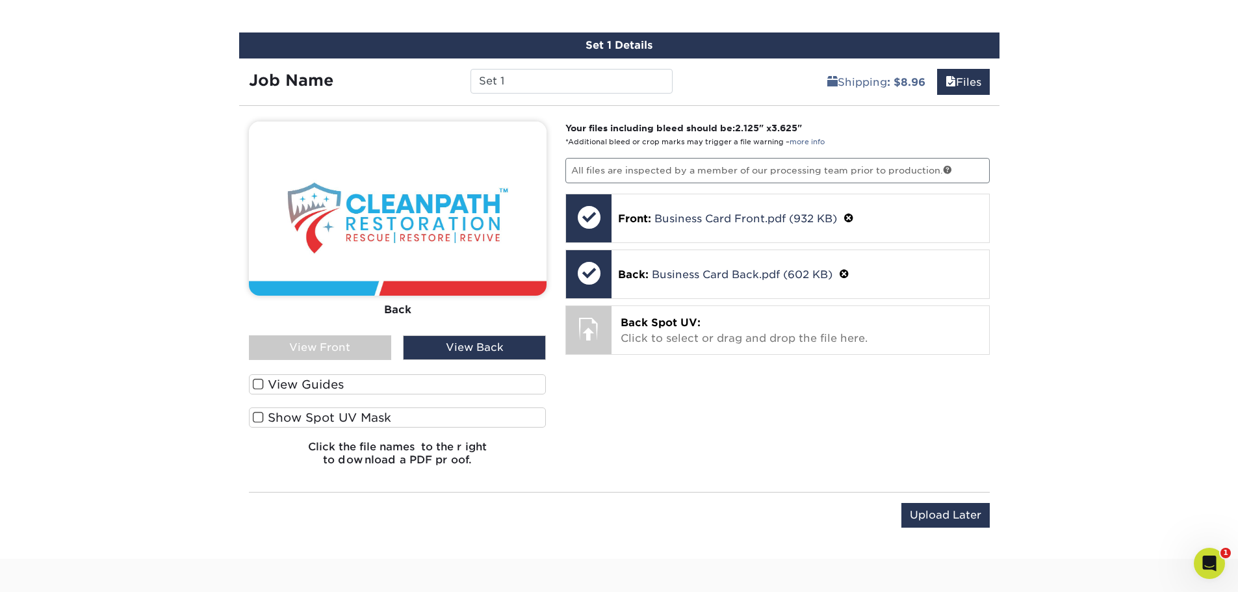
click at [408, 387] on label "View Guides" at bounding box center [398, 384] width 298 height 20
click at [0, 0] on input "View Guides" at bounding box center [0, 0] width 0 height 0
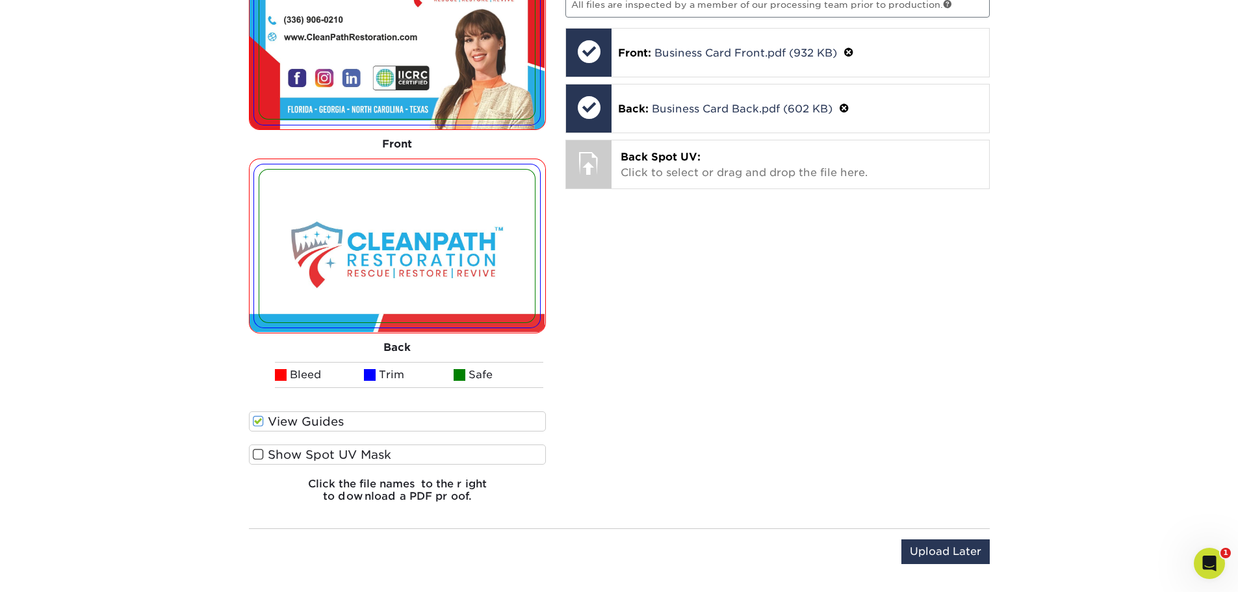
scroll to position [980, 0]
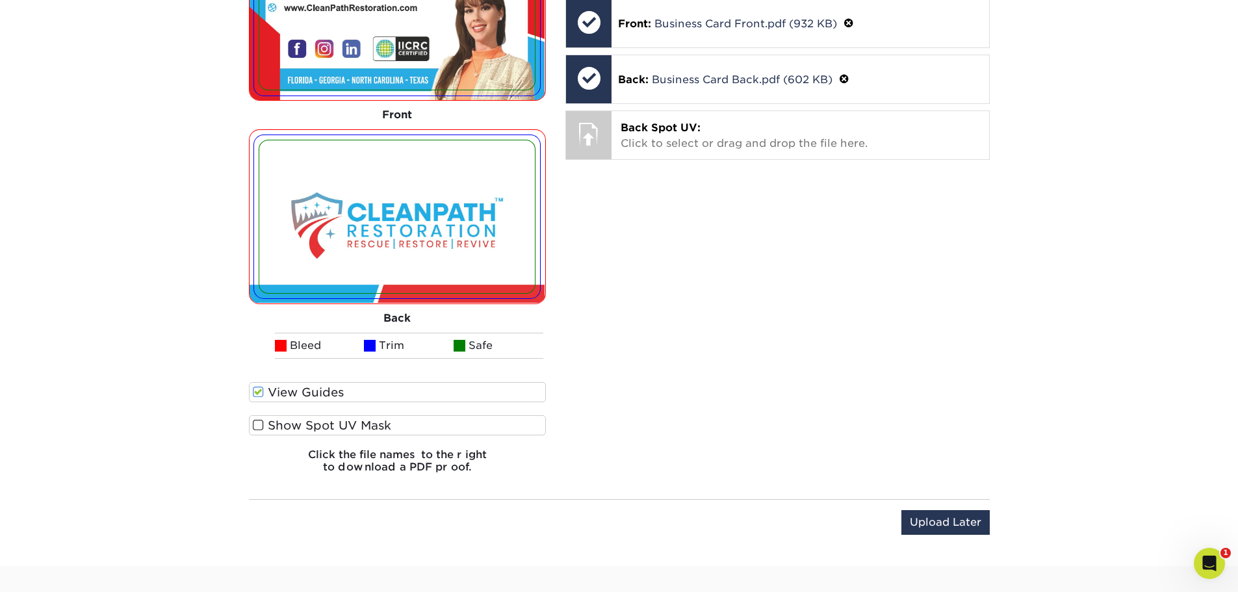
click at [259, 429] on span at bounding box center [258, 425] width 11 height 12
click at [0, 0] on input "Show Spot UV Mask" at bounding box center [0, 0] width 0 height 0
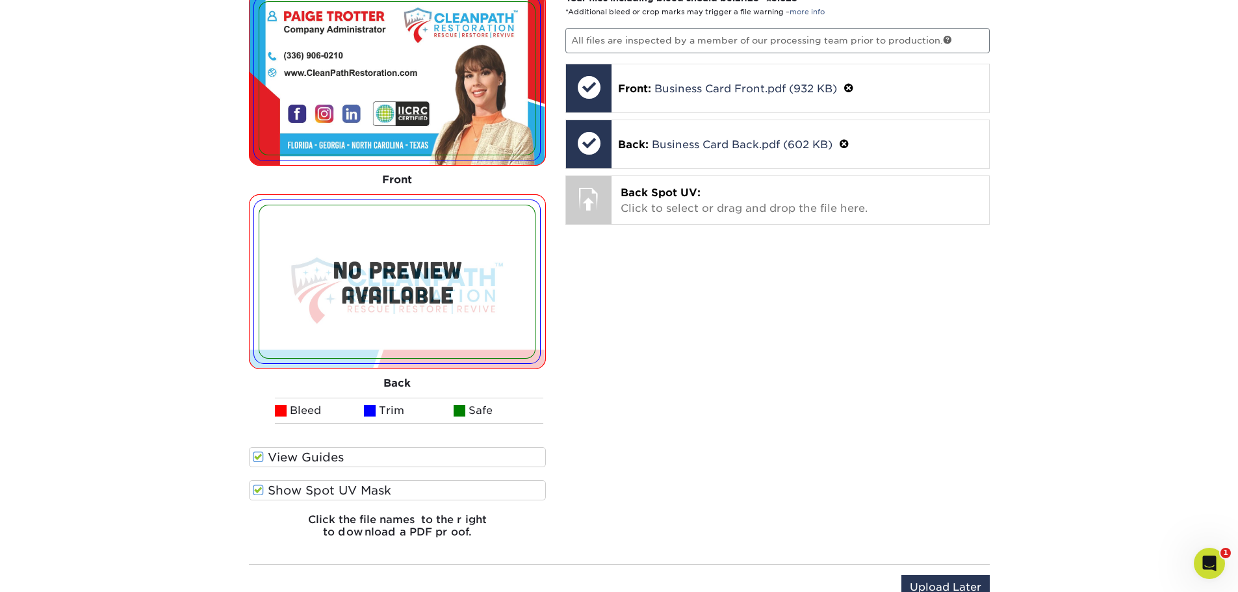
scroll to position [850, 0]
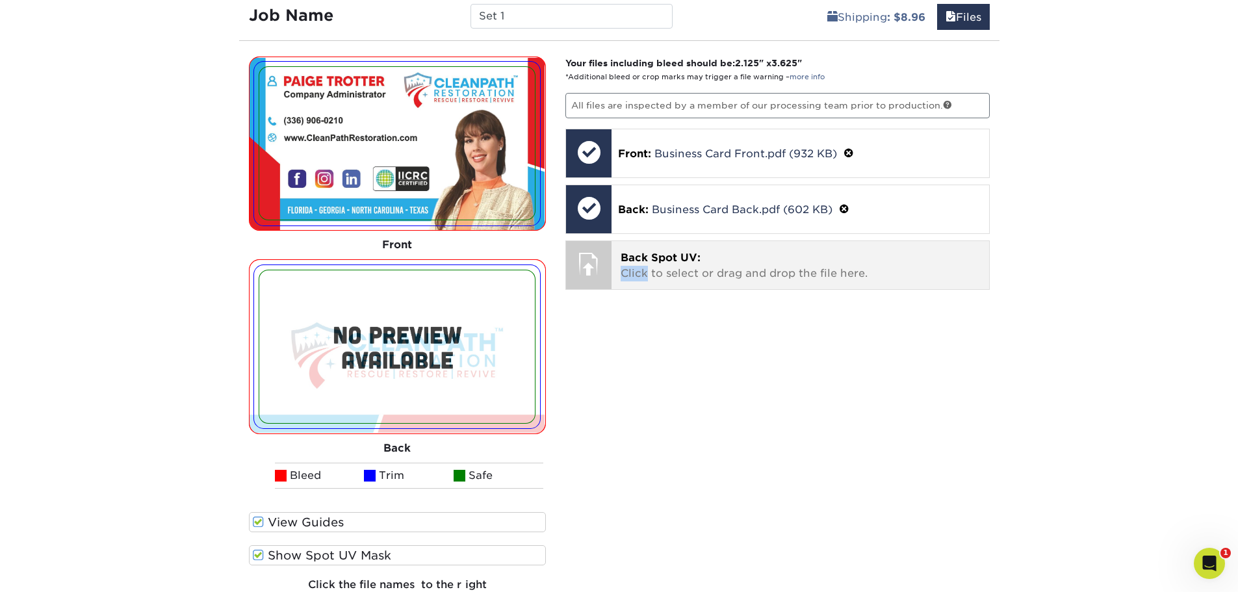
drag, startPoint x: 646, startPoint y: 270, endPoint x: 617, endPoint y: 268, distance: 29.3
click at [617, 268] on div "Back Spot UV: Click to select or drag and drop the file here. Choose file" at bounding box center [799, 265] width 377 height 48
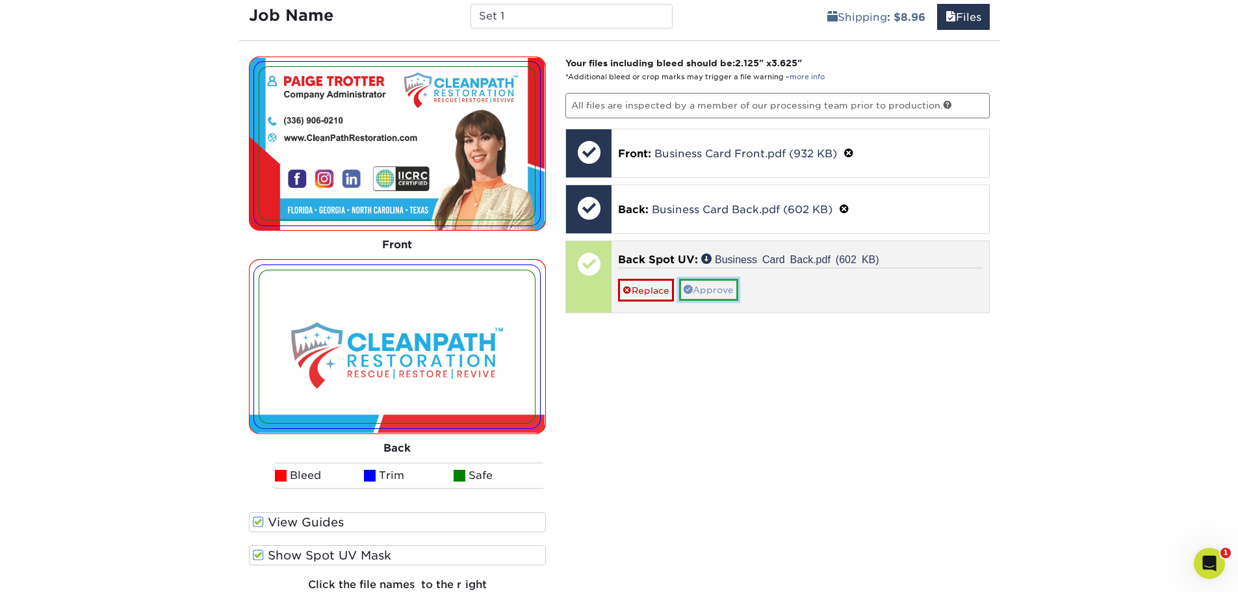
click at [707, 288] on link "Approve" at bounding box center [708, 290] width 59 height 22
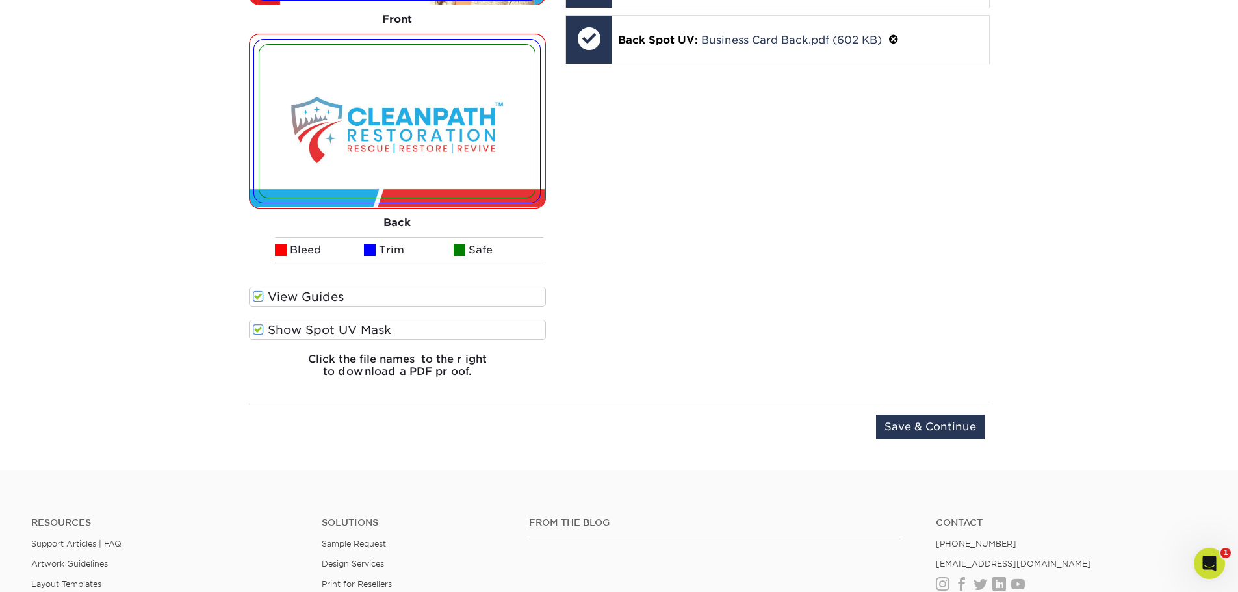
scroll to position [1240, 0]
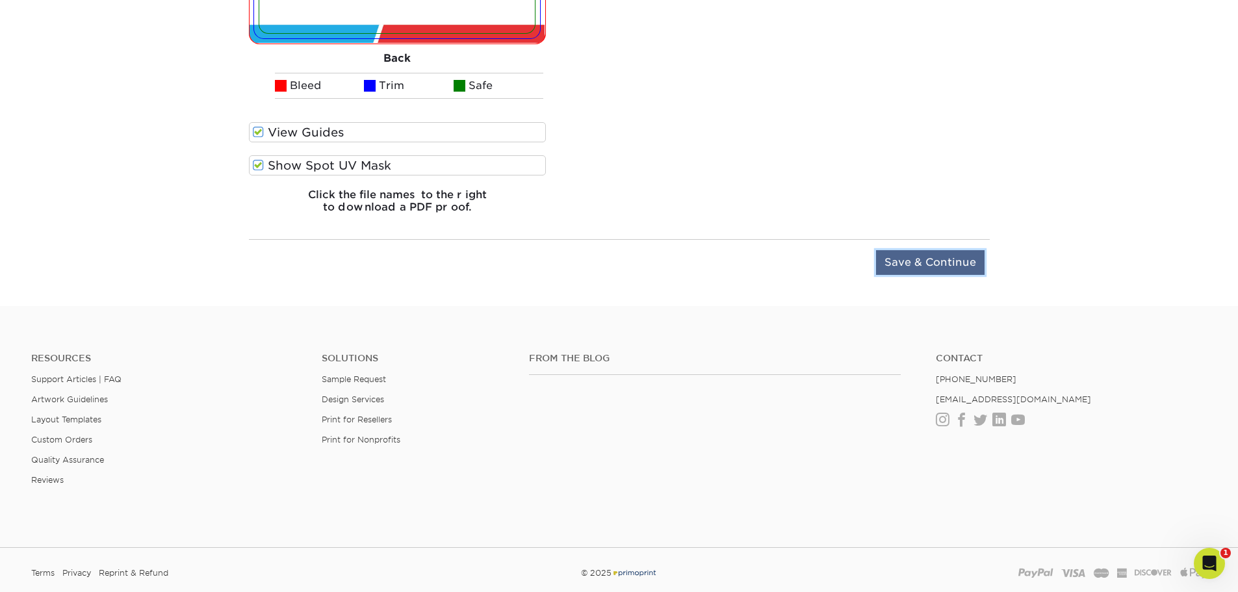
click at [925, 270] on input "Save & Continue" at bounding box center [930, 262] width 109 height 25
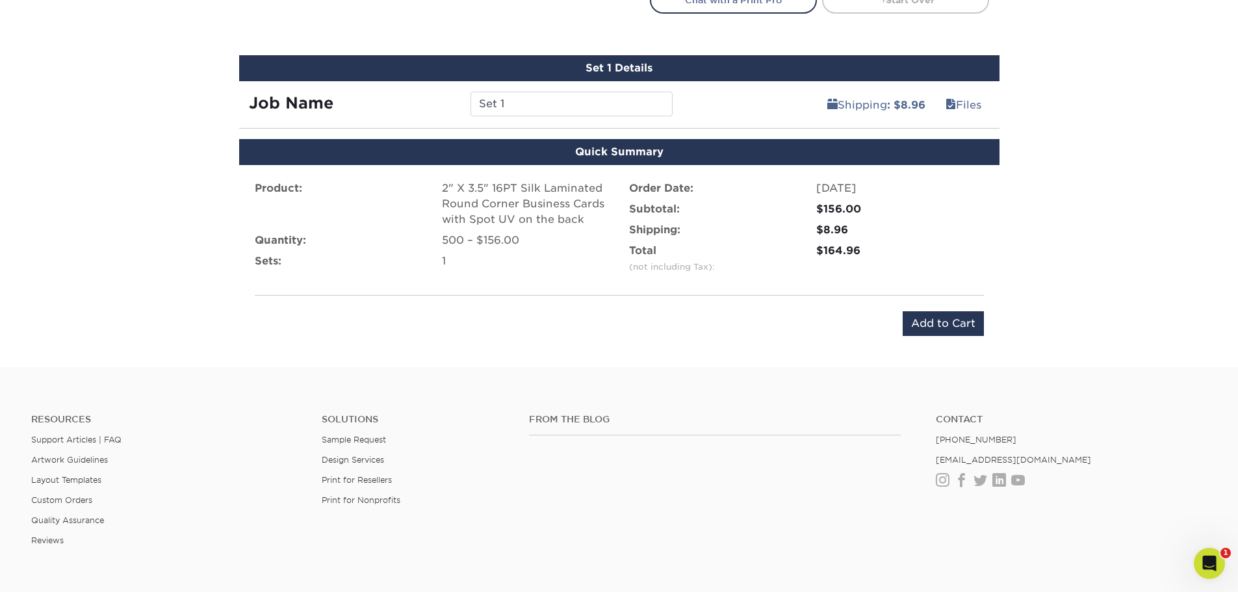
scroll to position [780, 0]
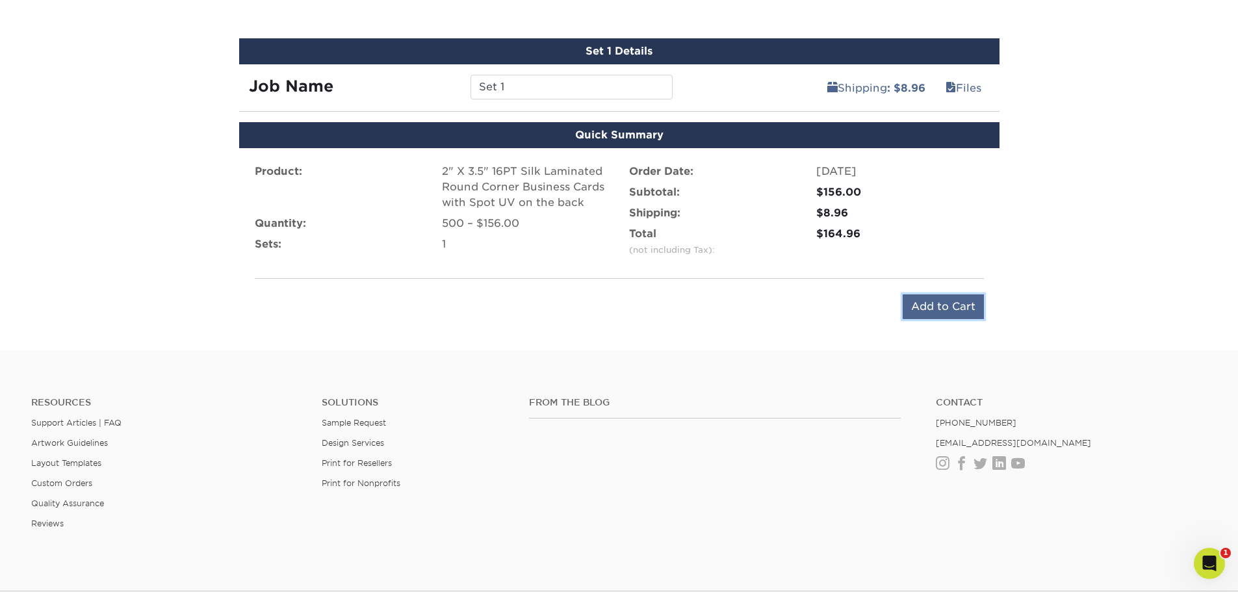
click at [974, 313] on input "Add to Cart" at bounding box center [942, 306] width 81 height 25
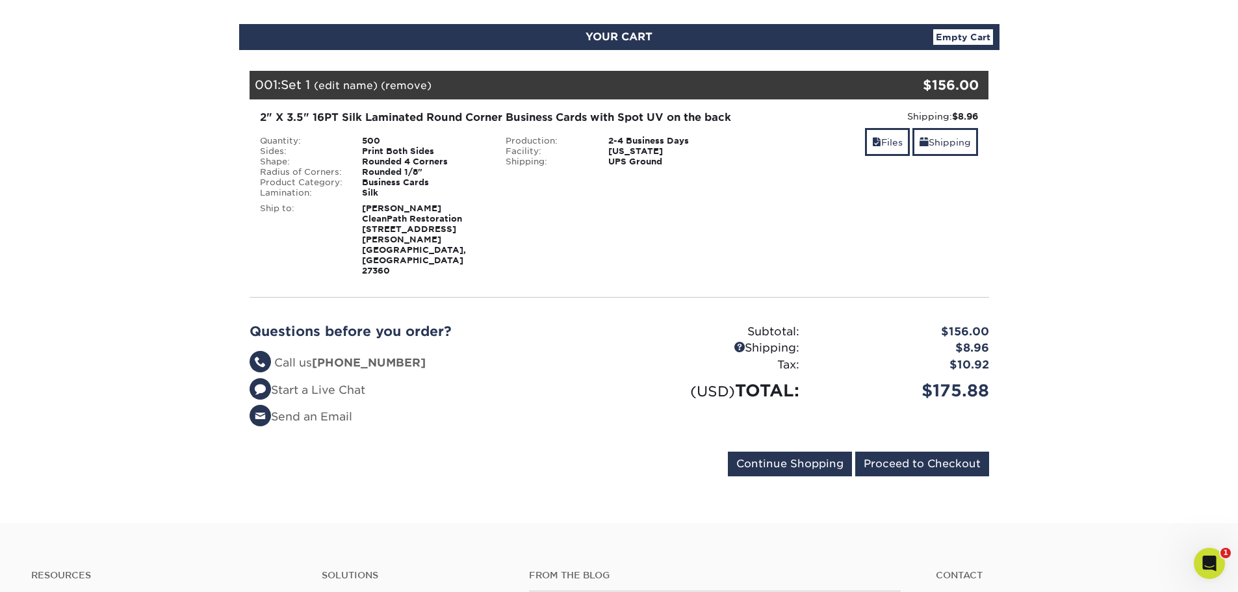
scroll to position [130, 0]
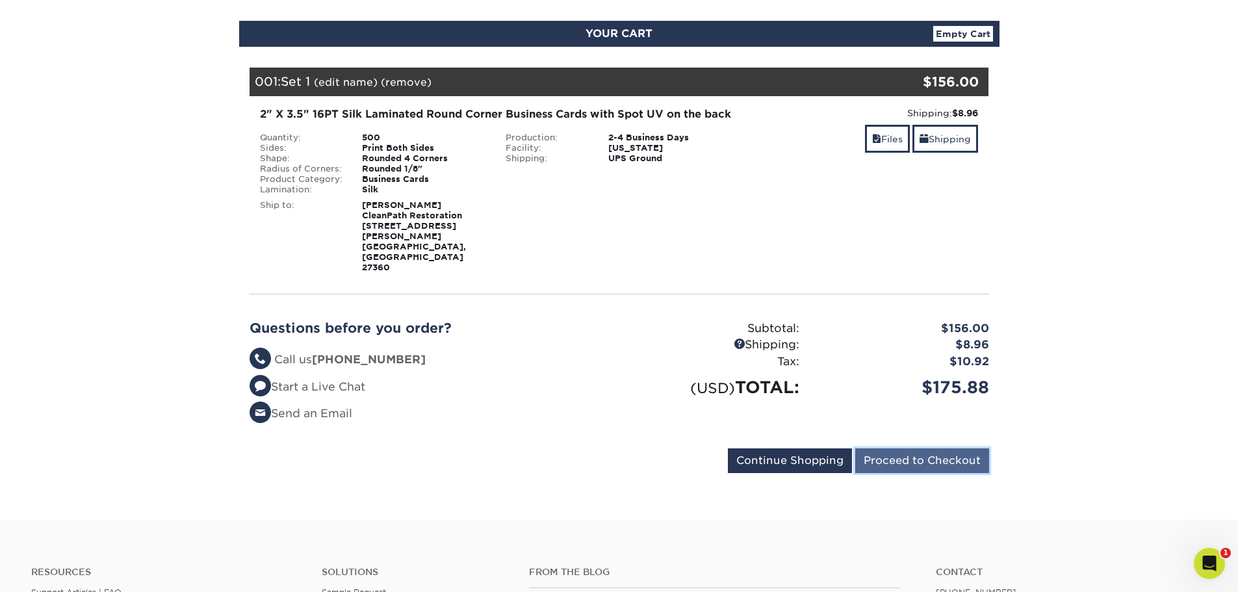
click at [964, 452] on input "Proceed to Checkout" at bounding box center [922, 460] width 134 height 25
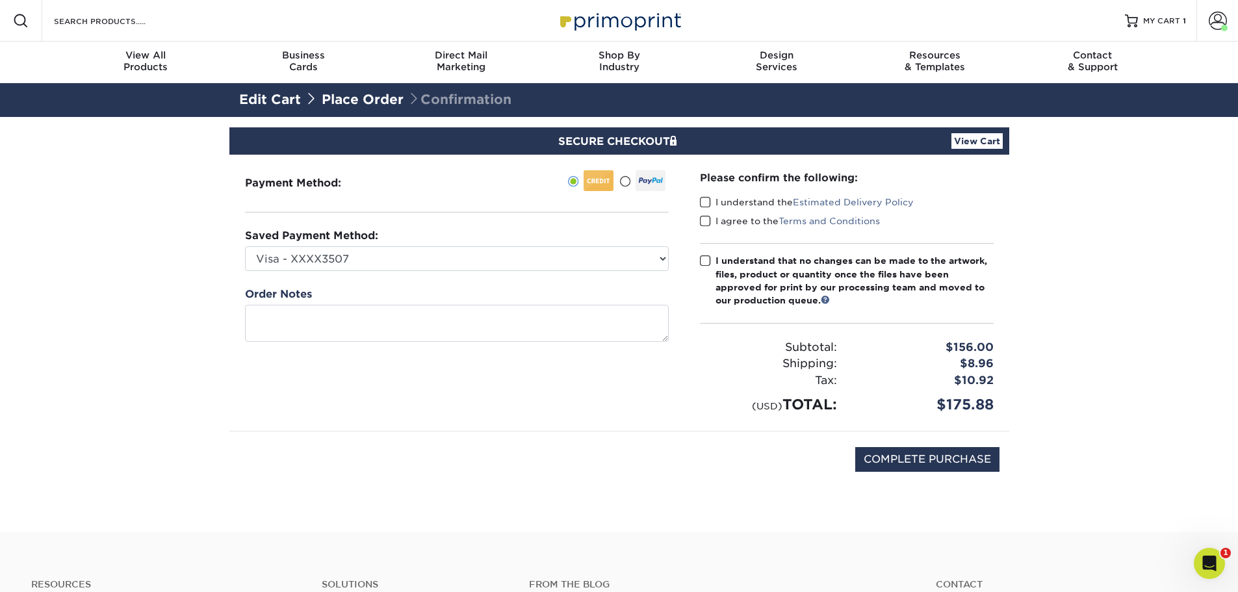
click at [705, 207] on span at bounding box center [705, 202] width 11 height 12
click at [0, 0] on input "I understand the Estimated Delivery Policy" at bounding box center [0, 0] width 0 height 0
click at [704, 220] on span at bounding box center [705, 221] width 11 height 12
click at [0, 0] on input "I agree to the Terms and Conditions" at bounding box center [0, 0] width 0 height 0
click at [904, 465] on input "COMPLETE PURCHASE" at bounding box center [927, 459] width 144 height 25
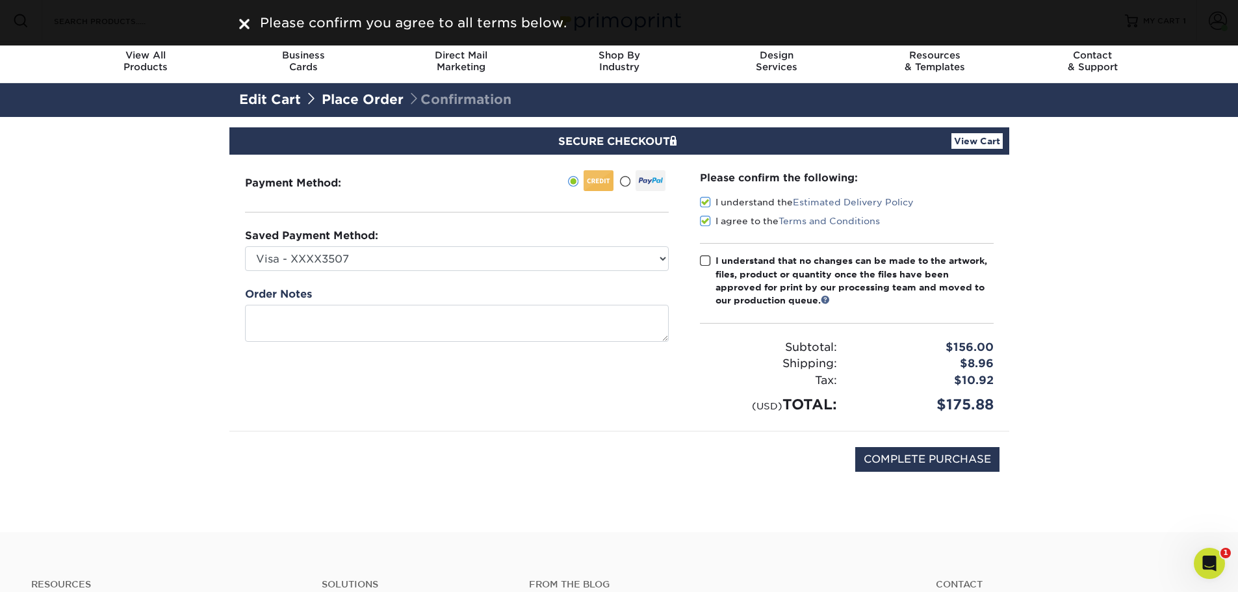
click at [706, 261] on span at bounding box center [705, 261] width 11 height 12
click at [0, 0] on input "I understand that no changes can be made to the artwork, files, product or quan…" at bounding box center [0, 0] width 0 height 0
click at [901, 458] on input "COMPLETE PURCHASE" at bounding box center [927, 459] width 144 height 25
type input "PROCESSING, PLEASE WAIT..."
